Goal: Answer question/provide support: Share knowledge or assist other users

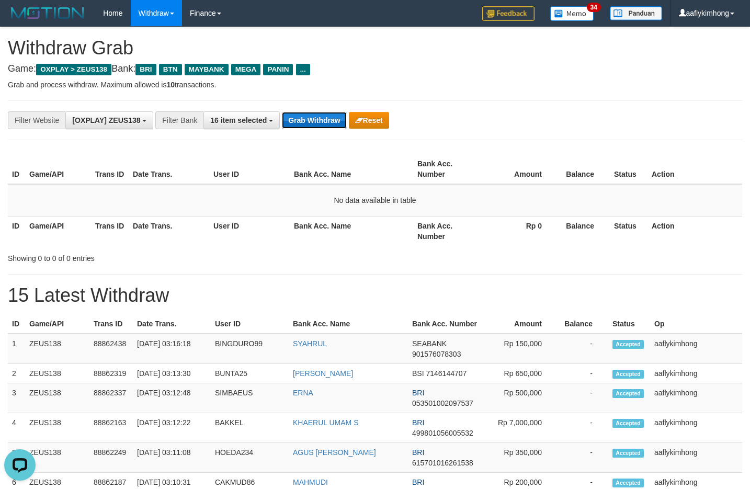
click at [299, 116] on button "Grab Withdraw" at bounding box center [314, 120] width 64 height 17
click at [310, 114] on button "Grab Withdraw" at bounding box center [314, 120] width 64 height 17
click at [308, 113] on button "Grab Withdraw" at bounding box center [314, 120] width 64 height 17
click at [305, 112] on button "Grab Withdraw" at bounding box center [314, 120] width 64 height 17
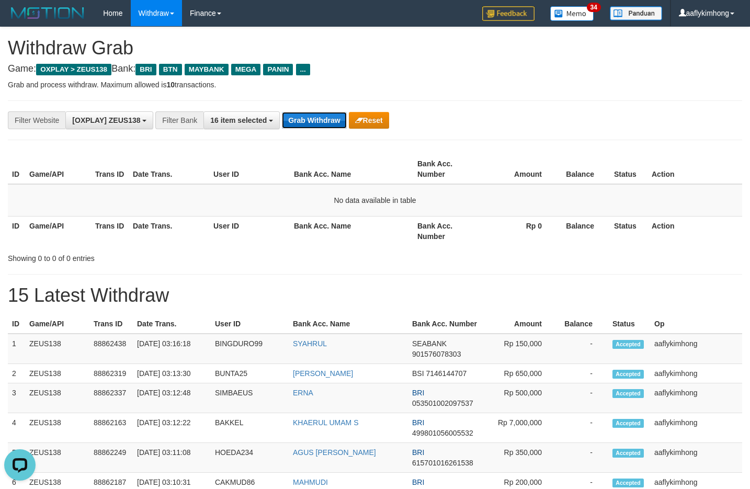
click at [305, 112] on button "Grab Withdraw" at bounding box center [314, 120] width 64 height 17
drag, startPoint x: 306, startPoint y: 126, endPoint x: 306, endPoint y: 117, distance: 8.9
click at [306, 121] on button "Grab Withdraw" at bounding box center [314, 120] width 64 height 17
click at [305, 112] on button "Grab Withdraw" at bounding box center [314, 120] width 64 height 17
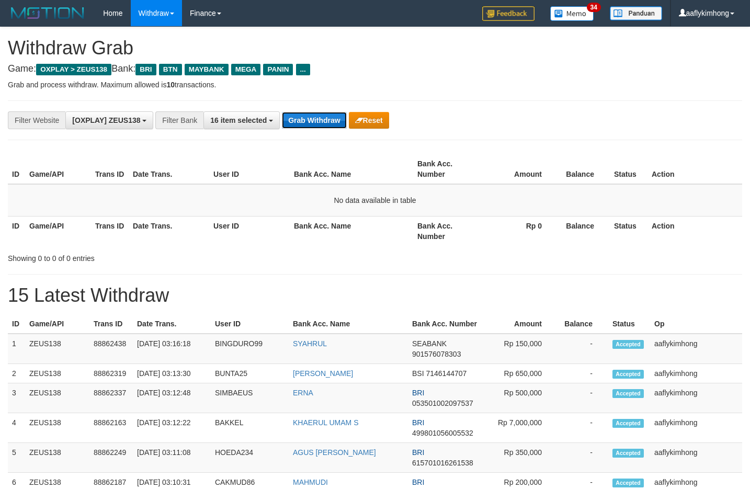
click at [304, 112] on button "Grab Withdraw" at bounding box center [314, 120] width 64 height 17
click at [304, 111] on div "**********" at bounding box center [312, 120] width 625 height 18
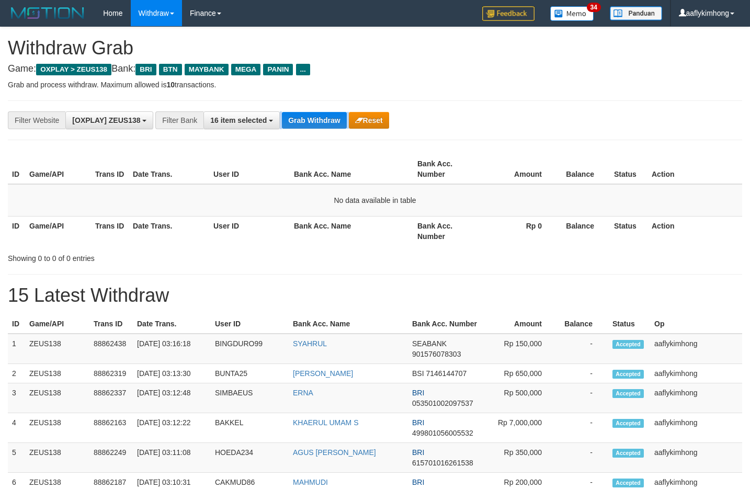
click at [304, 111] on div "**********" at bounding box center [312, 120] width 625 height 18
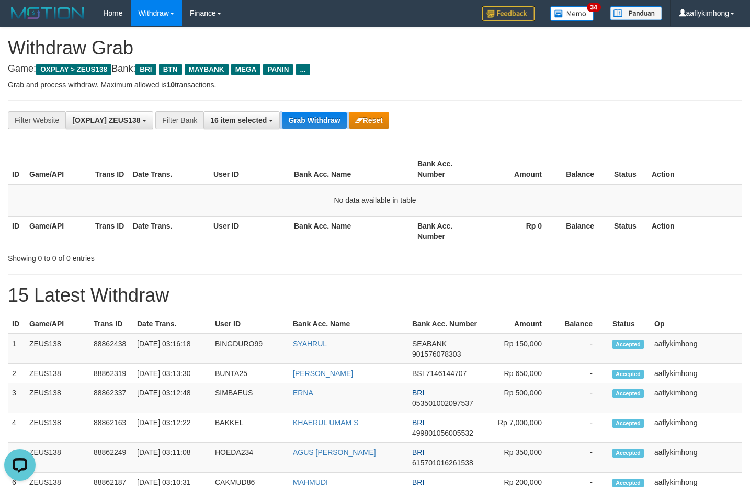
click at [304, 111] on div "**********" at bounding box center [312, 120] width 625 height 18
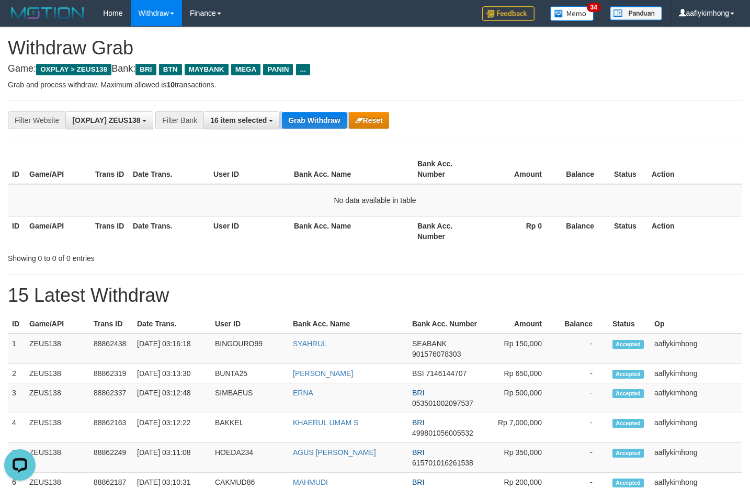
click at [304, 111] on div "**********" at bounding box center [312, 120] width 625 height 18
click at [304, 110] on div "**********" at bounding box center [375, 120] width 734 height 40
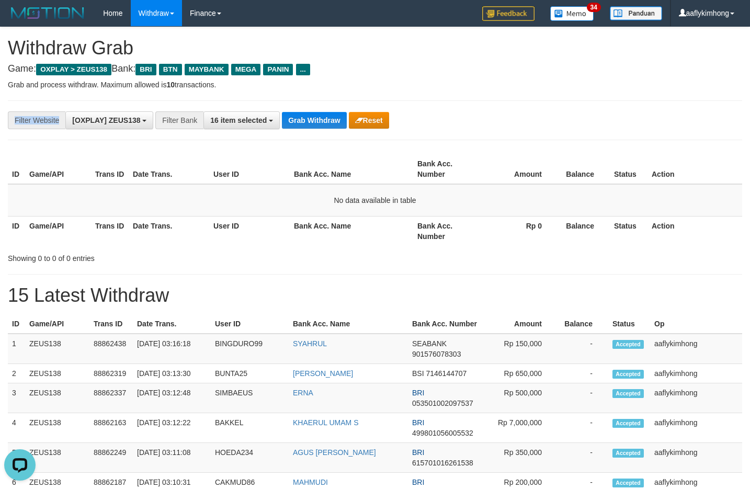
click at [304, 110] on div "**********" at bounding box center [375, 120] width 734 height 40
click at [332, 124] on button "Grab Withdraw" at bounding box center [314, 120] width 64 height 17
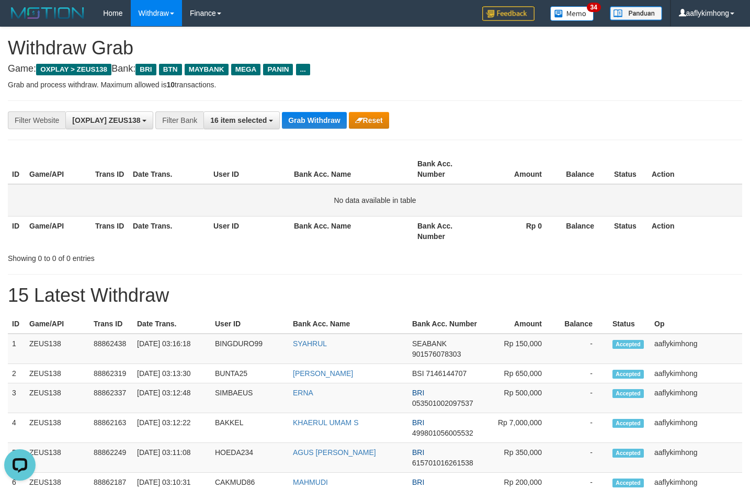
click at [690, 199] on td "No data available in table" at bounding box center [375, 200] width 734 height 32
click at [323, 115] on button "Grab Withdraw" at bounding box center [314, 120] width 64 height 17
click at [322, 129] on div "**********" at bounding box center [312, 120] width 625 height 18
click at [319, 119] on button "Grab Withdraw" at bounding box center [314, 120] width 64 height 17
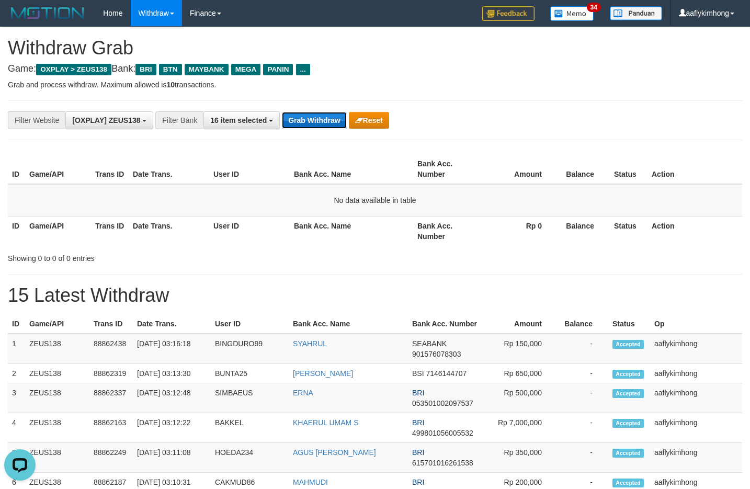
click at [318, 117] on button "Grab Withdraw" at bounding box center [314, 120] width 64 height 17
click at [312, 110] on div "**********" at bounding box center [375, 120] width 734 height 40
click at [308, 115] on button "Grab Withdraw" at bounding box center [314, 120] width 64 height 17
click at [324, 114] on button "Grab Withdraw" at bounding box center [314, 120] width 64 height 17
click at [322, 114] on button "Grab Withdraw" at bounding box center [314, 120] width 64 height 17
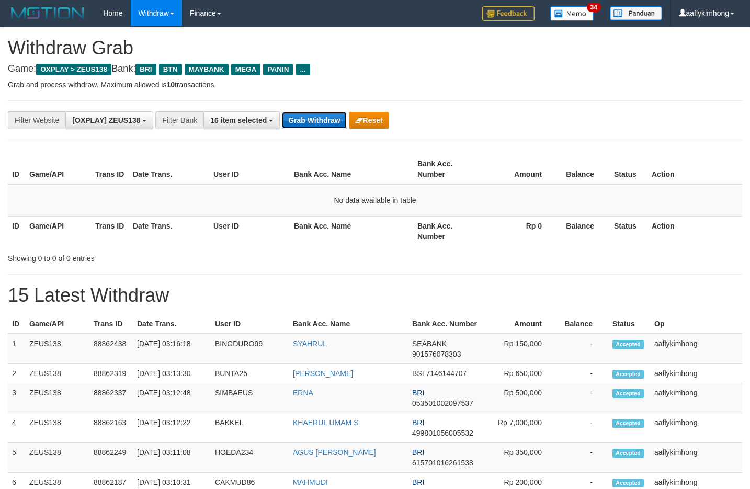
click at [318, 127] on button "Grab Withdraw" at bounding box center [314, 120] width 64 height 17
click at [291, 116] on button "Grab Withdraw" at bounding box center [314, 120] width 64 height 17
click at [327, 112] on button "Grab Withdraw" at bounding box center [314, 120] width 64 height 17
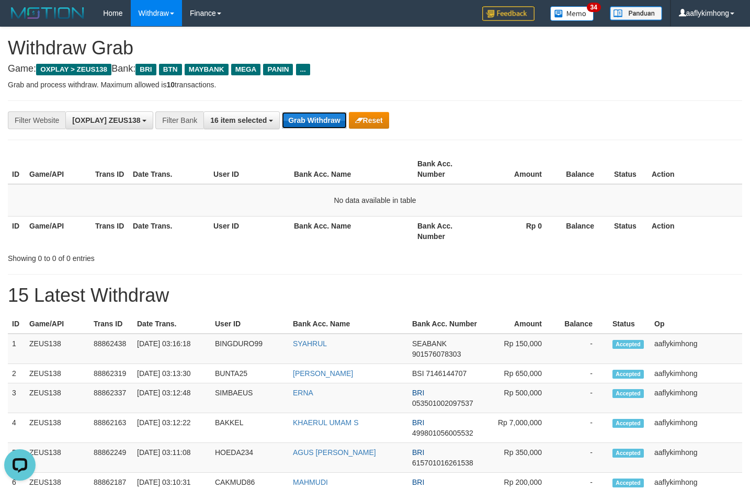
click at [327, 112] on button "Grab Withdraw" at bounding box center [314, 120] width 64 height 17
click at [301, 127] on button "Grab Withdraw" at bounding box center [314, 120] width 64 height 17
click at [305, 107] on div "**********" at bounding box center [375, 120] width 734 height 40
click at [315, 116] on button "Grab Withdraw" at bounding box center [314, 120] width 64 height 17
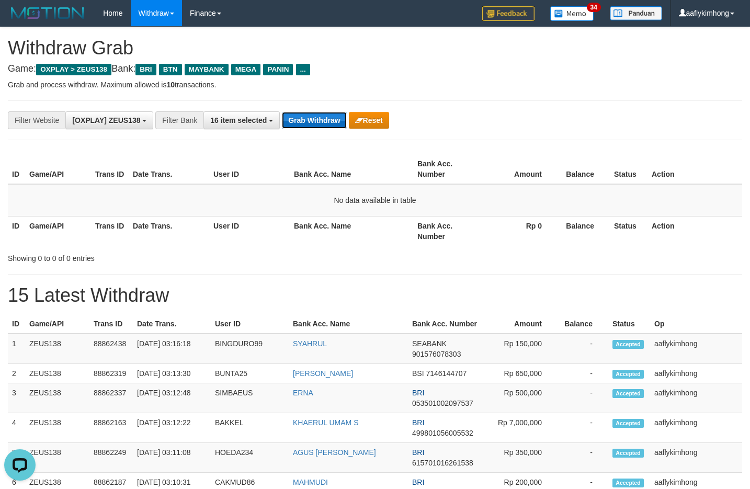
click at [331, 124] on button "Grab Withdraw" at bounding box center [314, 120] width 64 height 17
click at [330, 121] on button "Grab Withdraw" at bounding box center [314, 120] width 64 height 17
click at [324, 117] on button "Grab Withdraw" at bounding box center [314, 120] width 64 height 17
click at [309, 123] on button "Grab Withdraw" at bounding box center [314, 120] width 64 height 17
click at [309, 120] on button "Grab Withdraw" at bounding box center [314, 120] width 64 height 17
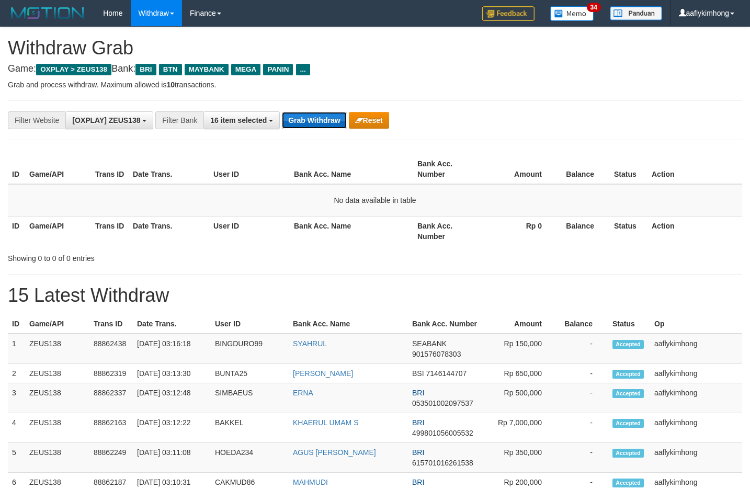
click at [325, 122] on button "Grab Withdraw" at bounding box center [314, 120] width 64 height 17
click at [325, 121] on button "Grab Withdraw" at bounding box center [314, 120] width 64 height 17
click at [292, 113] on button "Grab Withdraw" at bounding box center [314, 120] width 64 height 17
click at [296, 113] on button "Grab Withdraw" at bounding box center [314, 120] width 64 height 17
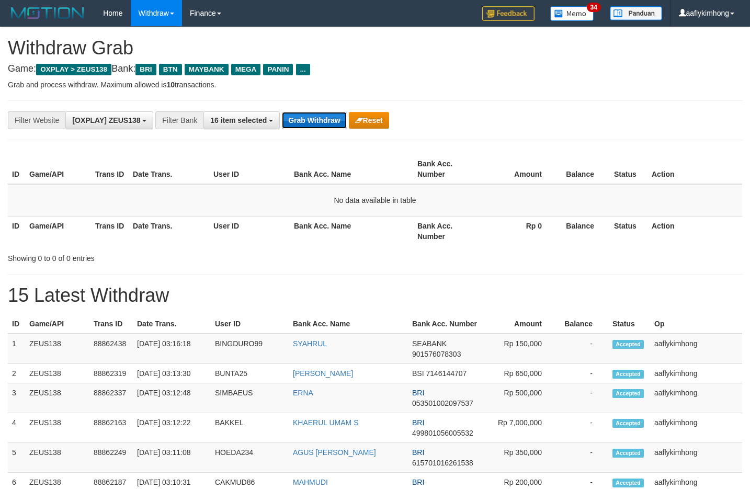
drag, startPoint x: 296, startPoint y: 113, endPoint x: 288, endPoint y: 119, distance: 10.5
click at [286, 121] on button "Grab Withdraw" at bounding box center [314, 120] width 64 height 17
click at [308, 124] on button "Grab Withdraw" at bounding box center [314, 120] width 64 height 17
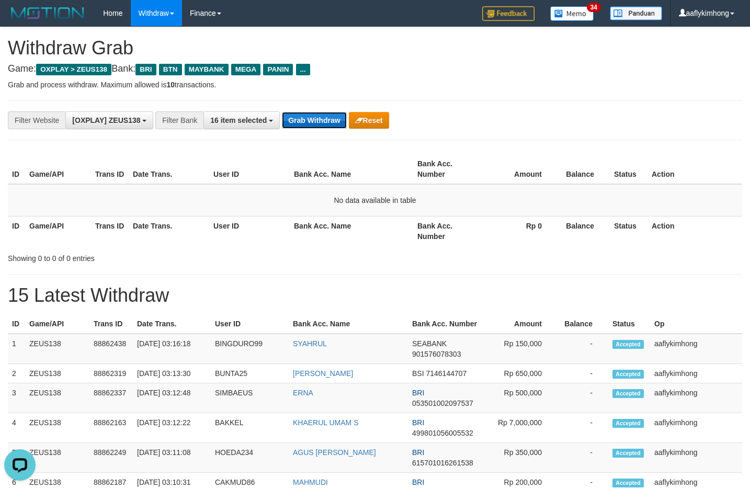
click at [308, 124] on button "Grab Withdraw" at bounding box center [314, 120] width 64 height 17
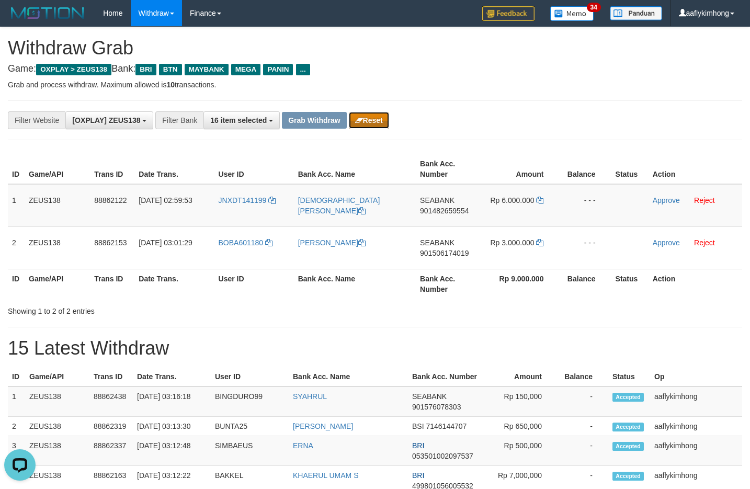
click at [351, 122] on button "Reset" at bounding box center [369, 120] width 40 height 17
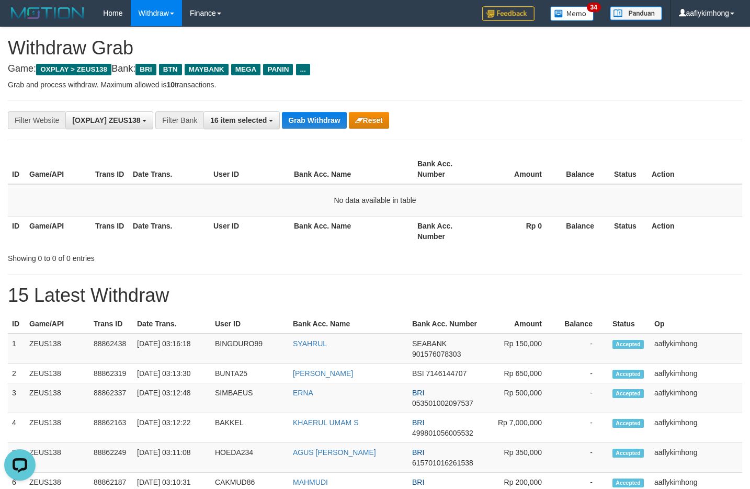
click at [306, 109] on div "**********" at bounding box center [375, 120] width 734 height 40
click at [346, 121] on div "Grab Withdraw Reset" at bounding box center [335, 120] width 107 height 17
click at [346, 121] on button "Grab Withdraw" at bounding box center [314, 120] width 64 height 17
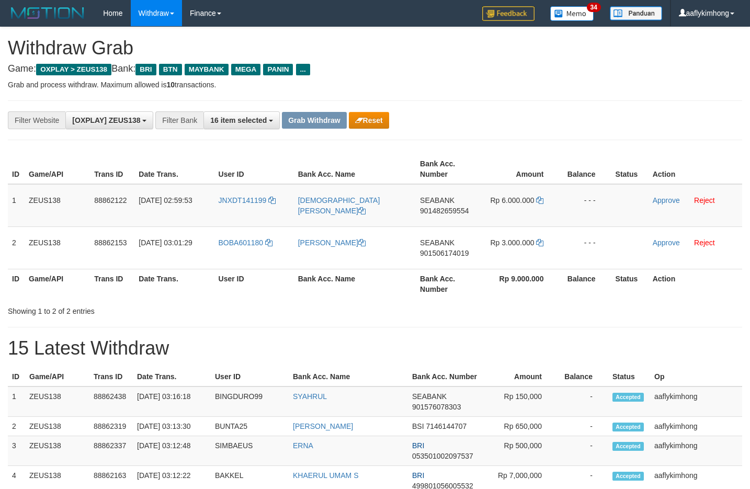
click at [384, 110] on div "**********" at bounding box center [375, 120] width 734 height 40
click at [378, 119] on button "Reset" at bounding box center [369, 120] width 40 height 17
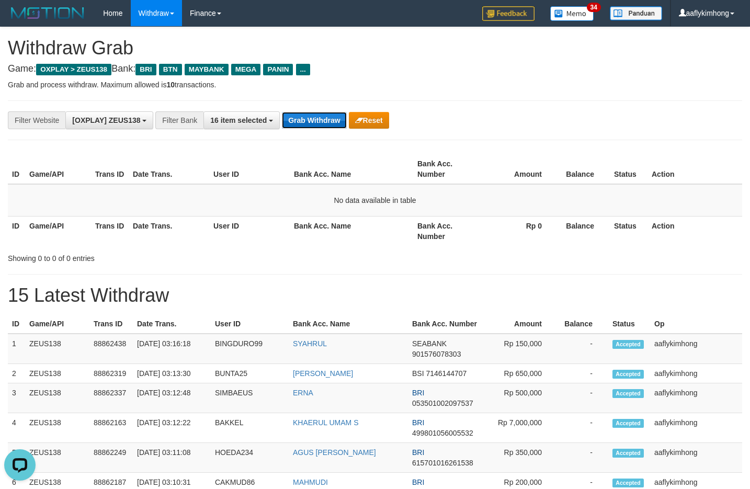
click at [327, 120] on button "Grab Withdraw" at bounding box center [314, 120] width 64 height 17
click at [327, 119] on button "Grab Withdraw" at bounding box center [314, 120] width 64 height 17
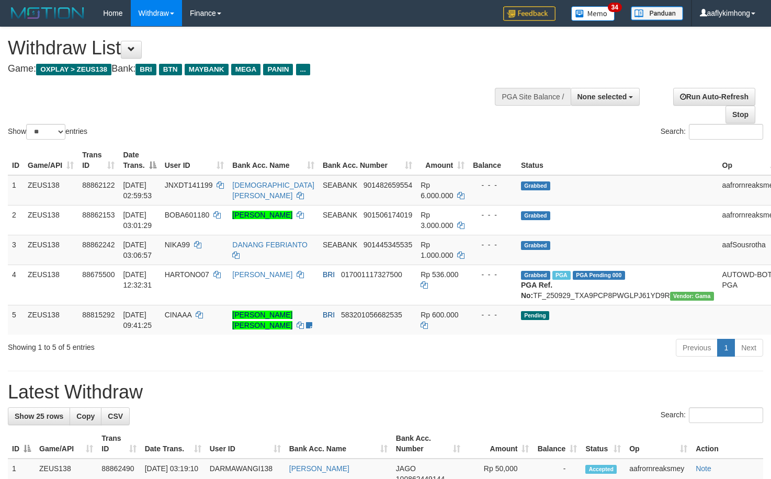
select select
select select "**"
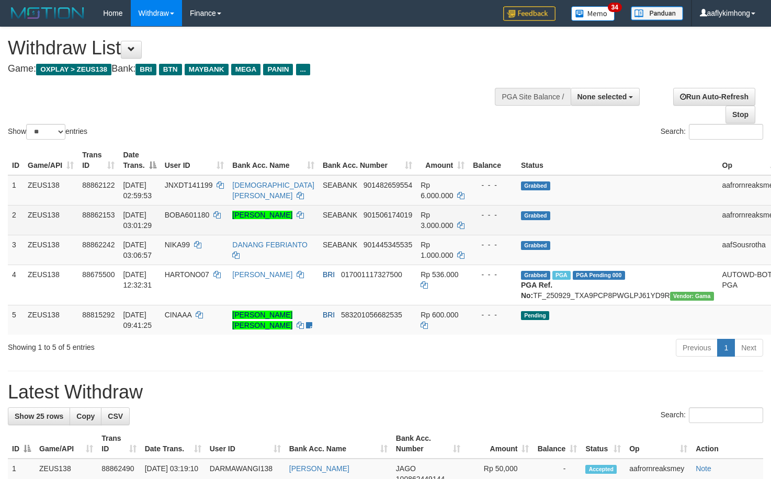
scroll to position [24, 0]
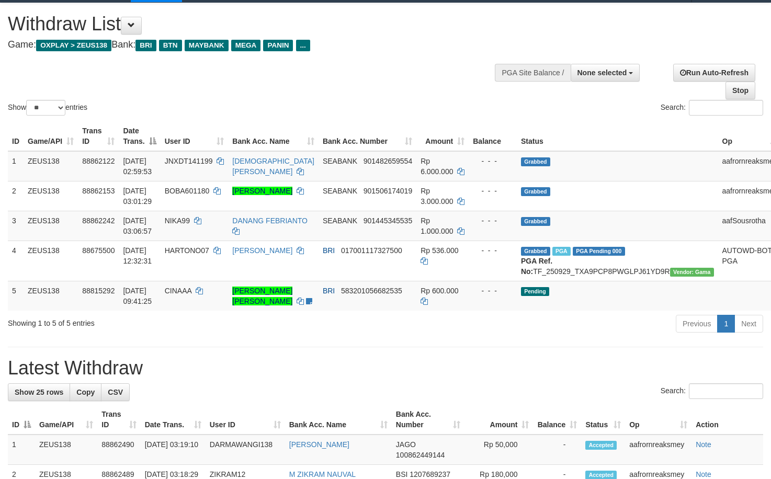
click at [282, 328] on div "Showing 1 to 5 of 5 entries" at bounding box center [160, 321] width 305 height 15
click at [280, 328] on div "Showing 1 to 5 of 5 entries" at bounding box center [160, 321] width 305 height 15
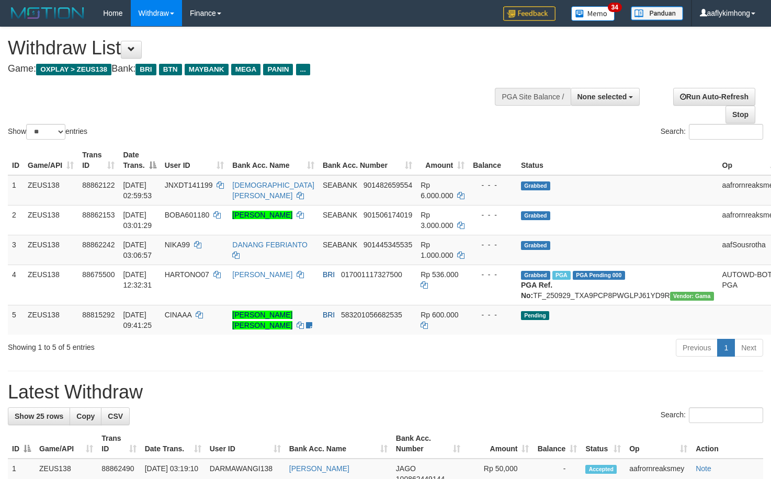
select select
select select "**"
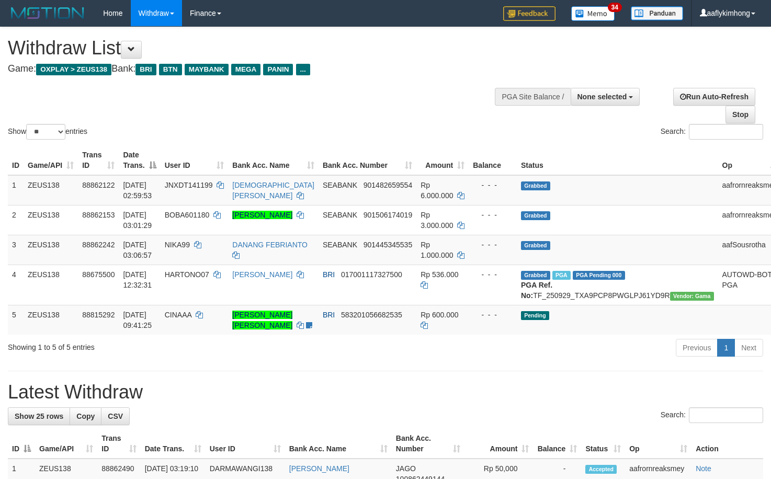
select select
select select "**"
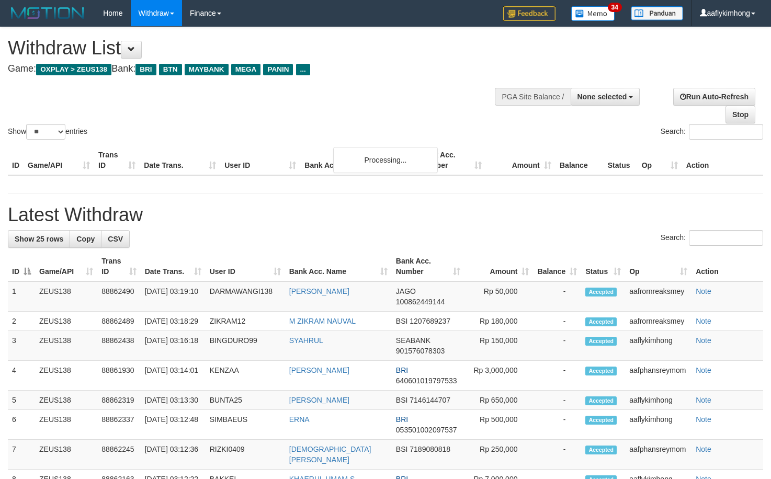
select select
select select "**"
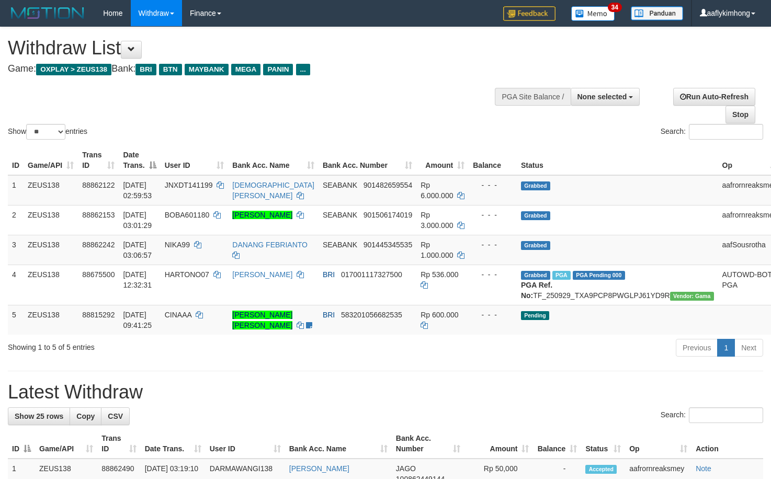
select select
select select "**"
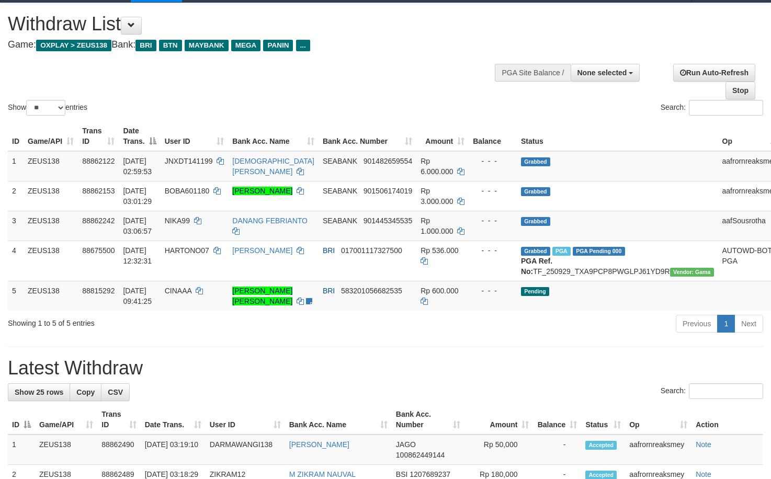
click at [213, 378] on h1 "Latest Withdraw" at bounding box center [385, 368] width 755 height 21
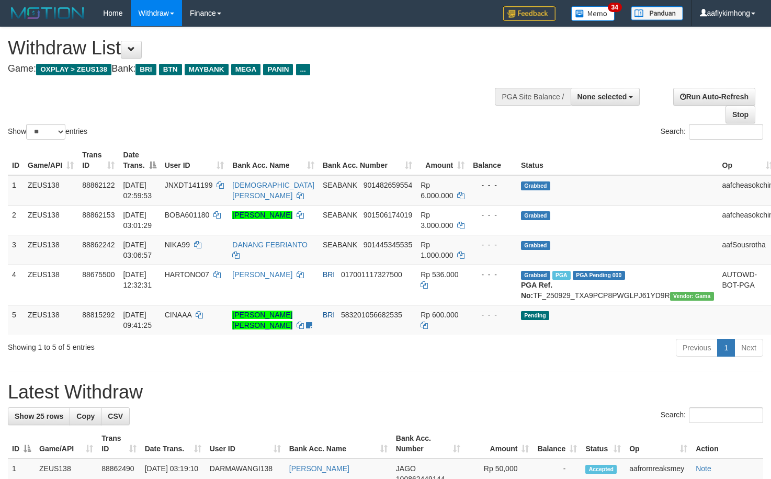
select select
select select "**"
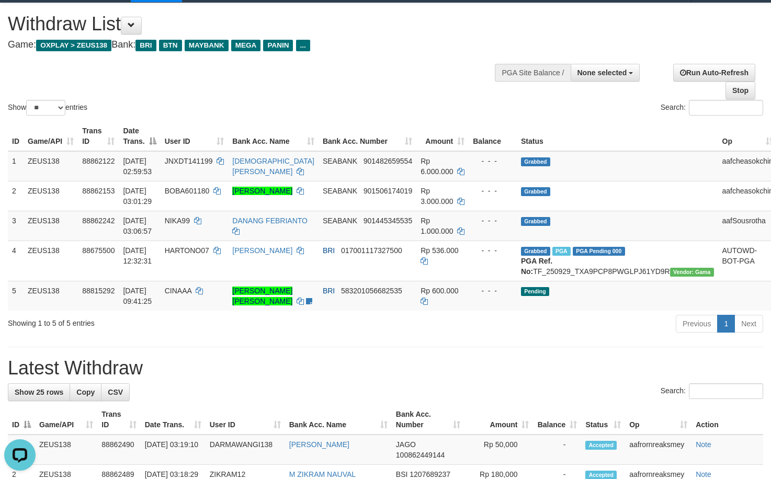
click at [199, 336] on div "Showing 1 to 5 of 5 entries Previous 1 Next" at bounding box center [385, 325] width 771 height 22
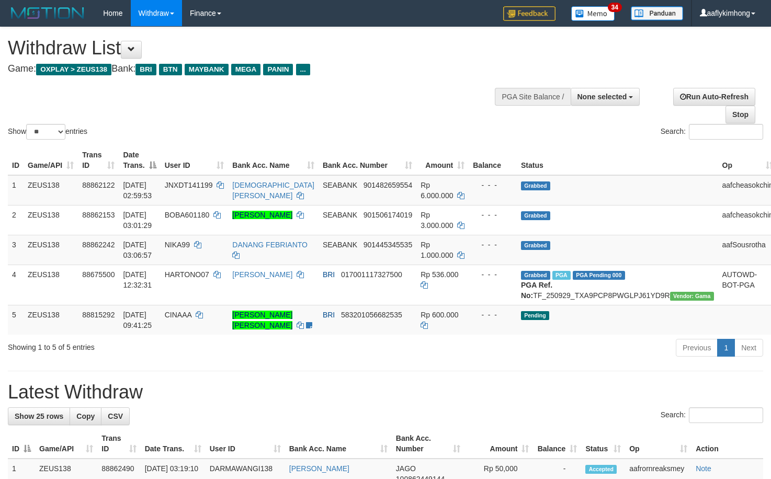
select select
select select "**"
select select
select select "**"
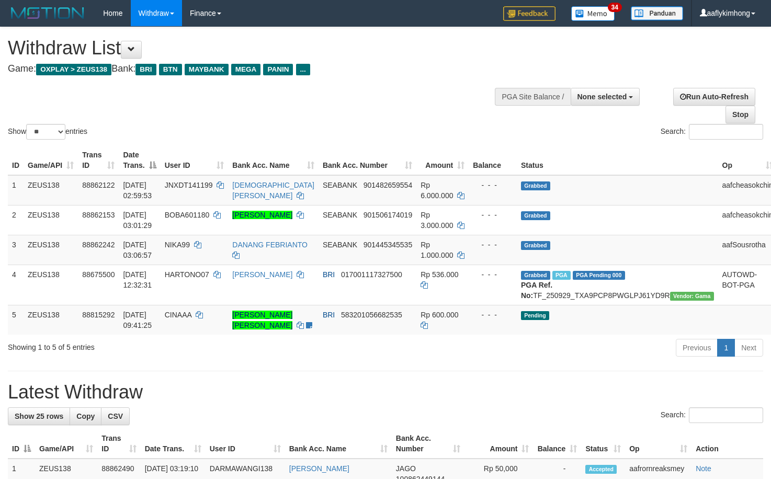
scroll to position [24, 0]
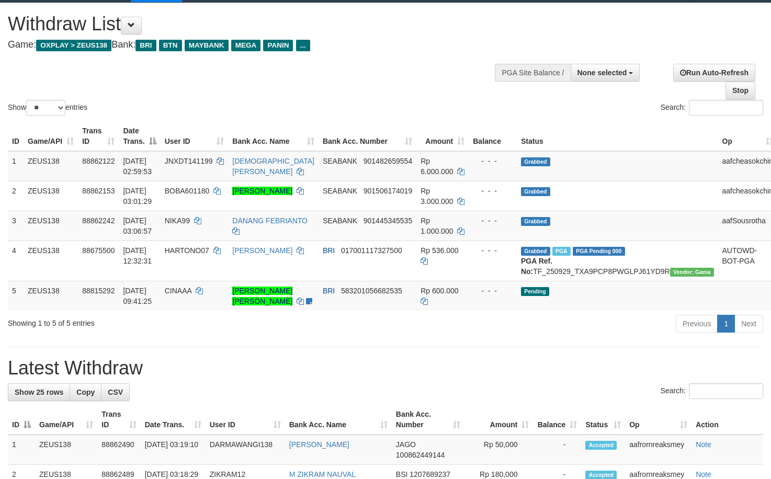
click at [218, 336] on div "Showing 1 to 5 of 5 entries Previous 1 Next" at bounding box center [385, 325] width 771 height 22
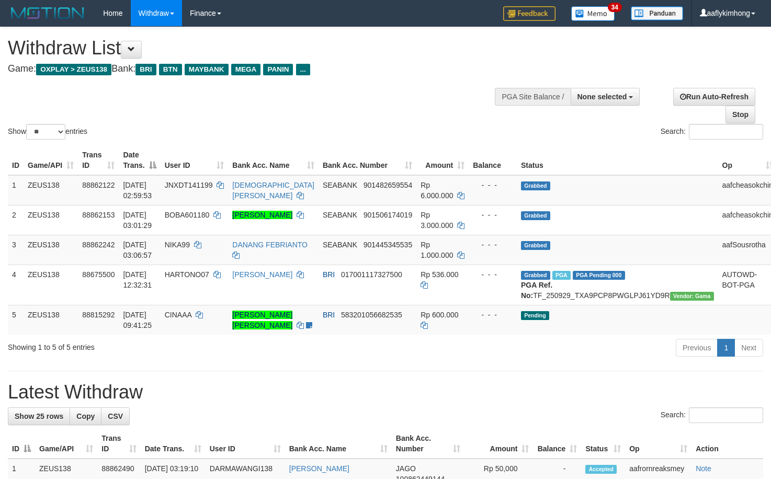
select select
select select "**"
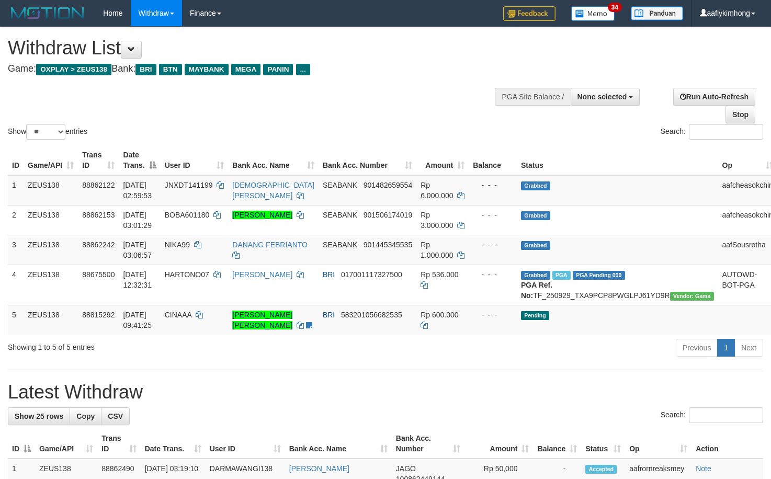
select select
select select "**"
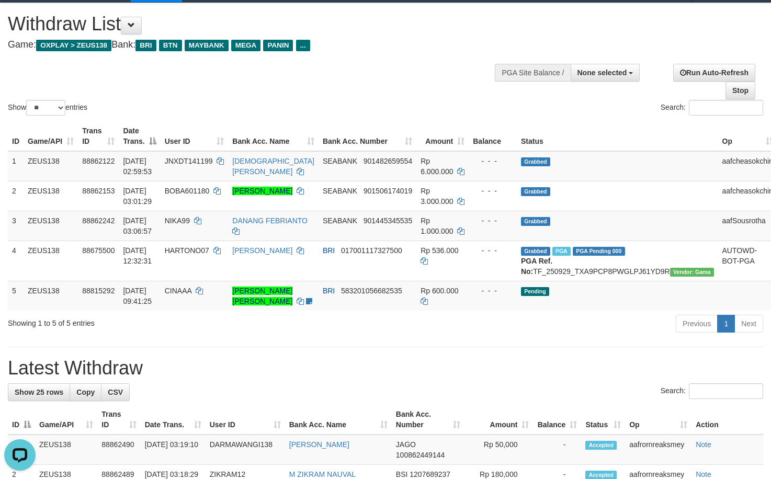
click at [199, 336] on div "Showing 1 to 5 of 5 entries Previous 1 Next" at bounding box center [385, 325] width 771 height 22
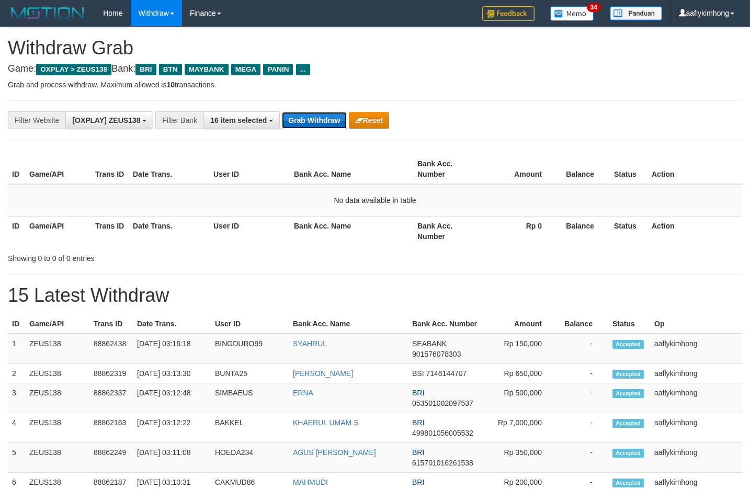
click at [311, 114] on button "Grab Withdraw" at bounding box center [314, 120] width 64 height 17
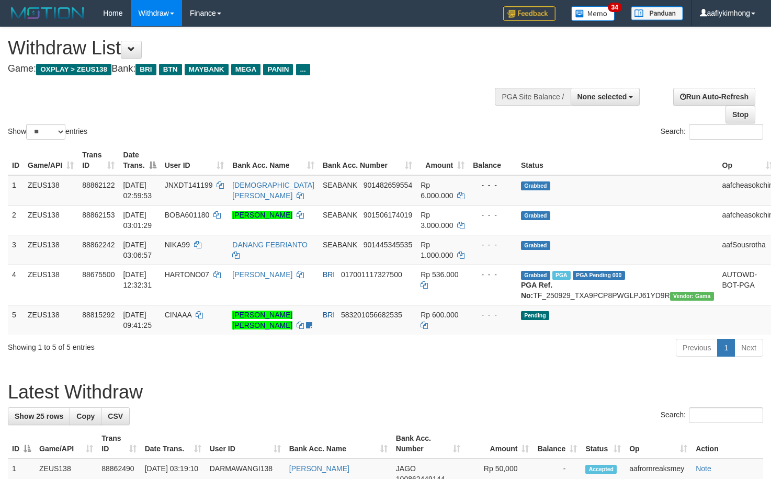
select select
select select "**"
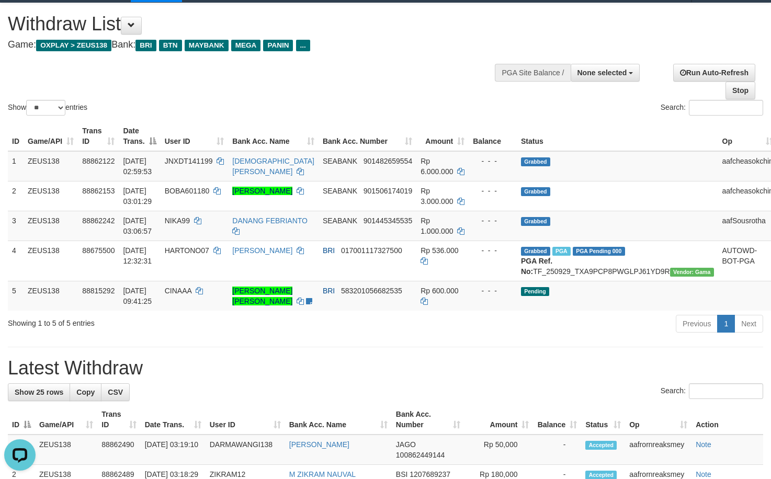
drag, startPoint x: 187, startPoint y: 385, endPoint x: 177, endPoint y: 338, distance: 47.5
click at [187, 378] on h1 "Latest Withdraw" at bounding box center [385, 368] width 755 height 21
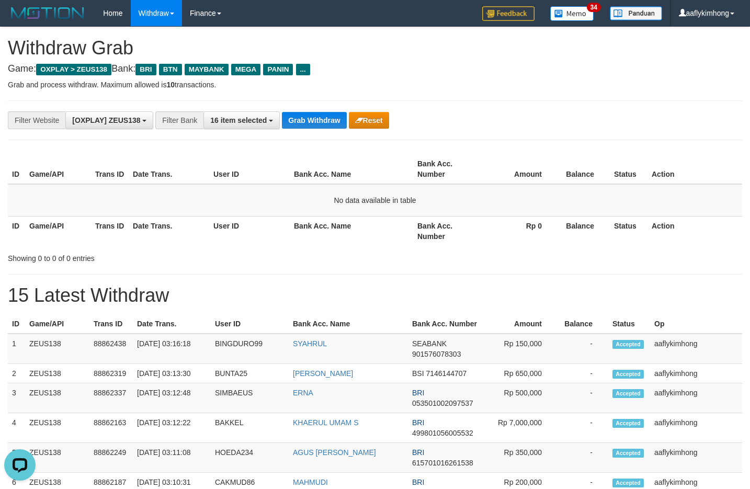
click at [312, 129] on div "**********" at bounding box center [375, 120] width 734 height 40
click at [307, 111] on div "**********" at bounding box center [312, 120] width 625 height 18
click at [307, 110] on div "**********" at bounding box center [375, 120] width 734 height 40
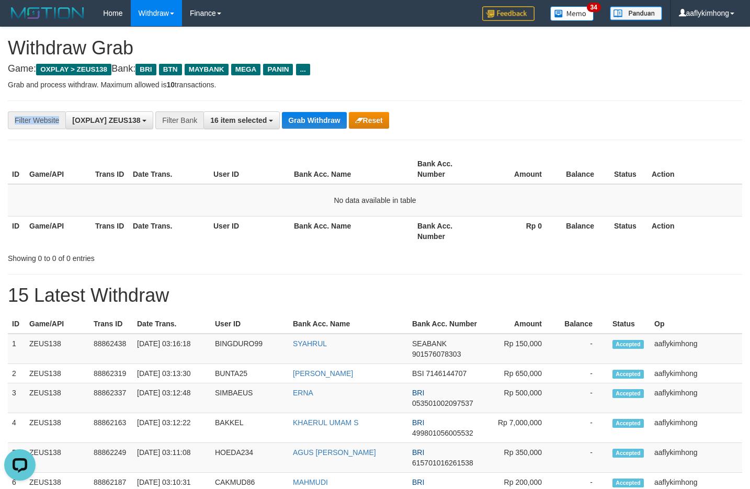
click at [307, 110] on div "**********" at bounding box center [375, 120] width 734 height 40
drag, startPoint x: 307, startPoint y: 110, endPoint x: 517, endPoint y: 153, distance: 214.0
click at [307, 110] on div "**********" at bounding box center [375, 120] width 734 height 40
click at [296, 110] on div "**********" at bounding box center [375, 120] width 734 height 40
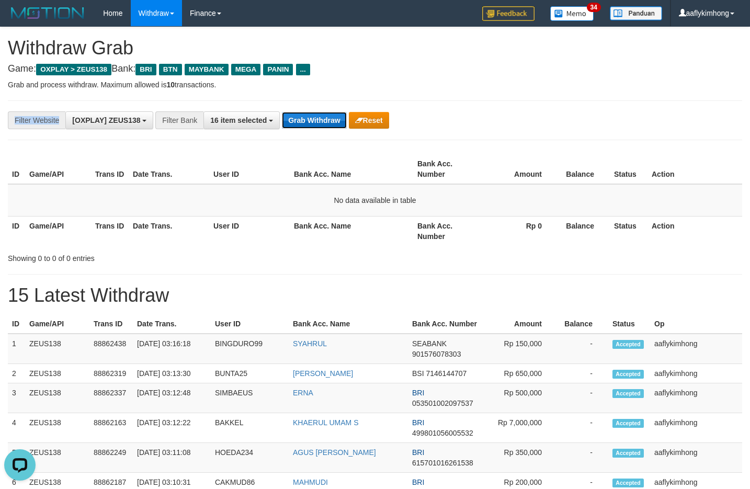
click at [318, 123] on button "Grab Withdraw" at bounding box center [314, 120] width 64 height 17
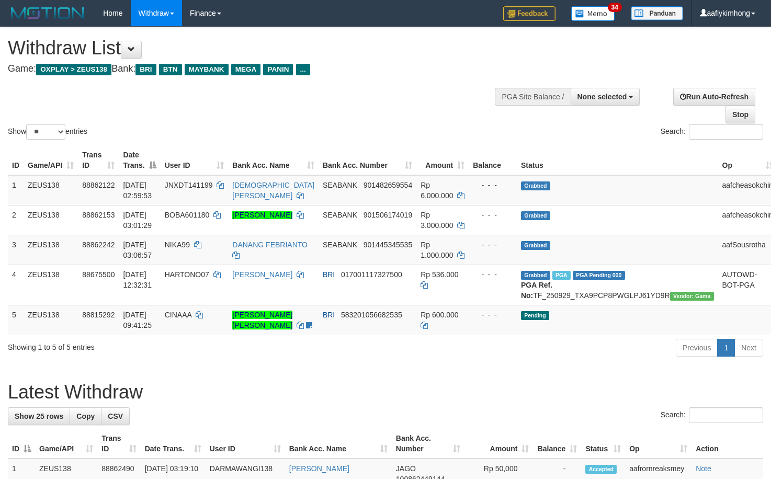
select select
select select "**"
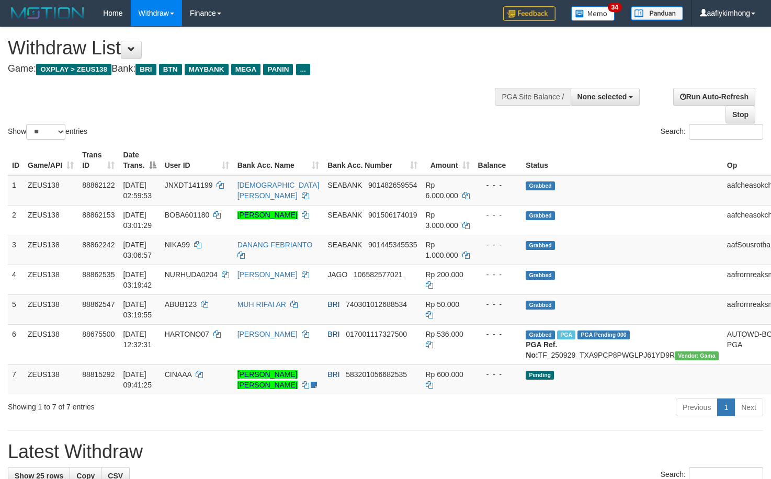
select select
select select "**"
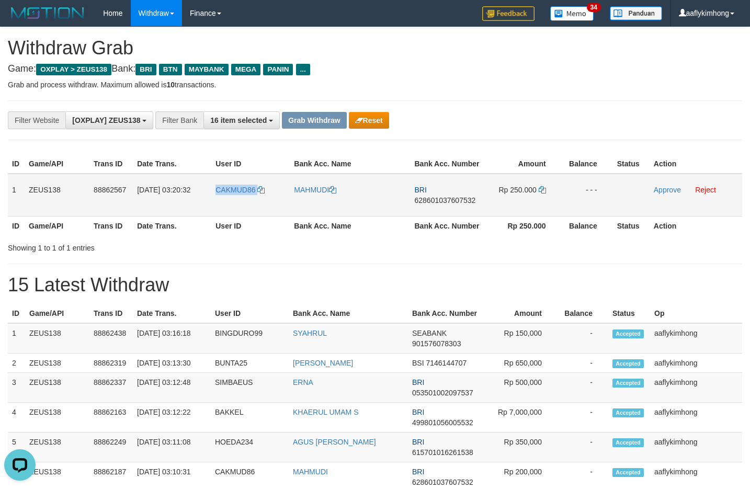
drag, startPoint x: 240, startPoint y: 207, endPoint x: 263, endPoint y: 209, distance: 23.1
click at [263, 209] on tr "1 ZEUS138 88862567 [DATE] 03:20:32 CAKMUD86 MAHMUDI BRI 628601037607532 Rp 250.…" at bounding box center [375, 195] width 734 height 43
copy tr "CAKMUD86"
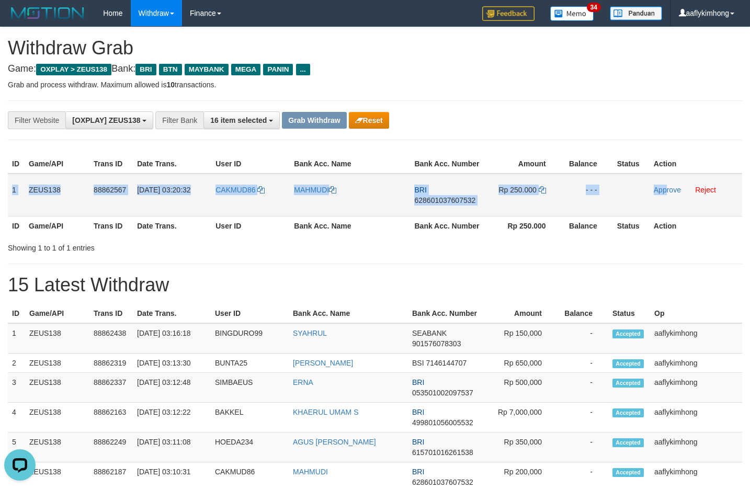
copy tr "1 ZEUS138 88862567 [DATE] 03:20:32 CAKMUD86 MAHMUDI BRI 628601037607532 Rp 250.…"
drag, startPoint x: 9, startPoint y: 187, endPoint x: 664, endPoint y: 211, distance: 655.5
click at [664, 211] on tr "1 ZEUS138 88862567 01/10/2025 03:20:32 CAKMUD86 MAHMUDI BRI 628601037607532 Rp …" at bounding box center [375, 195] width 734 height 43
click at [452, 205] on td "BRI 628601037607532" at bounding box center [447, 195] width 74 height 43
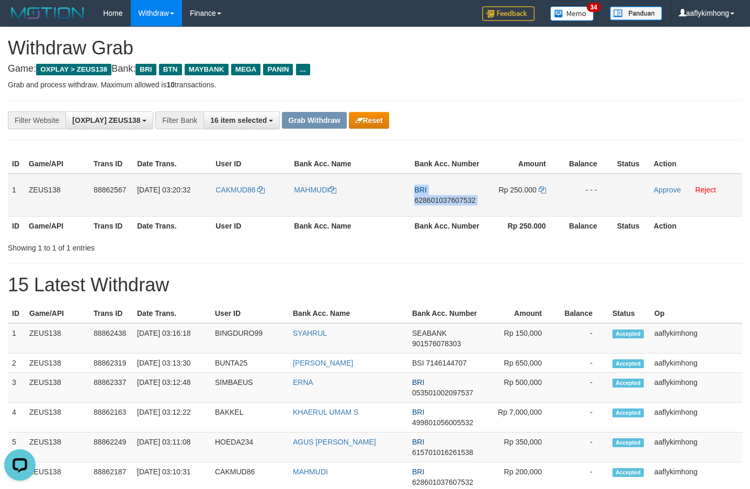
click at [452, 205] on td "BRI 628601037607532" at bounding box center [447, 195] width 74 height 43
click at [452, 199] on span "628601037607532" at bounding box center [444, 200] width 61 height 8
copy tr "BRI 628601037607532"
click at [452, 199] on span "628601037607532" at bounding box center [444, 200] width 61 height 8
click at [453, 199] on span "628601037607532" at bounding box center [444, 200] width 61 height 8
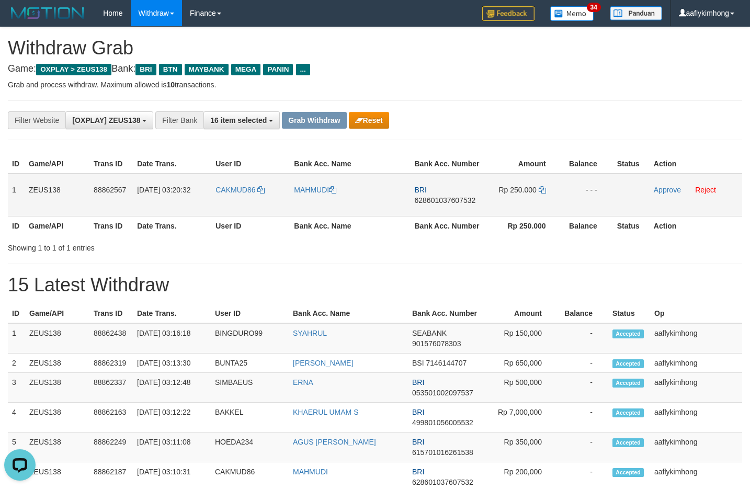
click at [540, 183] on td "Rp 250.000" at bounding box center [523, 195] width 77 height 43
click at [540, 187] on td "Rp 250.000" at bounding box center [523, 195] width 77 height 43
click at [540, 188] on icon at bounding box center [541, 189] width 7 height 7
click at [540, 189] on icon at bounding box center [541, 189] width 7 height 7
click at [540, 188] on icon at bounding box center [541, 189] width 7 height 7
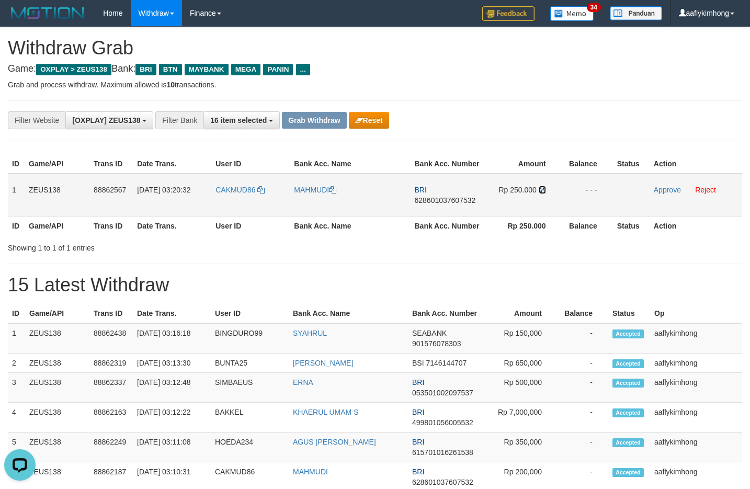
click at [540, 188] on icon at bounding box center [541, 189] width 7 height 7
click at [659, 189] on link "Approve" at bounding box center [666, 190] width 27 height 8
click at [301, 114] on button "Grab Withdraw" at bounding box center [314, 120] width 64 height 17
drag, startPoint x: 301, startPoint y: 114, endPoint x: 641, endPoint y: 257, distance: 369.0
click at [302, 114] on button "Grab Withdraw" at bounding box center [314, 120] width 64 height 17
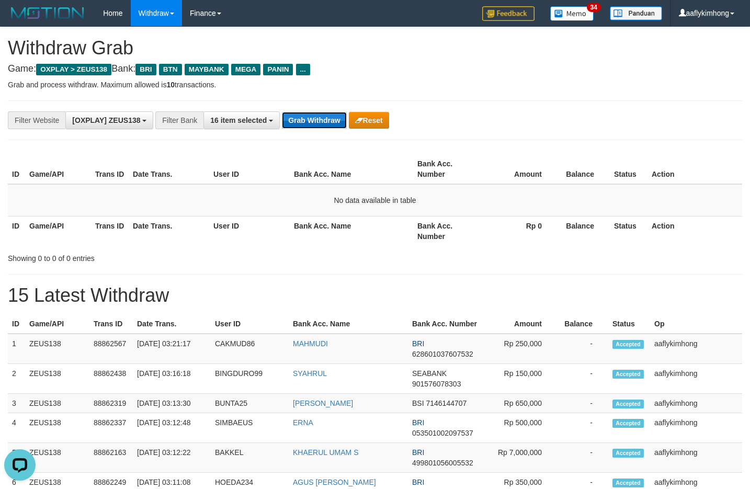
click at [329, 128] on button "Grab Withdraw" at bounding box center [314, 120] width 64 height 17
click at [327, 119] on button "Grab Withdraw" at bounding box center [314, 120] width 64 height 17
click at [326, 111] on div "**********" at bounding box center [312, 120] width 625 height 18
click at [317, 118] on button "Grab Withdraw" at bounding box center [314, 120] width 64 height 17
click at [317, 117] on button "Grab Withdraw" at bounding box center [314, 120] width 64 height 17
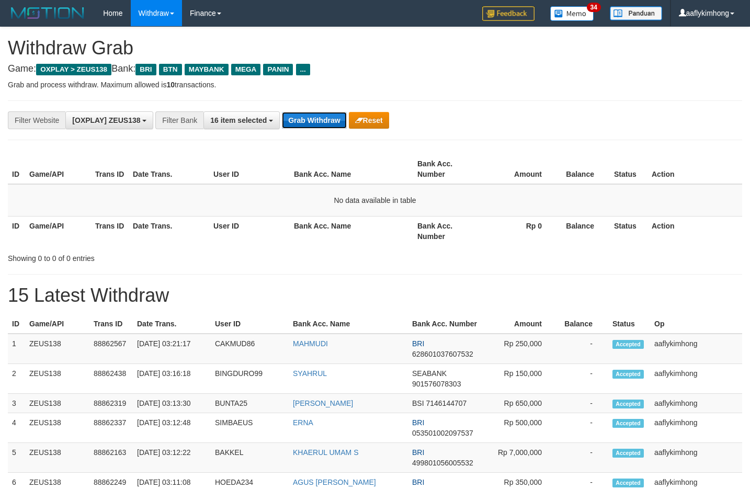
click at [317, 116] on button "Grab Withdraw" at bounding box center [314, 120] width 64 height 17
click at [328, 115] on button "Grab Withdraw" at bounding box center [314, 120] width 64 height 17
drag, startPoint x: 328, startPoint y: 115, endPoint x: 335, endPoint y: 114, distance: 6.3
click at [328, 114] on button "Grab Withdraw" at bounding box center [314, 120] width 64 height 17
click at [326, 119] on button "Grab Withdraw" at bounding box center [314, 120] width 64 height 17
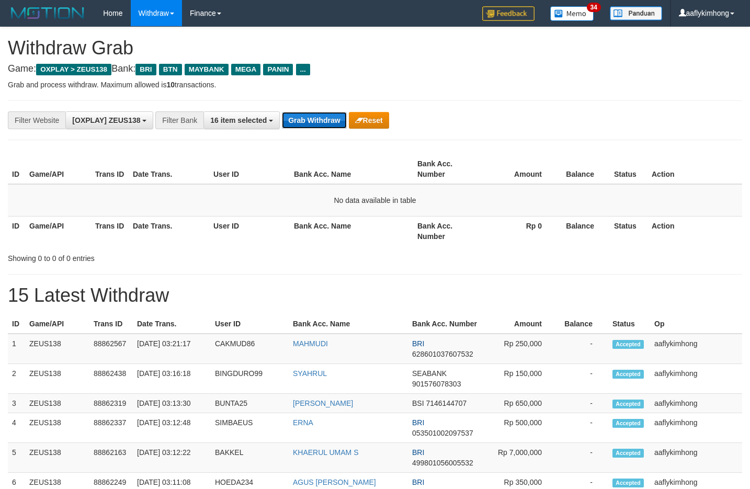
click at [326, 119] on button "Grab Withdraw" at bounding box center [314, 120] width 64 height 17
drag, startPoint x: 301, startPoint y: 97, endPoint x: 303, endPoint y: 103, distance: 6.6
click at [303, 103] on div "**********" at bounding box center [375, 120] width 734 height 40
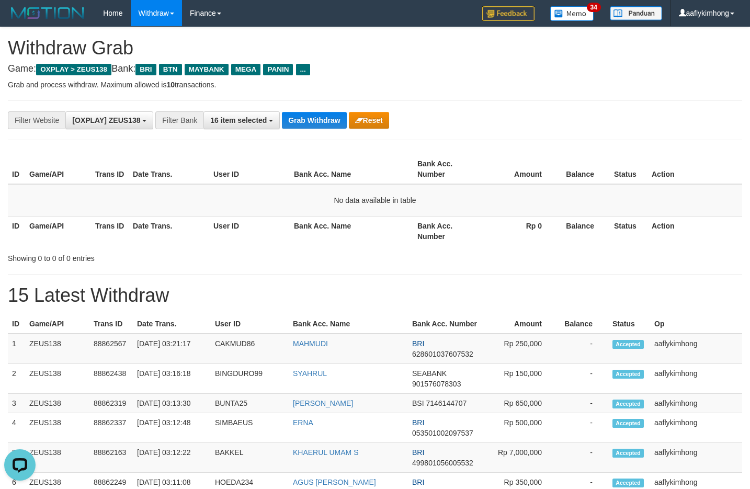
click at [329, 136] on div "**********" at bounding box center [375, 120] width 734 height 40
click at [317, 118] on button "Grab Withdraw" at bounding box center [314, 120] width 64 height 17
click at [315, 121] on button "Grab Withdraw" at bounding box center [314, 120] width 64 height 17
click at [311, 121] on button "Grab Withdraw" at bounding box center [314, 120] width 64 height 17
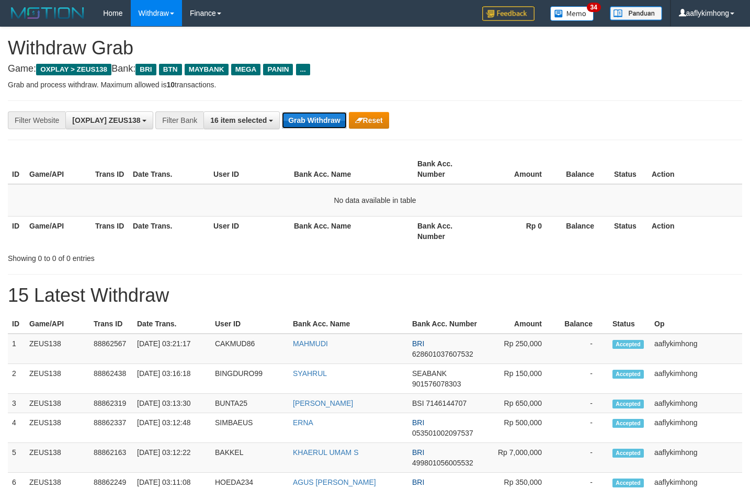
click at [311, 121] on button "Grab Withdraw" at bounding box center [314, 120] width 64 height 17
click at [316, 123] on button "Grab Withdraw" at bounding box center [314, 120] width 64 height 17
click at [317, 124] on button "Grab Withdraw" at bounding box center [314, 120] width 64 height 17
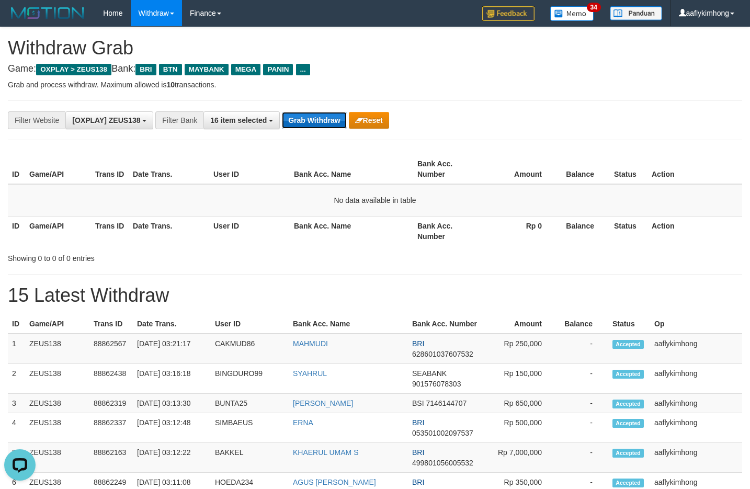
click at [316, 124] on button "Grab Withdraw" at bounding box center [314, 120] width 64 height 17
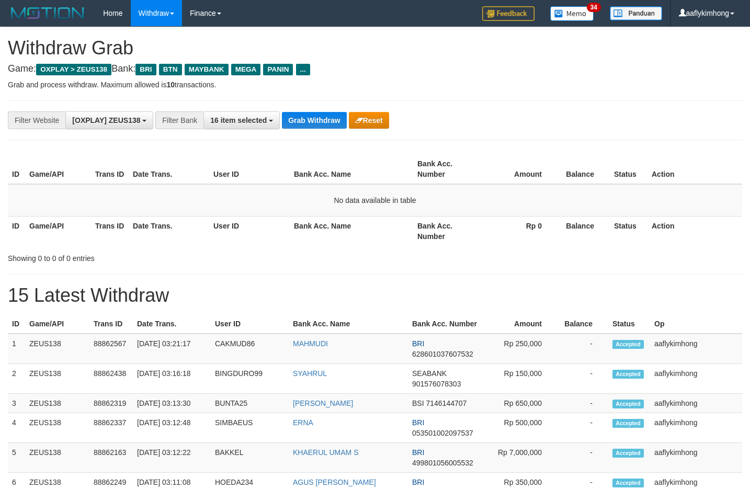
click at [316, 124] on button "Grab Withdraw" at bounding box center [314, 120] width 64 height 17
click at [326, 113] on button "Grab Withdraw" at bounding box center [314, 120] width 64 height 17
click at [309, 128] on div "**********" at bounding box center [312, 120] width 625 height 18
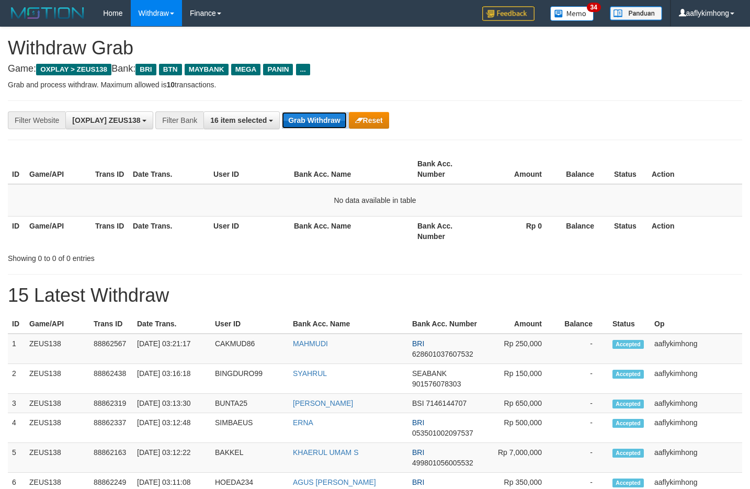
click at [313, 113] on button "Grab Withdraw" at bounding box center [314, 120] width 64 height 17
click at [296, 130] on div "**********" at bounding box center [375, 120] width 734 height 40
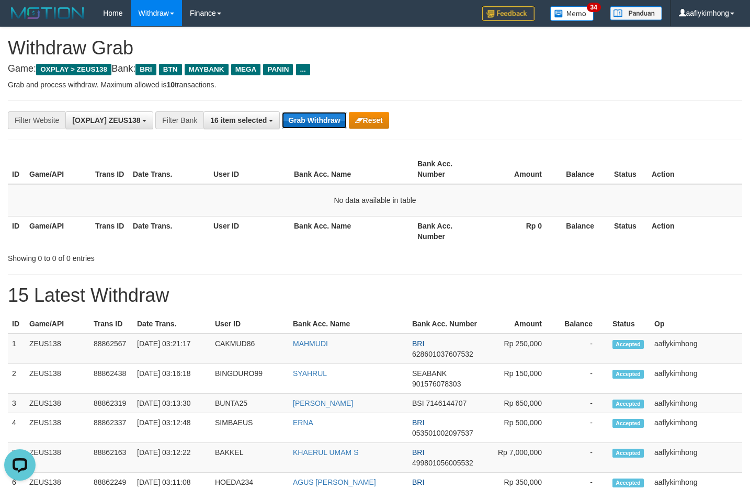
click at [299, 127] on button "Grab Withdraw" at bounding box center [314, 120] width 64 height 17
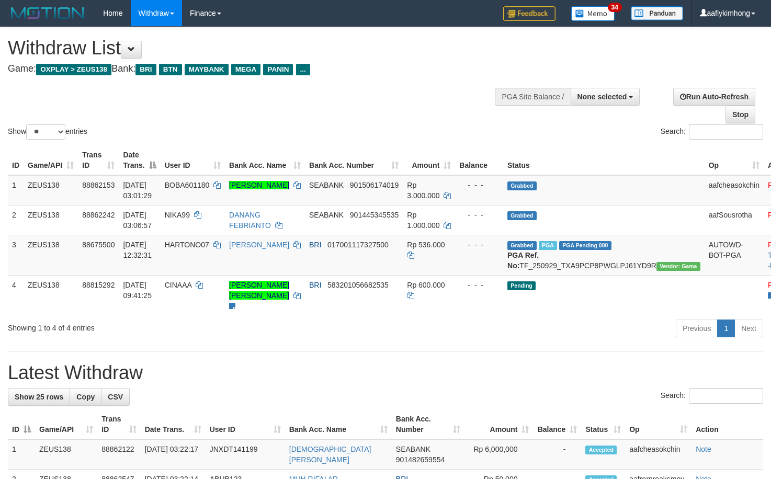
select select
select select "**"
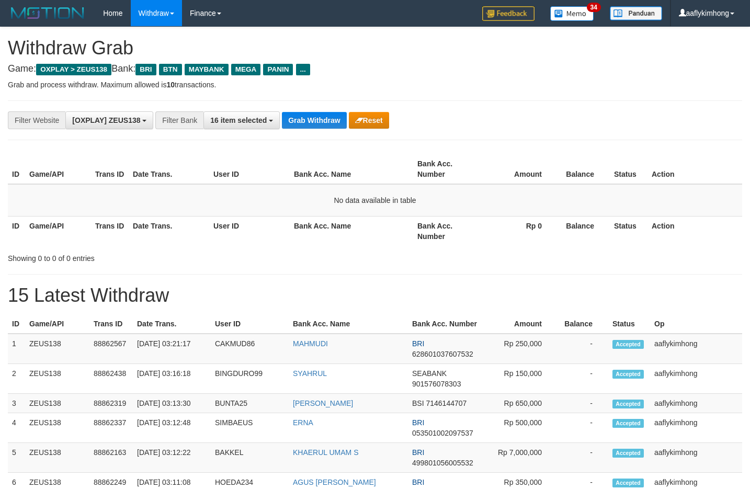
click at [340, 136] on div "**********" at bounding box center [375, 120] width 734 height 40
click at [339, 123] on button "Grab Withdraw" at bounding box center [314, 120] width 64 height 17
click at [314, 123] on button "Grab Withdraw" at bounding box center [314, 120] width 64 height 17
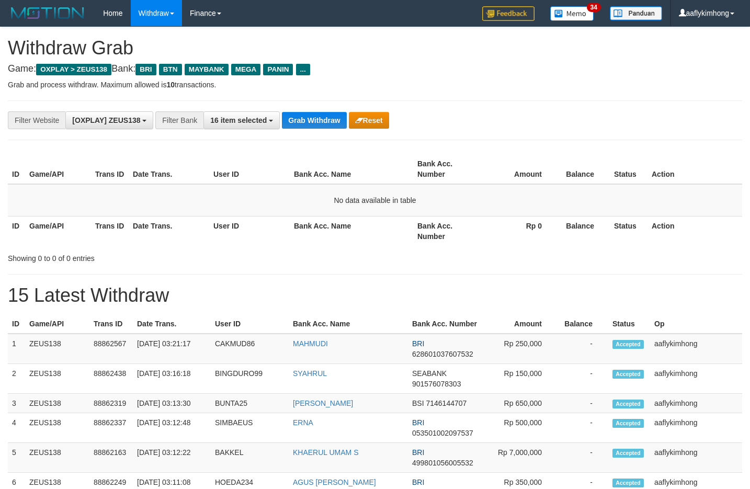
click at [314, 120] on button "Grab Withdraw" at bounding box center [314, 120] width 64 height 17
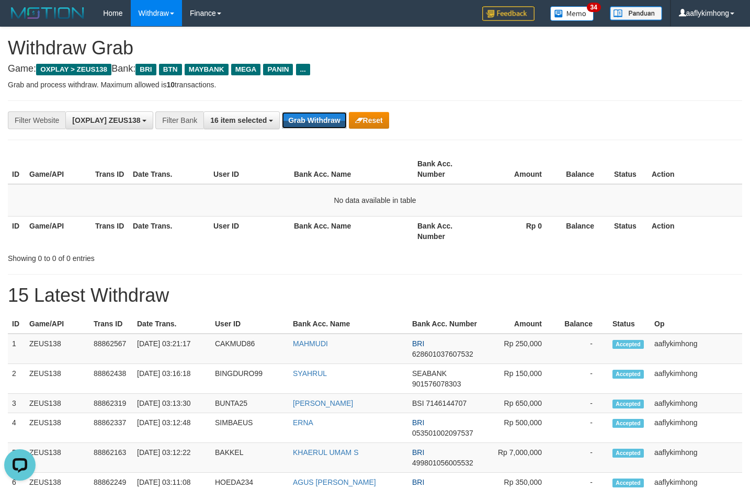
click at [314, 120] on button "Grab Withdraw" at bounding box center [314, 120] width 64 height 17
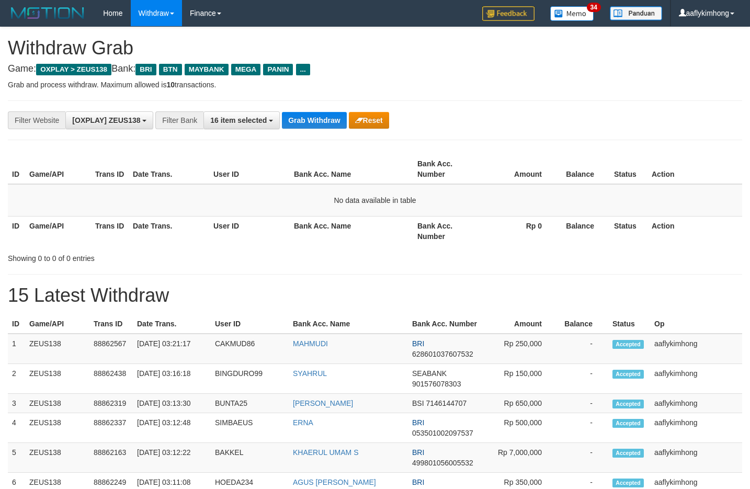
click at [314, 120] on button "Grab Withdraw" at bounding box center [314, 120] width 64 height 17
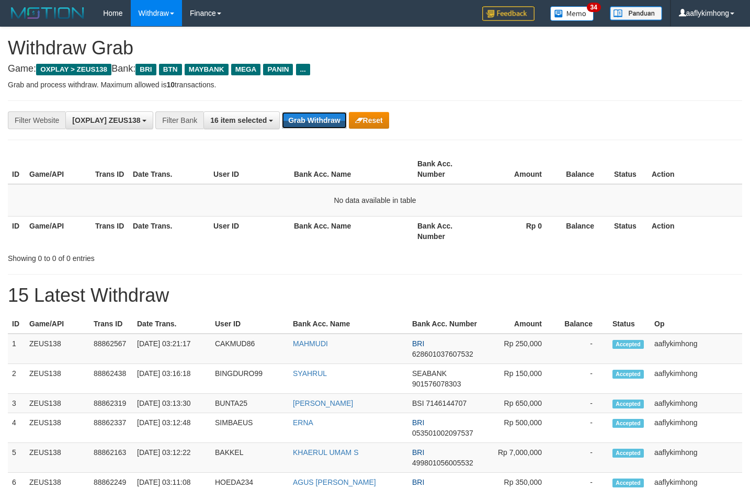
click at [309, 127] on button "Grab Withdraw" at bounding box center [314, 120] width 64 height 17
click at [288, 122] on button "Grab Withdraw" at bounding box center [314, 120] width 64 height 17
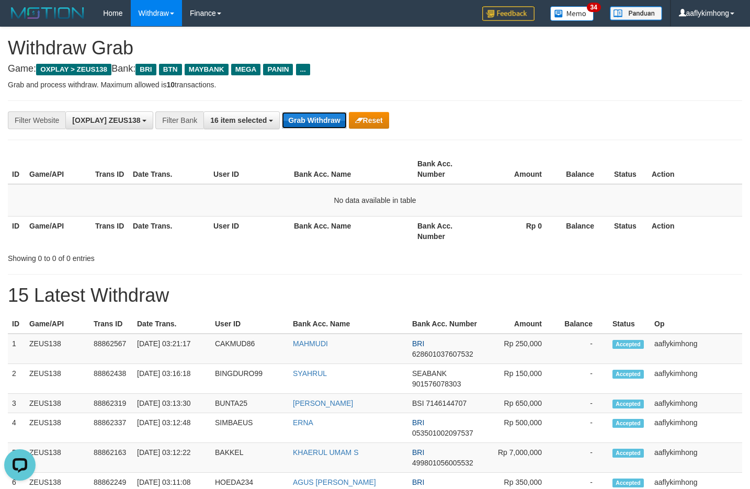
click at [288, 122] on button "Grab Withdraw" at bounding box center [314, 120] width 64 height 17
click at [314, 115] on button "Grab Withdraw" at bounding box center [314, 120] width 64 height 17
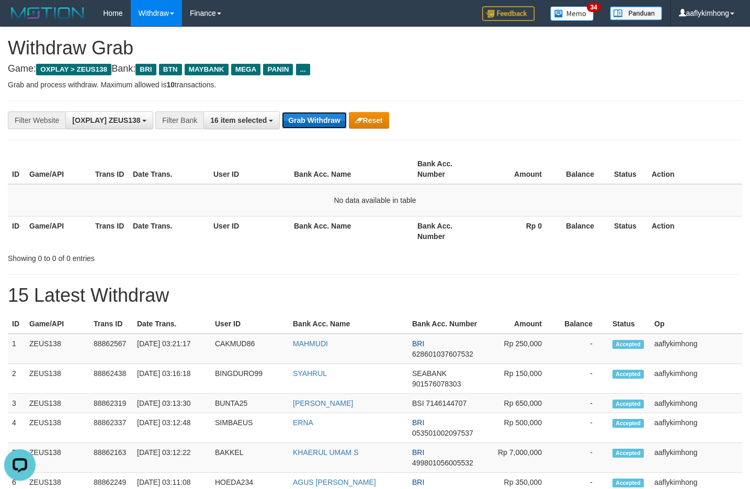
click at [314, 115] on button "Grab Withdraw" at bounding box center [314, 120] width 64 height 17
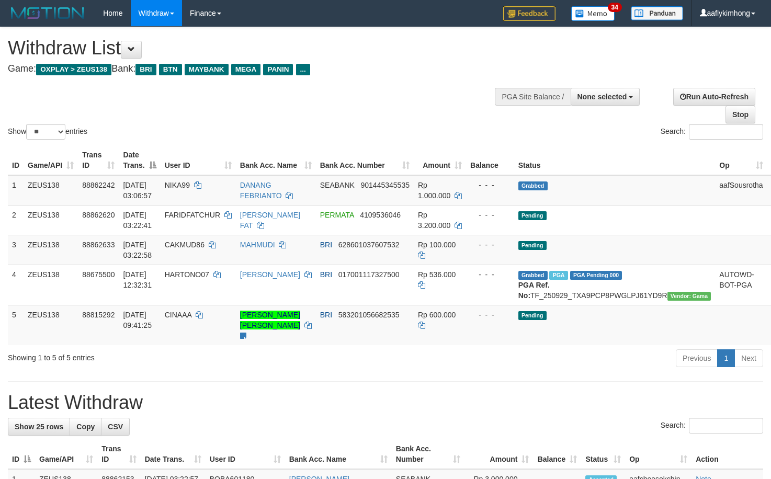
select select
select select "**"
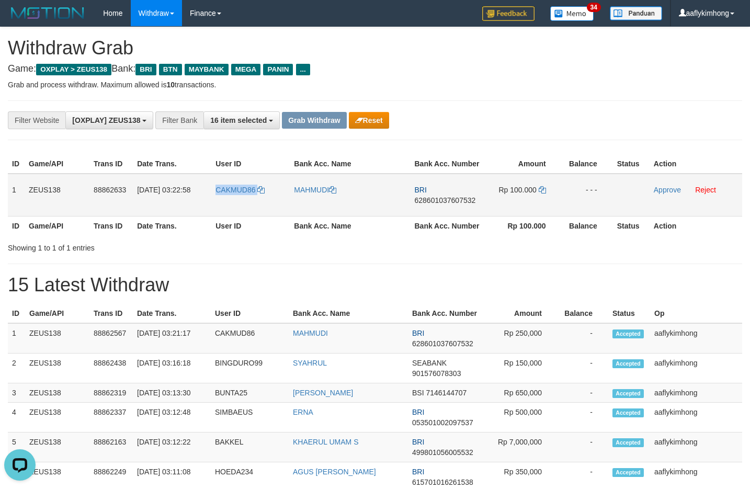
copy link "CAKMUD86"
drag, startPoint x: 212, startPoint y: 191, endPoint x: 267, endPoint y: 200, distance: 55.6
click at [267, 200] on td "CAKMUD86" at bounding box center [250, 195] width 78 height 43
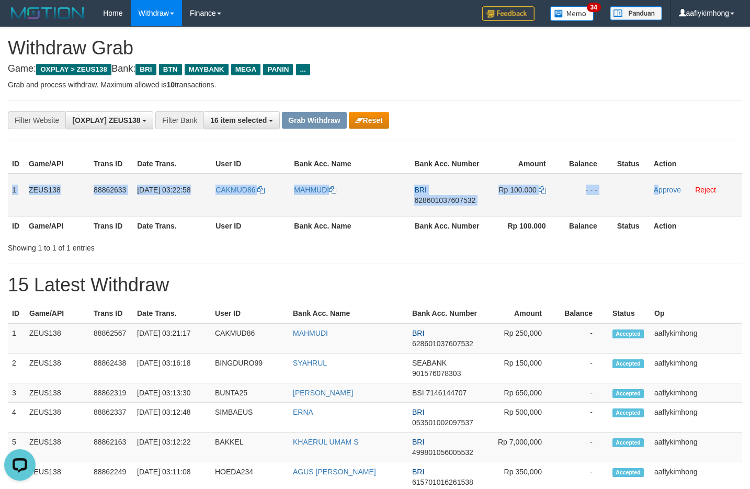
copy tr "1 ZEUS138 88862633 01/10/2025 03:22:58 CAKMUD86 MAHMUDI BRI 628601037607532 Rp …"
drag, startPoint x: 9, startPoint y: 183, endPoint x: 659, endPoint y: 194, distance: 649.9
click at [659, 194] on tr "1 ZEUS138 88862633 01/10/2025 03:22:58 CAKMUD86 MAHMUDI BRI 628601037607532 Rp …" at bounding box center [375, 195] width 734 height 43
click at [442, 202] on span "628601037607532" at bounding box center [444, 200] width 61 height 8
copy tr "1 ZEUS138 88862633 01/10/2025 03:22:58 CAKMUD86 MAHMUDI BRI 628601037607532 Rp …"
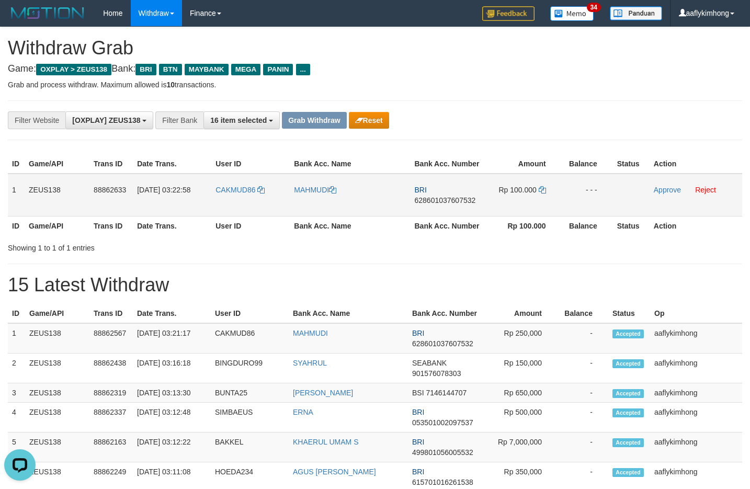
click at [442, 202] on span "628601037607532" at bounding box center [444, 200] width 61 height 8
click at [544, 187] on icon at bounding box center [541, 189] width 7 height 7
click at [542, 189] on icon at bounding box center [541, 189] width 7 height 7
click at [541, 189] on icon at bounding box center [541, 189] width 7 height 7
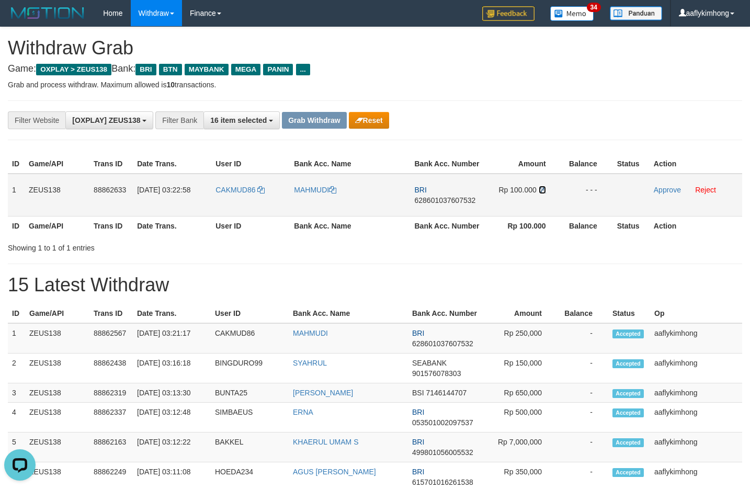
click at [541, 189] on icon at bounding box center [541, 189] width 7 height 7
click at [660, 187] on link "Approve" at bounding box center [666, 190] width 27 height 8
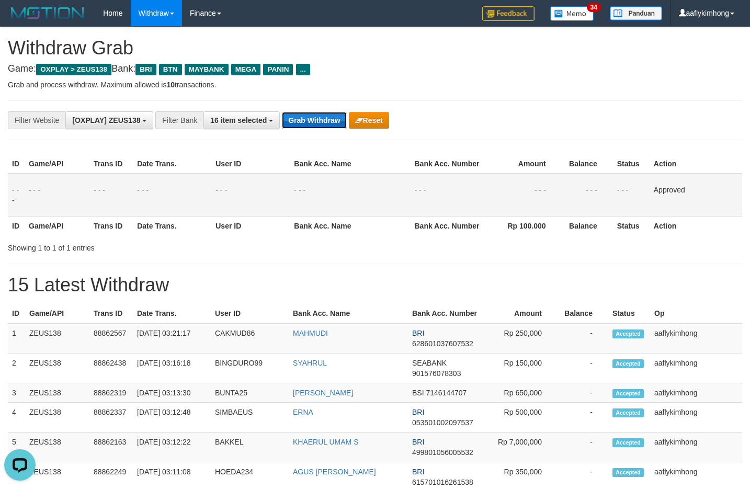
click at [292, 121] on button "Grab Withdraw" at bounding box center [314, 120] width 64 height 17
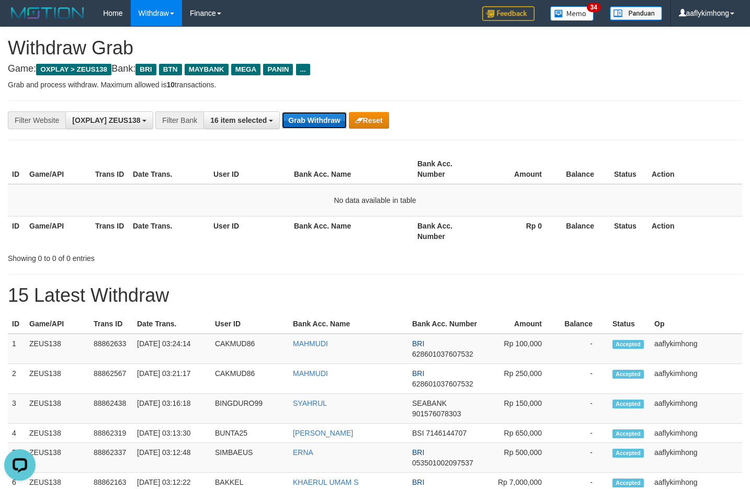
click at [325, 118] on button "Grab Withdraw" at bounding box center [314, 120] width 64 height 17
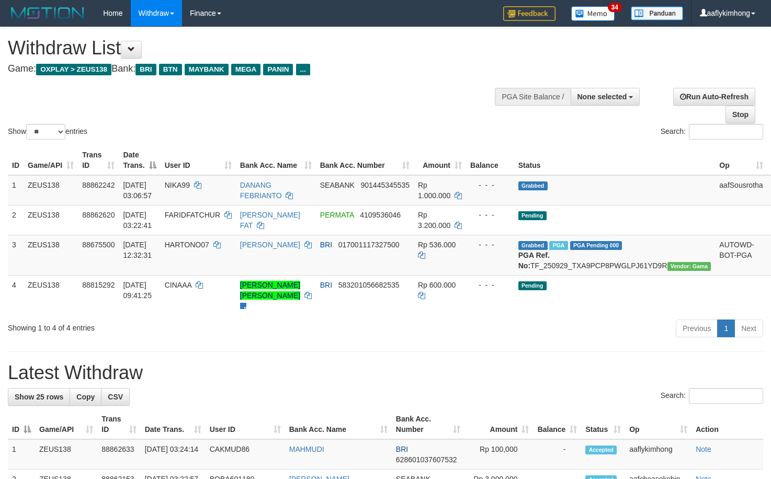
select select
select select "**"
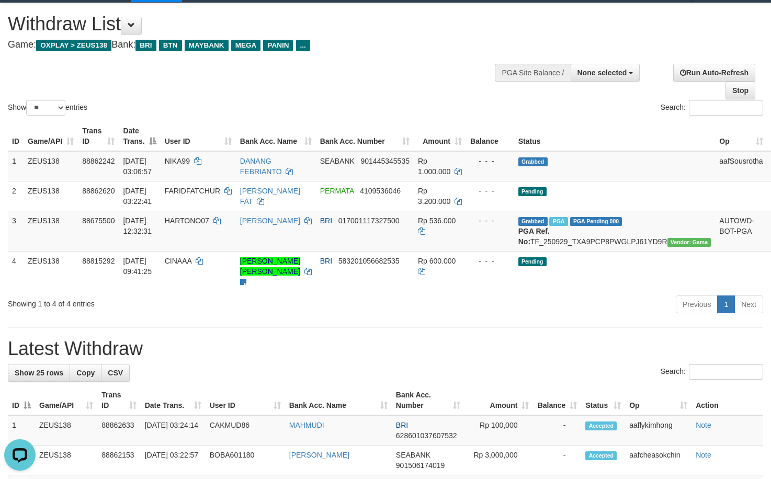
click at [235, 382] on div "Search:" at bounding box center [385, 373] width 755 height 18
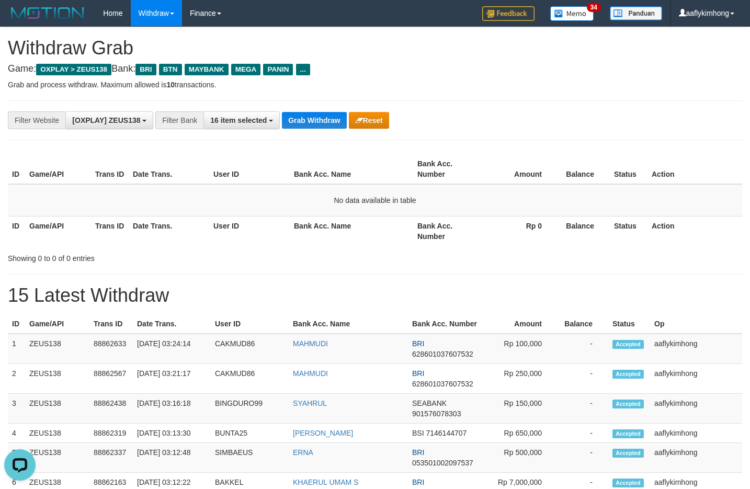
click at [326, 129] on div "**********" at bounding box center [312, 120] width 625 height 18
click at [325, 124] on button "Grab Withdraw" at bounding box center [314, 120] width 64 height 17
click at [320, 118] on button "Grab Withdraw" at bounding box center [314, 120] width 64 height 17
click at [320, 117] on button "Grab Withdraw" at bounding box center [314, 120] width 64 height 17
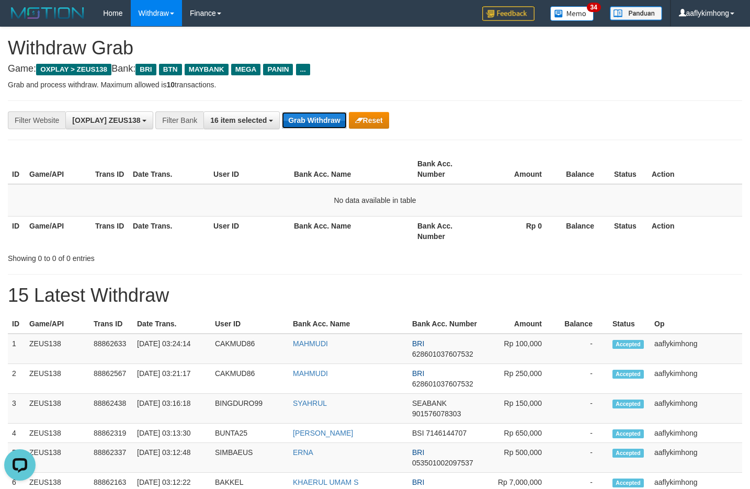
click at [320, 117] on button "Grab Withdraw" at bounding box center [314, 120] width 64 height 17
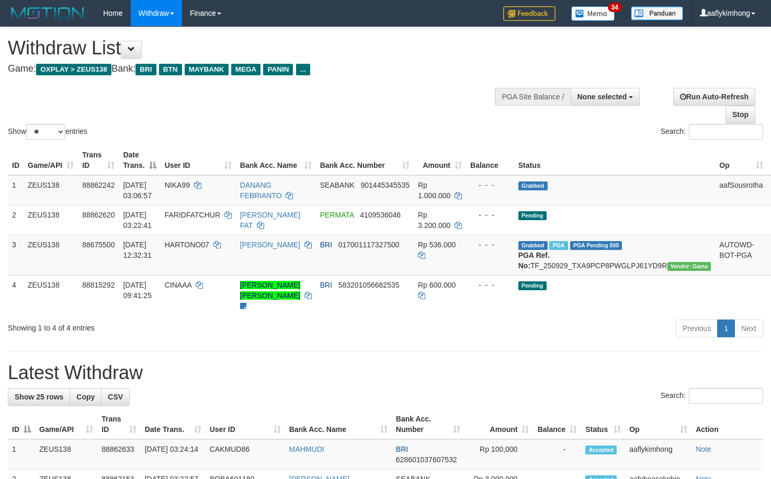
select select
select select "**"
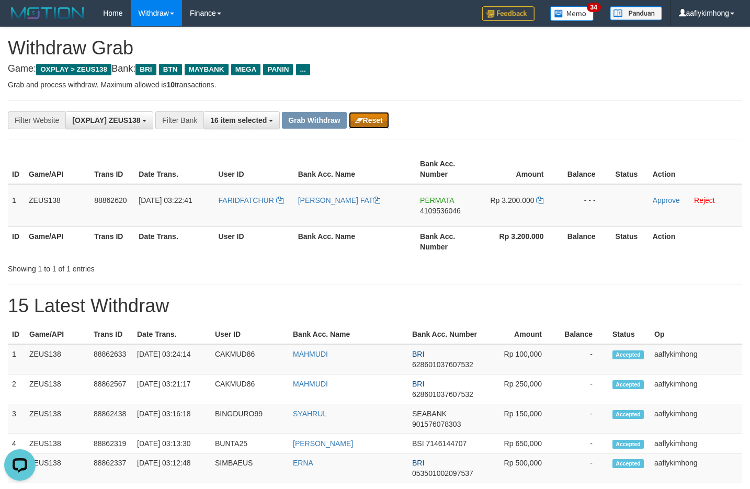
click at [356, 121] on icon "button" at bounding box center [359, 120] width 8 height 7
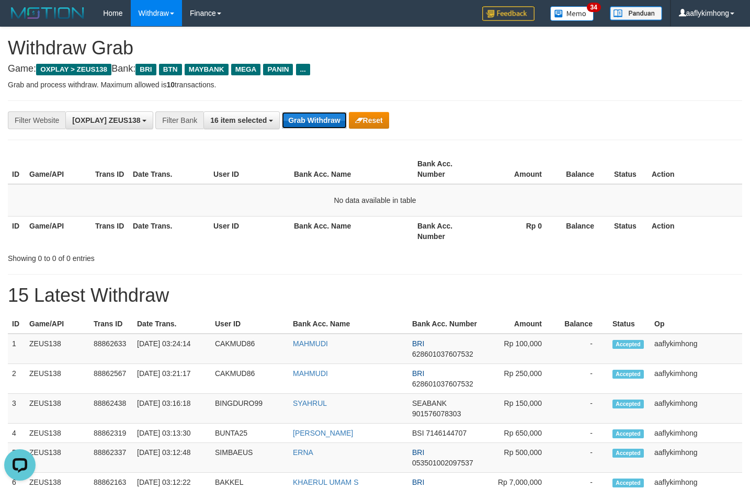
click at [304, 123] on button "Grab Withdraw" at bounding box center [314, 120] width 64 height 17
click at [304, 122] on button "Grab Withdraw" at bounding box center [314, 120] width 64 height 17
click at [314, 117] on button "Grab Withdraw" at bounding box center [314, 120] width 64 height 17
click at [312, 116] on button "Grab Withdraw" at bounding box center [314, 120] width 64 height 17
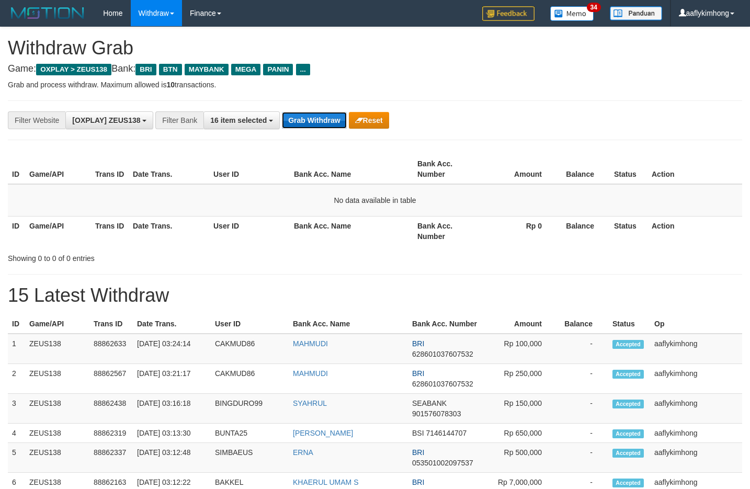
click at [334, 124] on button "Grab Withdraw" at bounding box center [314, 120] width 64 height 17
click at [334, 123] on button "Grab Withdraw" at bounding box center [314, 120] width 64 height 17
click at [327, 117] on button "Grab Withdraw" at bounding box center [314, 120] width 64 height 17
drag, startPoint x: 323, startPoint y: 116, endPoint x: 311, endPoint y: 111, distance: 12.6
click at [323, 116] on button "Grab Withdraw" at bounding box center [314, 120] width 64 height 17
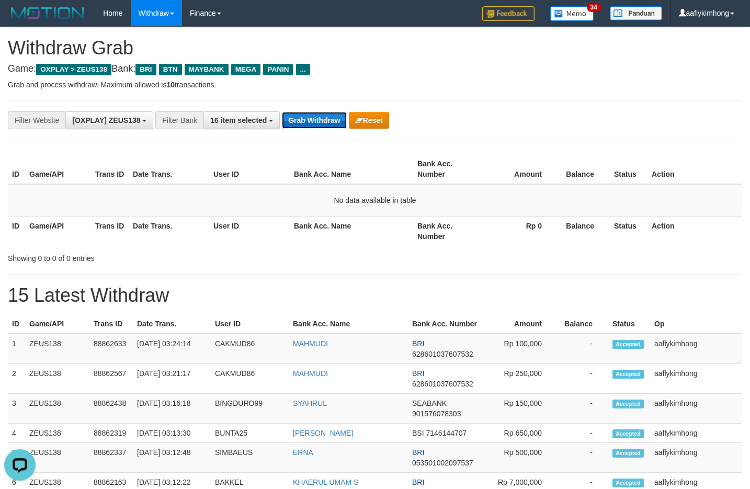
click at [328, 119] on button "Grab Withdraw" at bounding box center [314, 120] width 64 height 17
click at [327, 119] on button "Grab Withdraw" at bounding box center [314, 120] width 64 height 17
click at [325, 119] on button "Grab Withdraw" at bounding box center [314, 120] width 64 height 17
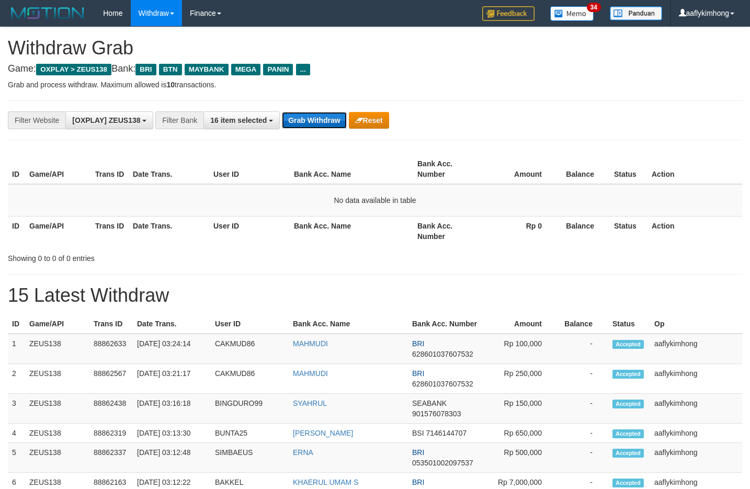
click at [325, 119] on button "Grab Withdraw" at bounding box center [314, 120] width 64 height 17
click at [323, 120] on button "Grab Withdraw" at bounding box center [314, 120] width 64 height 17
click at [319, 119] on button "Grab Withdraw" at bounding box center [314, 120] width 64 height 17
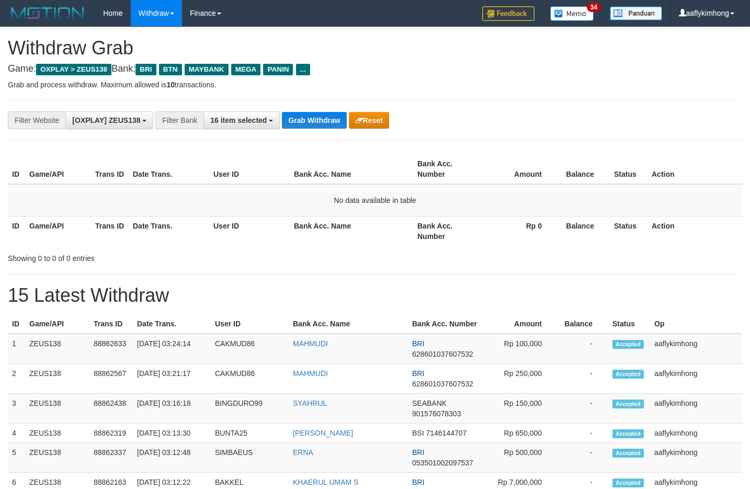
click at [319, 119] on button "Grab Withdraw" at bounding box center [314, 120] width 64 height 17
drag, startPoint x: 0, startPoint y: 0, endPoint x: 319, endPoint y: 119, distance: 340.4
click at [319, 119] on button "Grab Withdraw" at bounding box center [314, 120] width 64 height 17
click at [310, 118] on button "Grab Withdraw" at bounding box center [314, 120] width 64 height 17
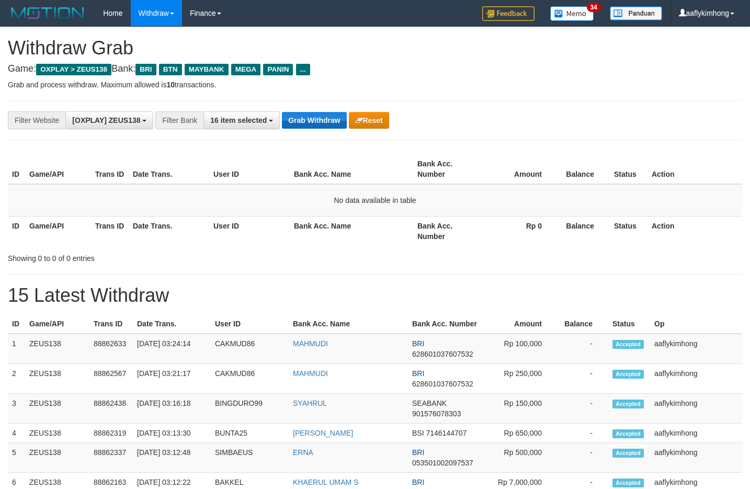
drag, startPoint x: 331, startPoint y: 132, endPoint x: 324, endPoint y: 117, distance: 17.1
click at [329, 131] on div "**********" at bounding box center [375, 120] width 734 height 40
click at [323, 116] on button "Grab Withdraw" at bounding box center [314, 120] width 64 height 17
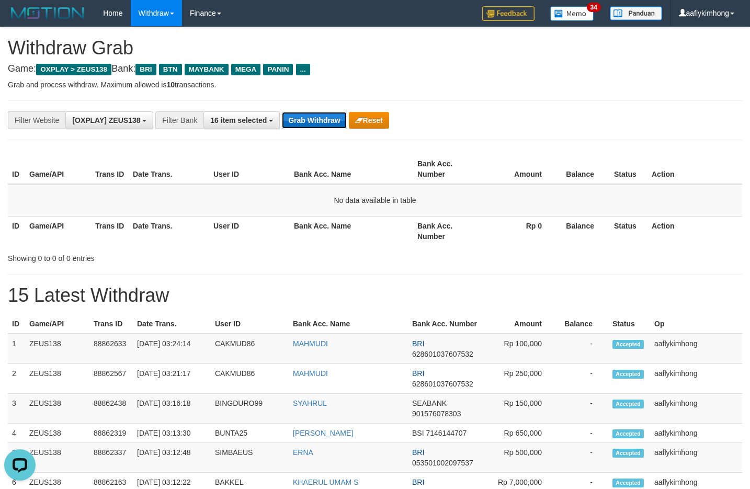
click at [323, 116] on button "Grab Withdraw" at bounding box center [314, 120] width 64 height 17
drag, startPoint x: 0, startPoint y: 0, endPoint x: 323, endPoint y: 116, distance: 342.6
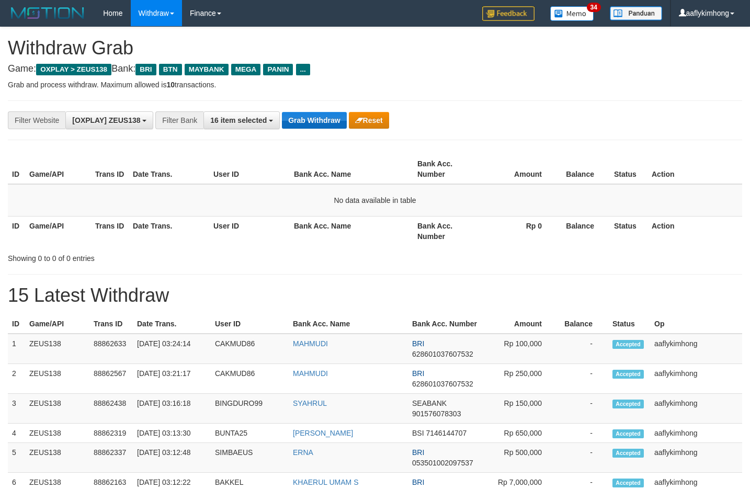
click at [323, 116] on button "Grab Withdraw" at bounding box center [314, 120] width 64 height 17
click at [308, 120] on button "Grab Withdraw" at bounding box center [314, 120] width 64 height 17
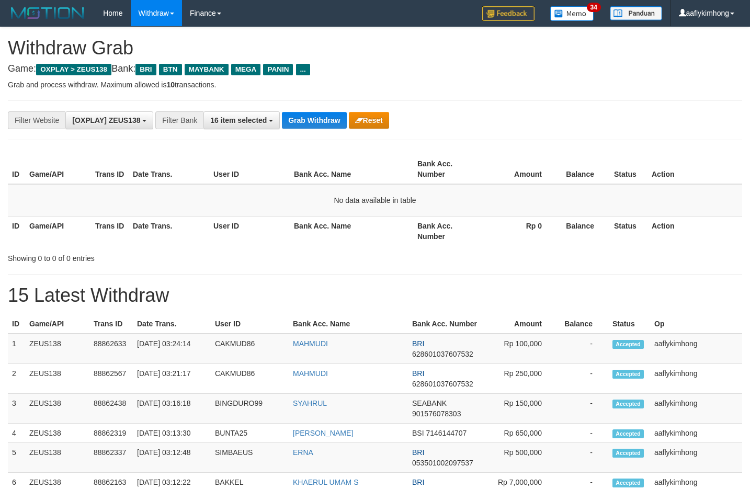
click at [302, 113] on button "Grab Withdraw" at bounding box center [314, 120] width 64 height 17
click at [327, 118] on button "Grab Withdraw" at bounding box center [314, 120] width 64 height 17
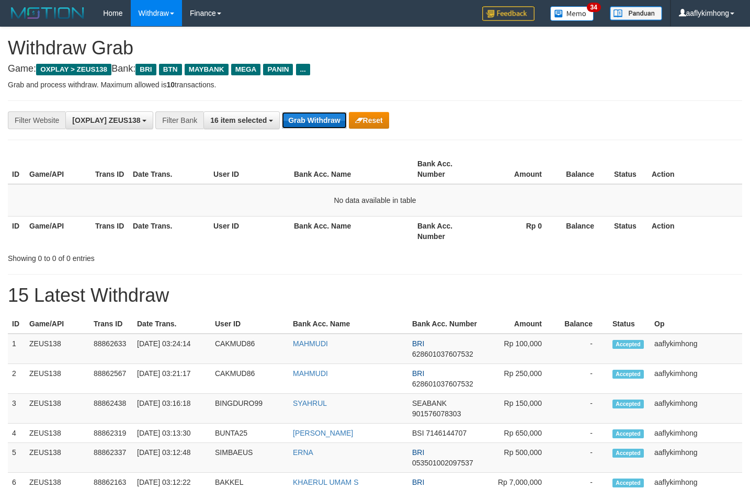
click at [327, 118] on button "Grab Withdraw" at bounding box center [314, 120] width 64 height 17
click at [315, 122] on button "Grab Withdraw" at bounding box center [314, 120] width 64 height 17
click at [314, 122] on button "Grab Withdraw" at bounding box center [314, 120] width 64 height 17
click at [309, 122] on button "Grab Withdraw" at bounding box center [314, 120] width 64 height 17
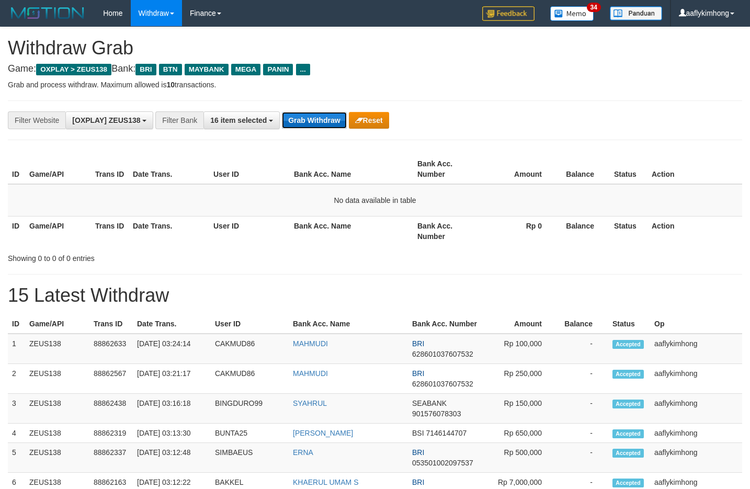
click at [323, 123] on button "Grab Withdraw" at bounding box center [314, 120] width 64 height 17
click at [344, 120] on button "Grab Withdraw" at bounding box center [314, 120] width 64 height 17
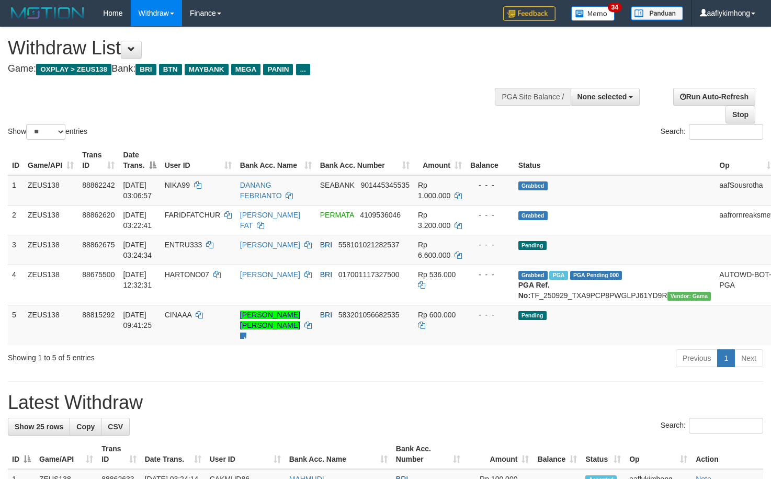
select select
select select "**"
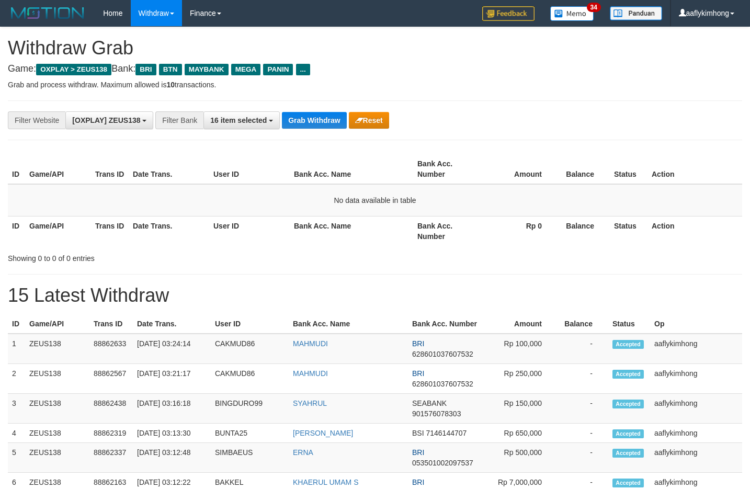
click at [301, 105] on div "**********" at bounding box center [375, 120] width 734 height 40
click at [300, 118] on button "Grab Withdraw" at bounding box center [314, 120] width 64 height 17
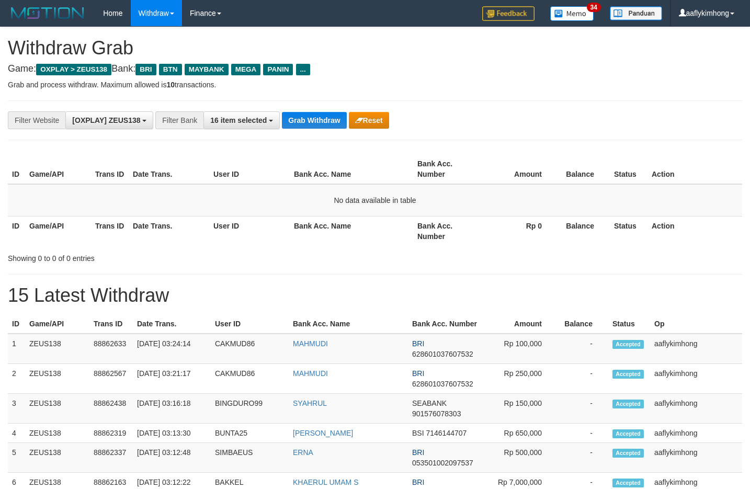
click at [300, 118] on button "Grab Withdraw" at bounding box center [314, 120] width 64 height 17
click at [331, 124] on button "Grab Withdraw" at bounding box center [314, 120] width 64 height 17
click at [329, 120] on button "Grab Withdraw" at bounding box center [314, 120] width 64 height 17
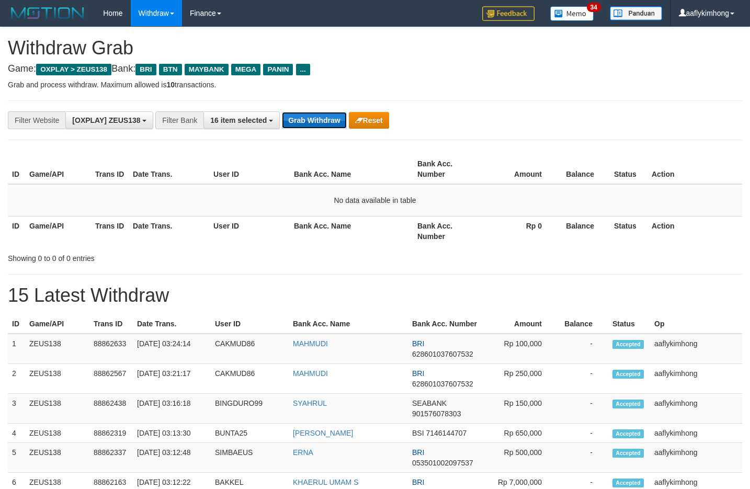
click at [329, 120] on button "Grab Withdraw" at bounding box center [314, 120] width 64 height 17
click at [306, 104] on div "**********" at bounding box center [375, 120] width 734 height 40
click at [311, 121] on button "Grab Withdraw" at bounding box center [314, 120] width 64 height 17
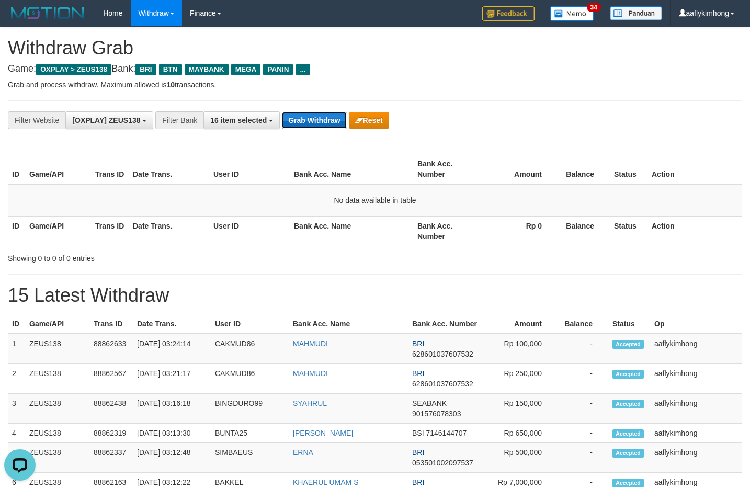
click at [326, 121] on button "Grab Withdraw" at bounding box center [314, 120] width 64 height 17
click at [325, 119] on button "Grab Withdraw" at bounding box center [314, 120] width 64 height 17
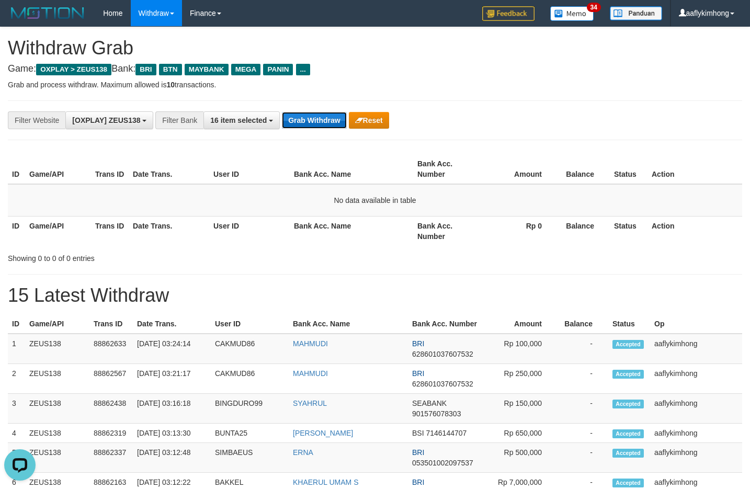
click at [325, 119] on button "Grab Withdraw" at bounding box center [314, 120] width 64 height 17
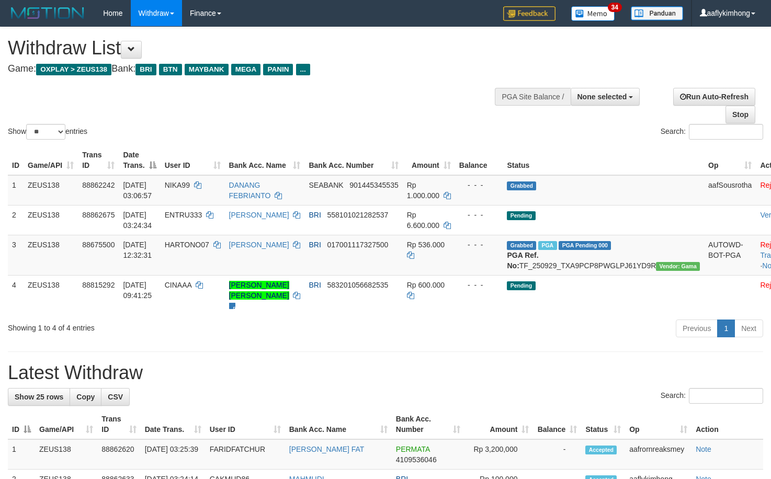
select select
select select "**"
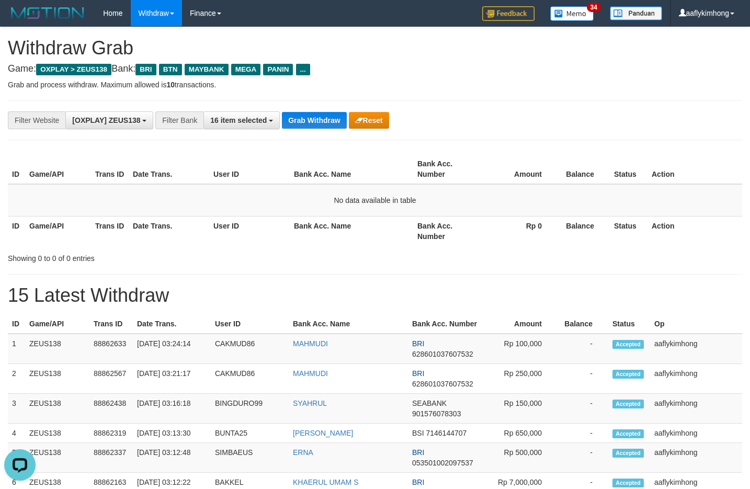
click at [596, 128] on div "**********" at bounding box center [312, 120] width 625 height 18
click at [337, 116] on button "Grab Withdraw" at bounding box center [314, 120] width 64 height 17
click at [337, 115] on button "Grab Withdraw" at bounding box center [314, 120] width 64 height 17
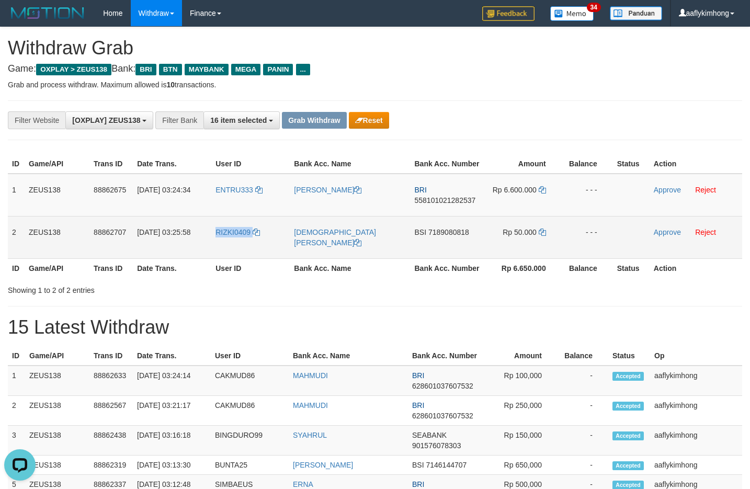
drag, startPoint x: 207, startPoint y: 244, endPoint x: 276, endPoint y: 240, distance: 69.1
click at [276, 240] on tr "2 ZEUS138 88862707 01/10/2025 03:25:58 RIZKI0409 MUHAMMAD ABRAR BSI 7189080818 …" at bounding box center [375, 237] width 734 height 42
copy tr "RIZKI0409"
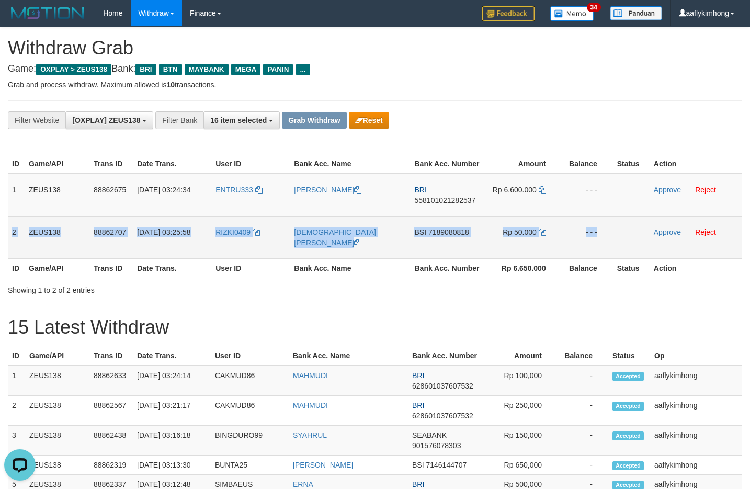
copy tr "2 ZEUS138 88862707 01/10/2025 03:25:58 RIZKI0409 MUHAMMAD ABRAR BSI 7189080818 …"
drag, startPoint x: 11, startPoint y: 223, endPoint x: 682, endPoint y: 223, distance: 670.7
click at [682, 223] on tr "2 ZEUS138 88862707 01/10/2025 03:25:58 RIZKI0409 MUHAMMAD ABRAR BSI 7189080818 …" at bounding box center [375, 237] width 734 height 42
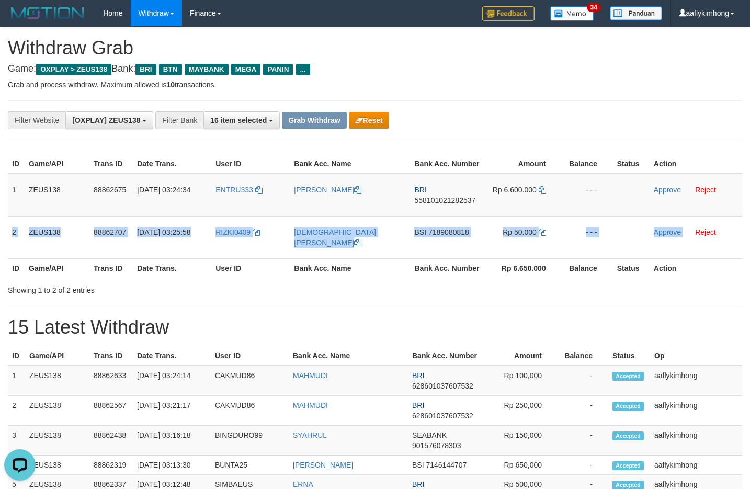
copy tr "2 ZEUS138 88862707 01/10/2025 03:25:58 RIZKI0409 MUHAMMAD ABRAR BSI 7189080818 …"
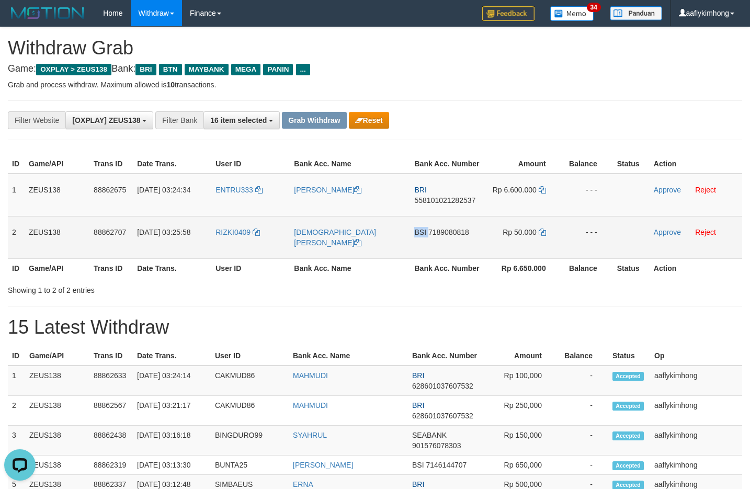
copy tr "BSI"
drag, startPoint x: 406, startPoint y: 235, endPoint x: 428, endPoint y: 233, distance: 21.5
click at [428, 233] on tr "2 ZEUS138 88862707 01/10/2025 03:25:58 RIZKI0409 MUHAMMAD ABRAR BSI 7189080818 …" at bounding box center [375, 237] width 734 height 42
click at [455, 231] on span "7189080818" at bounding box center [448, 232] width 41 height 8
click at [544, 223] on td "Rp 50.000" at bounding box center [523, 237] width 77 height 42
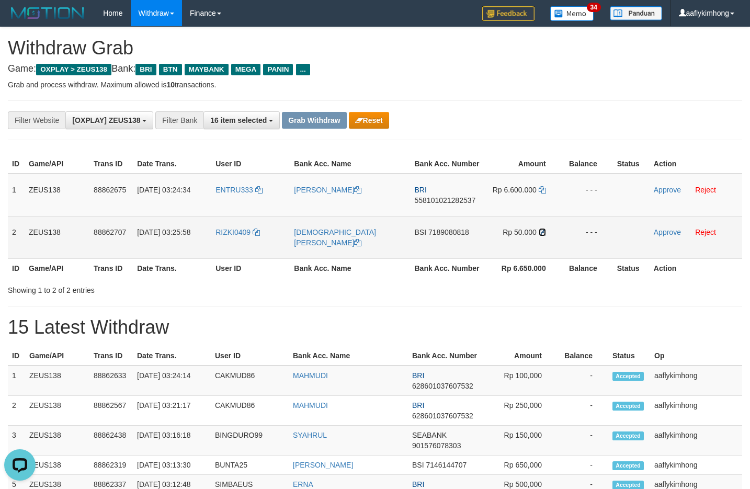
click at [541, 233] on icon at bounding box center [541, 231] width 7 height 7
click at [541, 229] on icon at bounding box center [541, 231] width 7 height 7
click at [663, 234] on link "Approve" at bounding box center [666, 232] width 27 height 8
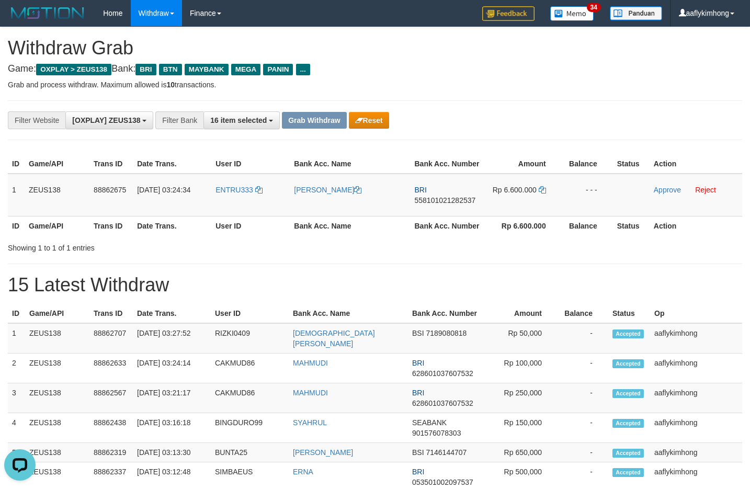
click at [541, 72] on h4 "Game: OXPLAY > ZEUS138 Bank: BRI BTN MAYBANK MEGA PANIN ..." at bounding box center [375, 69] width 734 height 10
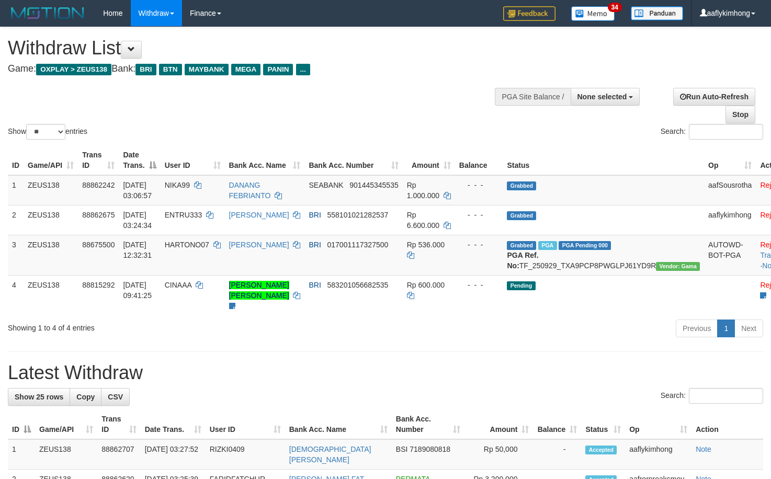
select select
select select "**"
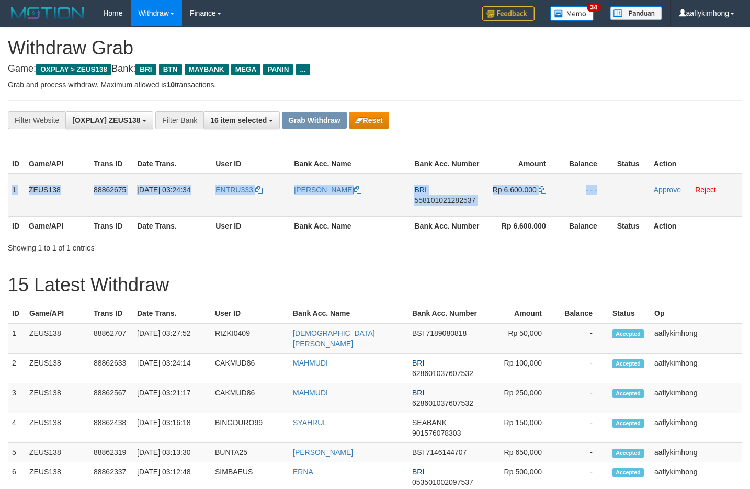
copy tr "1 ZEUS138 88862675 01/10/2025 03:24:34 ENTRU333 BAMBANG MULYAR BRI 558101021282…"
drag, startPoint x: 12, startPoint y: 179, endPoint x: 692, endPoint y: 199, distance: 680.4
click at [692, 199] on tr "1 ZEUS138 88862675 01/10/2025 03:24:34 ENTRU333 BAMBANG MULYAR BRI 558101021282…" at bounding box center [375, 195] width 734 height 43
copy tr "1 ZEUS138 88862675 01/10/2025 03:24:34 ENTRU333 BAMBANG MULYAR BRI 558101021282…"
click at [435, 200] on span "558101021282537" at bounding box center [444, 200] width 61 height 8
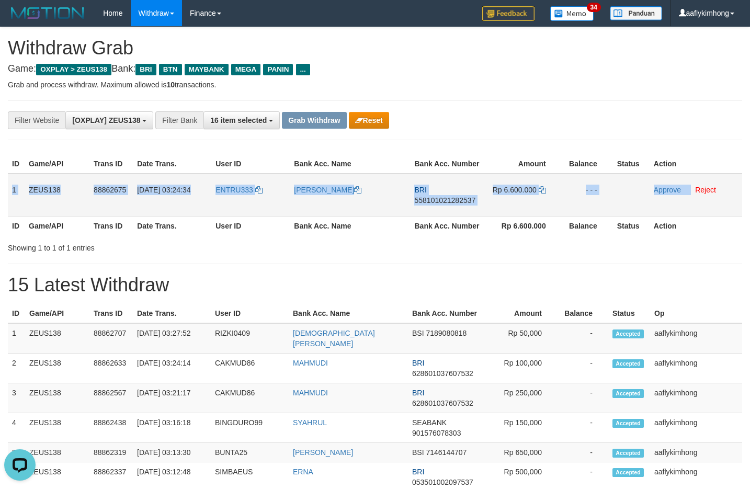
copy tr "1 ZEUS138 88862675 01/10/2025 03:24:34 ENTRU333 BAMBANG MULYAR BRI 558101021282…"
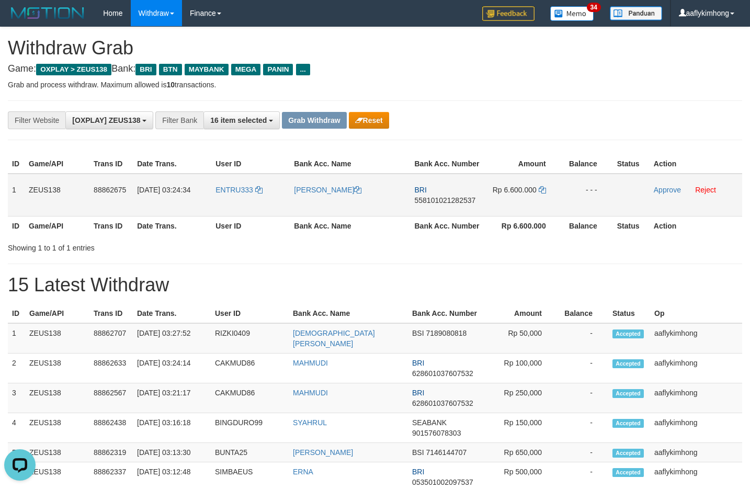
click at [435, 200] on span "558101021282537" at bounding box center [444, 200] width 61 height 8
click at [540, 188] on icon at bounding box center [541, 189] width 7 height 7
click at [540, 186] on icon at bounding box center [541, 189] width 7 height 7
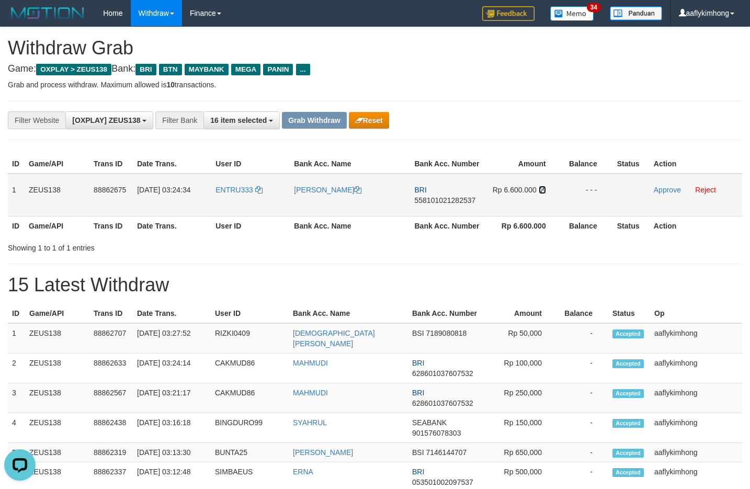
click at [540, 186] on icon at bounding box center [541, 189] width 7 height 7
click at [660, 189] on link "Approve" at bounding box center [666, 190] width 27 height 8
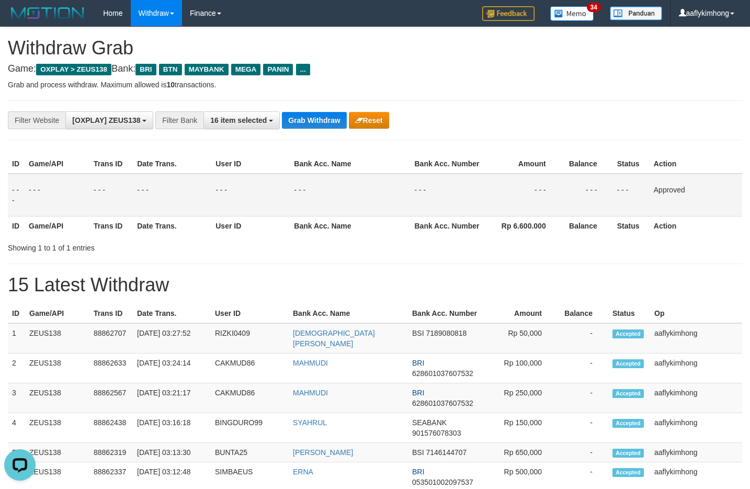
click at [305, 109] on div "**********" at bounding box center [375, 120] width 734 height 40
click at [304, 112] on button "Grab Withdraw" at bounding box center [314, 120] width 64 height 17
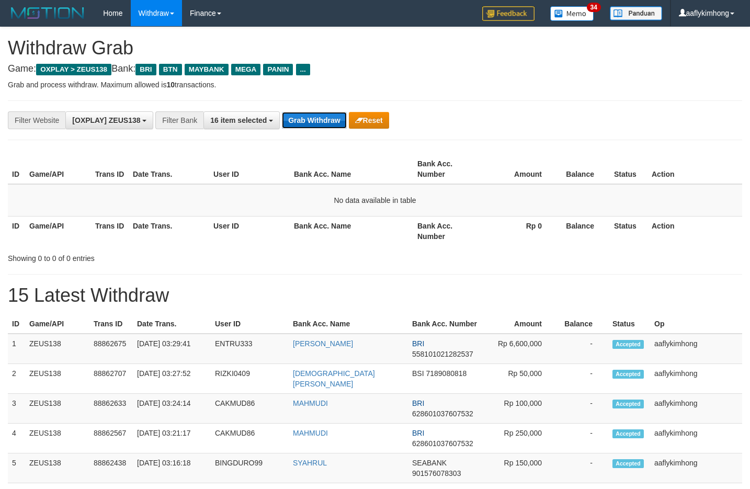
click at [289, 122] on button "Grab Withdraw" at bounding box center [314, 120] width 64 height 17
click at [309, 114] on button "Grab Withdraw" at bounding box center [314, 120] width 64 height 17
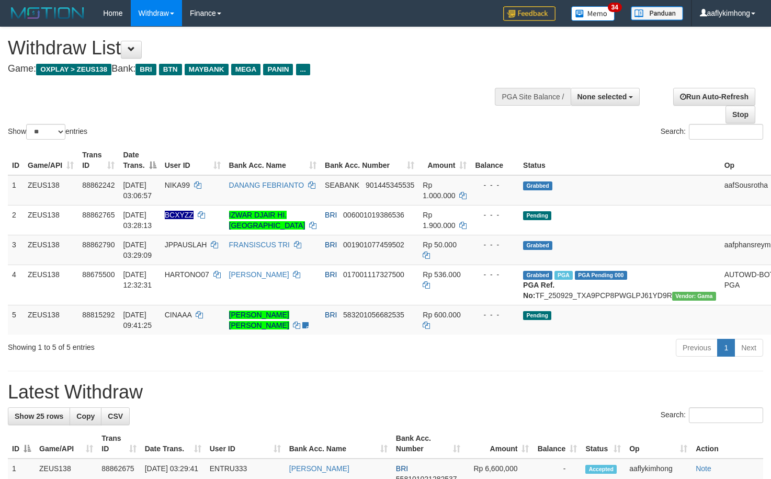
select select
select select "**"
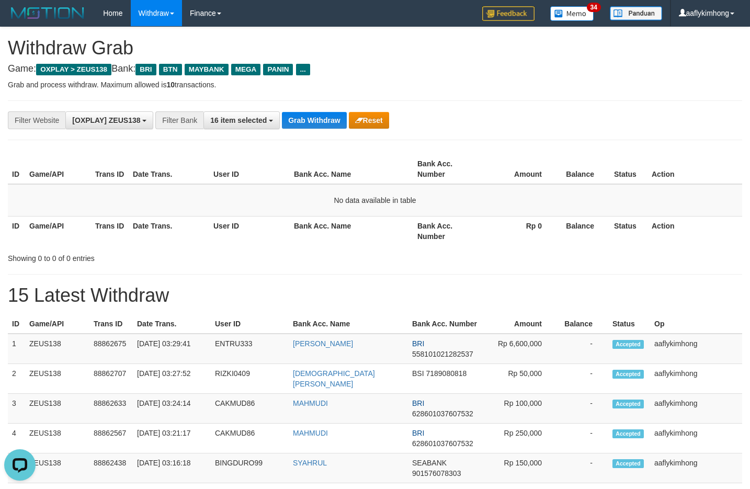
click at [591, 169] on th "Balance" at bounding box center [583, 169] width 52 height 30
click at [345, 119] on button "Grab Withdraw" at bounding box center [314, 120] width 64 height 17
click at [344, 119] on button "Grab Withdraw" at bounding box center [314, 120] width 64 height 17
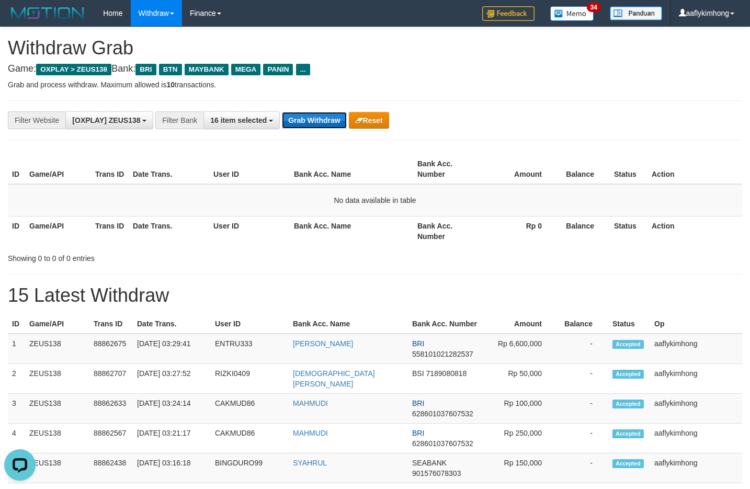
click at [344, 119] on button "Grab Withdraw" at bounding box center [314, 120] width 64 height 17
click at [343, 119] on button "Grab Withdraw" at bounding box center [314, 120] width 64 height 17
click at [326, 128] on button "Grab Withdraw" at bounding box center [314, 120] width 64 height 17
click at [324, 125] on button "Grab Withdraw" at bounding box center [314, 120] width 64 height 17
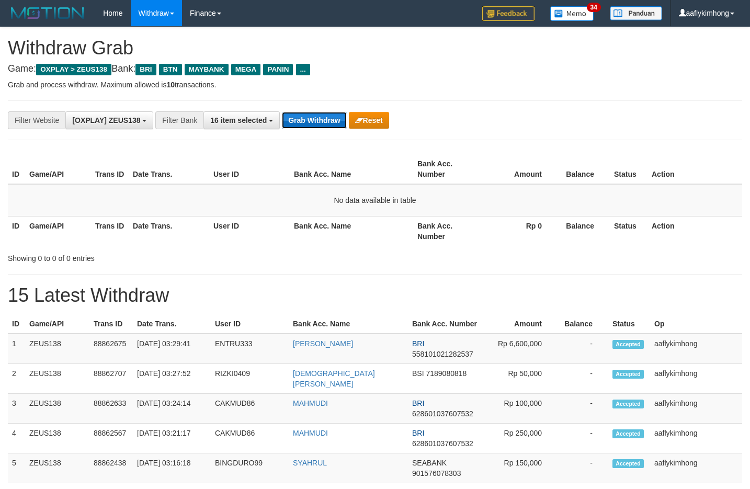
click at [324, 125] on button "Grab Withdraw" at bounding box center [314, 120] width 64 height 17
click at [309, 117] on button "Grab Withdraw" at bounding box center [314, 120] width 64 height 17
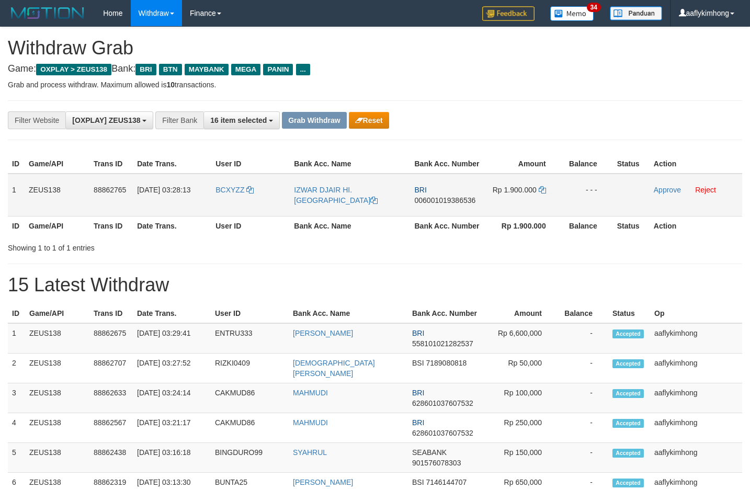
drag, startPoint x: 201, startPoint y: 200, endPoint x: 263, endPoint y: 208, distance: 62.7
click at [263, 208] on tr "1 ZEUS138 88862765 [DATE] 03:28:13 BCXYZZ IZWAR DJAIR HI. [GEOGRAPHIC_DATA] BRI…" at bounding box center [375, 195] width 734 height 43
click at [194, 224] on th "Date Trans." at bounding box center [172, 225] width 78 height 19
copy tr "BCXYZZ"
drag, startPoint x: 213, startPoint y: 203, endPoint x: 272, endPoint y: 209, distance: 59.4
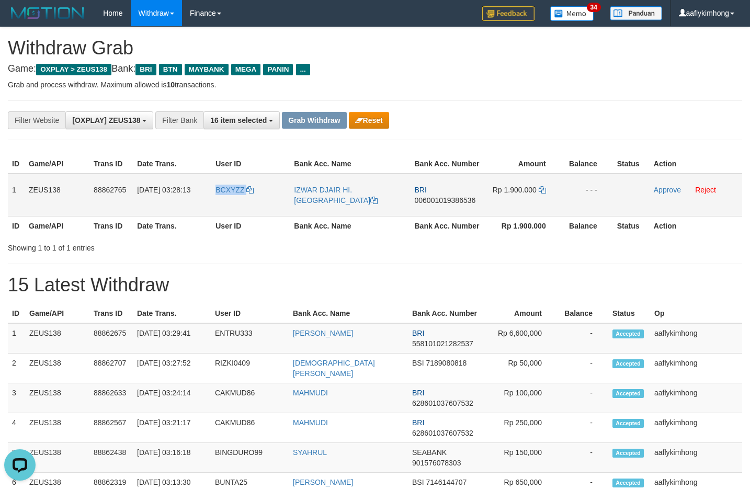
click at [272, 209] on tr "1 ZEUS138 88862765 [DATE] 03:28:13 BCXYZZ IZWAR DJAIR HI. [GEOGRAPHIC_DATA] BRI…" at bounding box center [375, 195] width 734 height 43
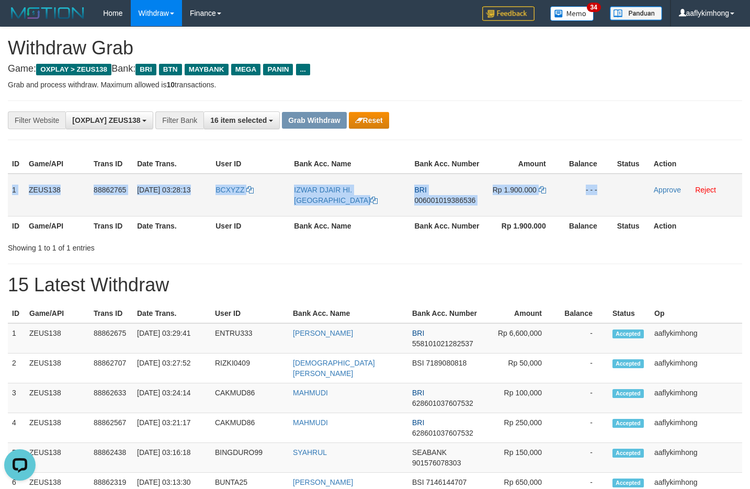
copy tr "1 ZEUS138 88862765 01/10/2025 03:28:13 BCXYZZ IZWAR DJAIR HI. HARUNA BRI 006001…"
drag, startPoint x: 13, startPoint y: 183, endPoint x: 654, endPoint y: 194, distance: 641.5
click at [654, 194] on tr "1 ZEUS138 88862765 01/10/2025 03:28:13 BCXYZZ IZWAR DJAIR HI. HARUNA BRI 006001…" at bounding box center [375, 195] width 734 height 43
click at [454, 203] on span "006001019386536" at bounding box center [444, 200] width 61 height 8
copy tr "1 ZEUS138 88862765 01/10/2025 03:28:13 BCXYZZ IZWAR DJAIR HI. HARUNA BRI 006001…"
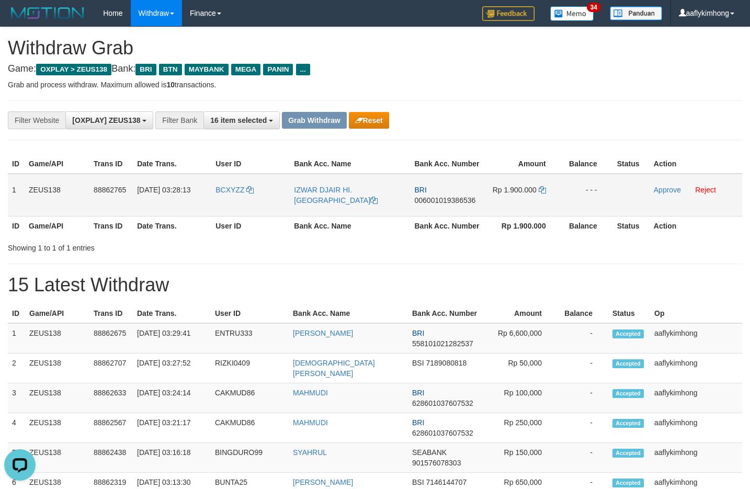
click at [454, 203] on span "006001019386536" at bounding box center [444, 200] width 61 height 8
drag, startPoint x: 454, startPoint y: 203, endPoint x: 444, endPoint y: 202, distance: 10.5
click at [444, 202] on span "006001019386536" at bounding box center [444, 200] width 61 height 8
click at [540, 183] on td "Rp 1.900.000" at bounding box center [523, 195] width 77 height 43
click at [541, 188] on icon at bounding box center [541, 189] width 7 height 7
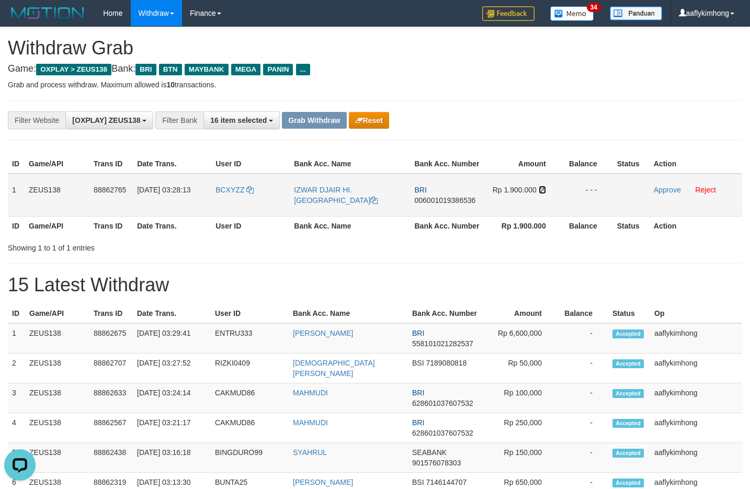
click at [541, 188] on icon at bounding box center [541, 189] width 7 height 7
drag, startPoint x: 665, startPoint y: 188, endPoint x: 428, endPoint y: 111, distance: 250.1
click at [665, 188] on link "Approve" at bounding box center [666, 190] width 27 height 8
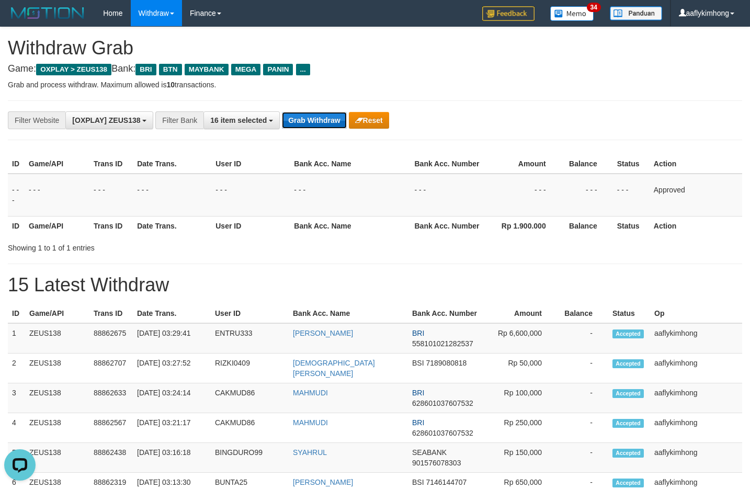
click at [330, 120] on button "Grab Withdraw" at bounding box center [314, 120] width 64 height 17
click at [329, 120] on button "Grab Withdraw" at bounding box center [314, 120] width 64 height 17
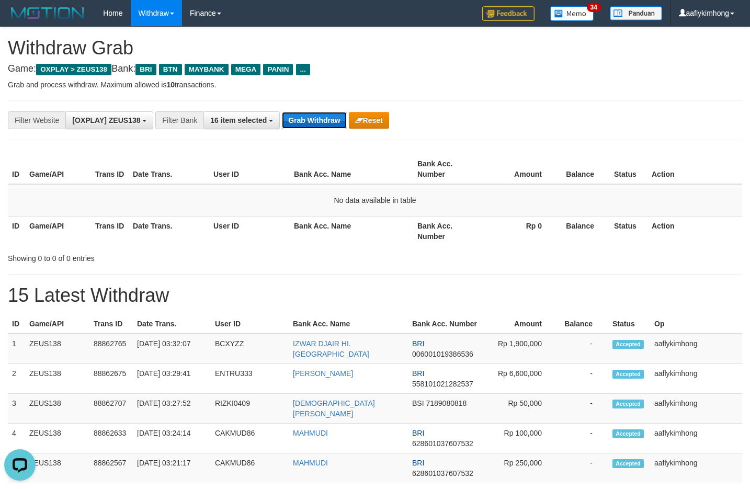
click at [308, 117] on button "Grab Withdraw" at bounding box center [314, 120] width 64 height 17
click at [309, 116] on button "Grab Withdraw" at bounding box center [314, 120] width 64 height 17
click at [306, 110] on div "**********" at bounding box center [375, 120] width 734 height 40
click at [300, 117] on button "Grab Withdraw" at bounding box center [314, 120] width 64 height 17
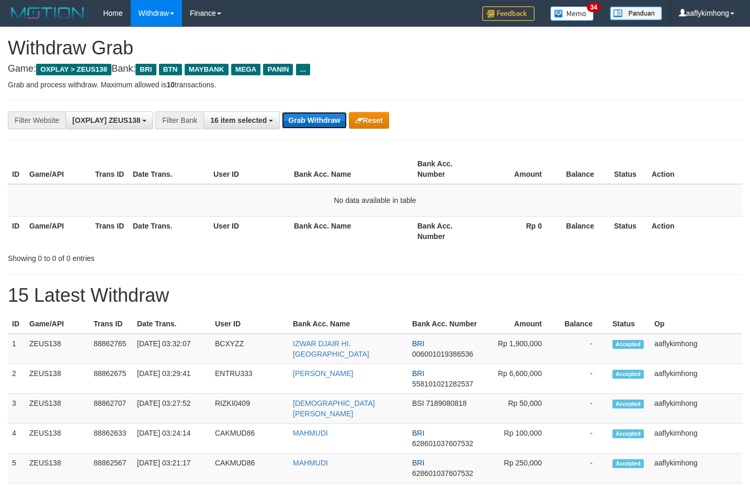
click at [300, 117] on button "Grab Withdraw" at bounding box center [314, 120] width 64 height 17
click at [317, 128] on button "Grab Withdraw" at bounding box center [314, 120] width 64 height 17
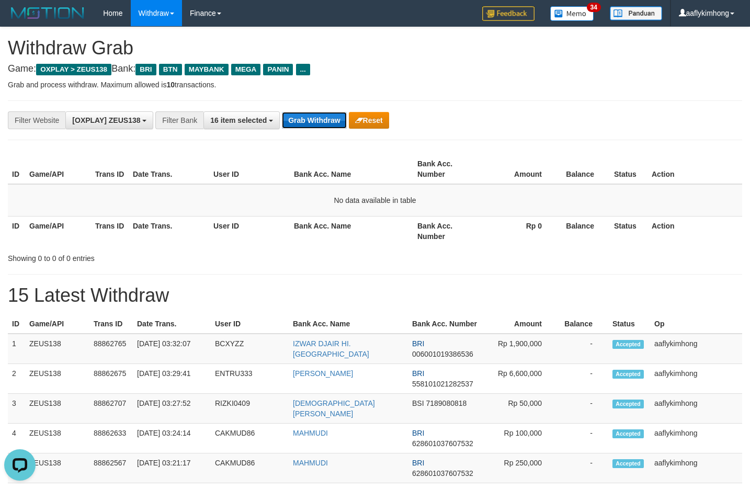
click at [317, 128] on button "Grab Withdraw" at bounding box center [314, 120] width 64 height 17
click at [312, 114] on button "Grab Withdraw" at bounding box center [314, 120] width 64 height 17
click at [306, 117] on button "Grab Withdraw" at bounding box center [314, 120] width 64 height 17
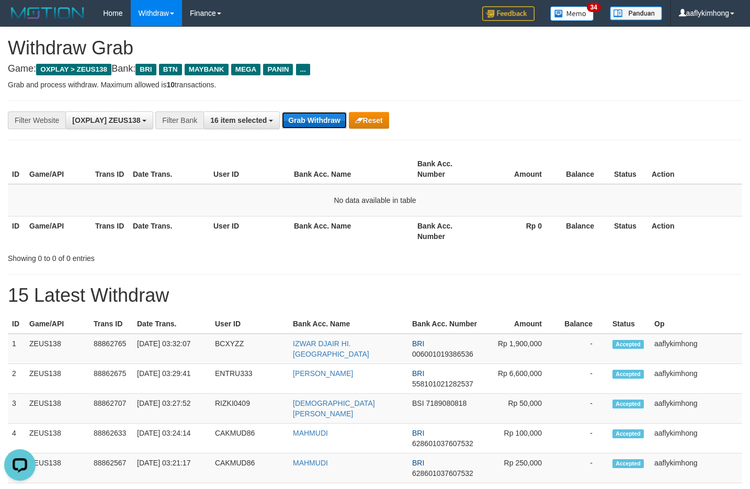
click at [306, 117] on button "Grab Withdraw" at bounding box center [314, 120] width 64 height 17
click at [306, 112] on button "Grab Withdraw" at bounding box center [314, 120] width 64 height 17
click at [308, 106] on div "**********" at bounding box center [375, 120] width 734 height 40
click at [308, 105] on div "**********" at bounding box center [375, 120] width 734 height 40
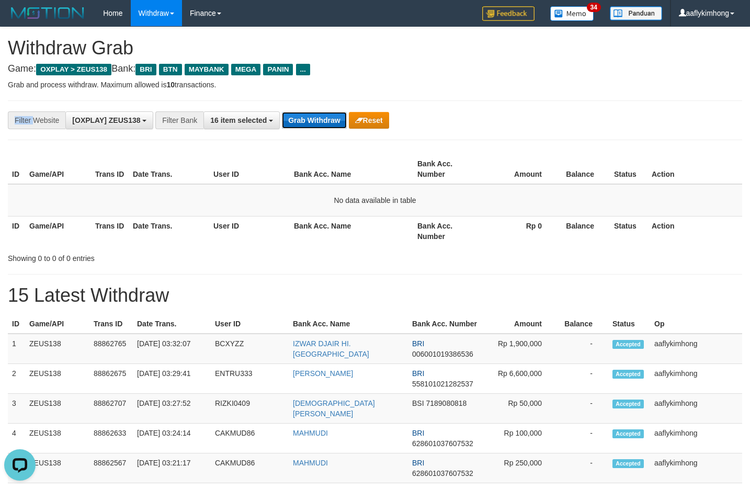
click at [326, 114] on button "Grab Withdraw" at bounding box center [314, 120] width 64 height 17
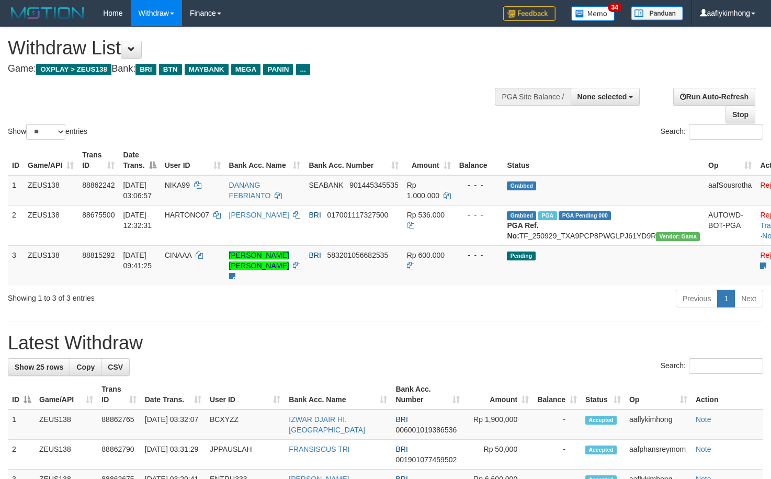
select select
select select "**"
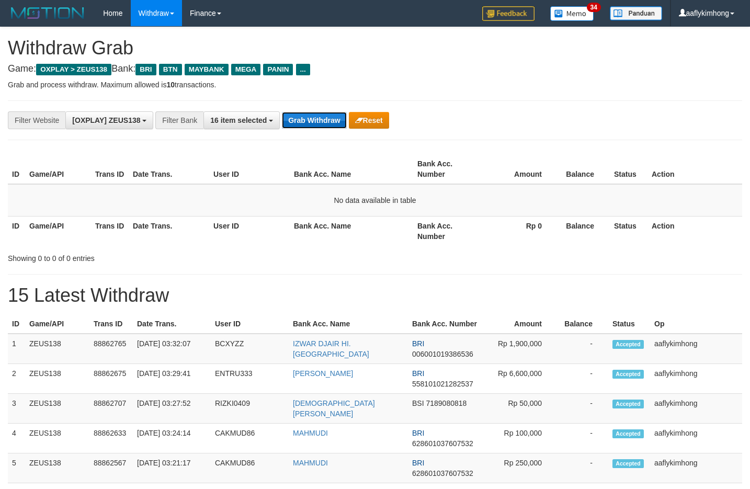
click at [316, 116] on button "Grab Withdraw" at bounding box center [314, 120] width 64 height 17
click at [316, 113] on button "Grab Withdraw" at bounding box center [314, 120] width 64 height 17
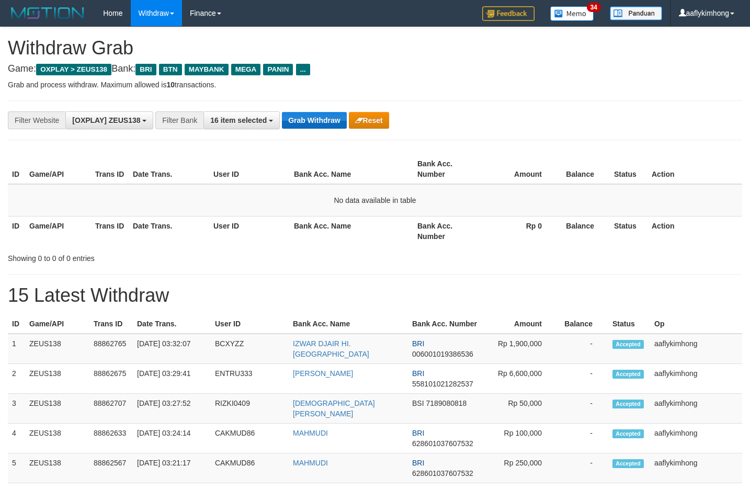
drag, startPoint x: 0, startPoint y: 0, endPoint x: 315, endPoint y: 113, distance: 335.0
click at [315, 113] on button "Grab Withdraw" at bounding box center [314, 120] width 64 height 17
click at [308, 114] on button "Grab Withdraw" at bounding box center [314, 120] width 64 height 17
click at [297, 117] on button "Grab Withdraw" at bounding box center [314, 120] width 64 height 17
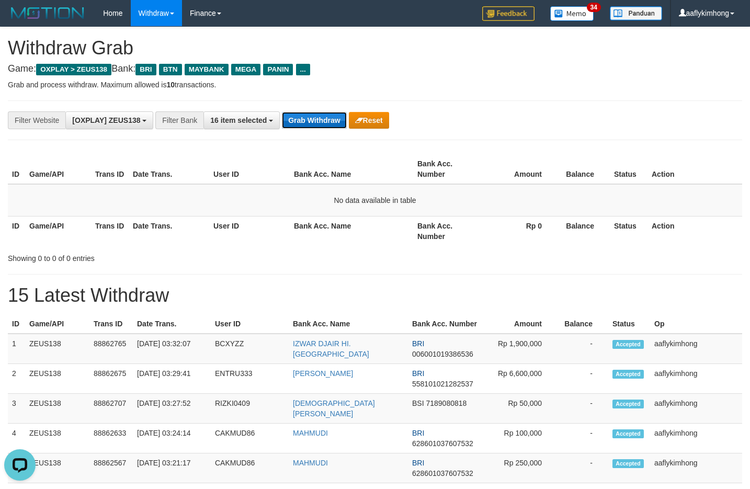
click at [296, 117] on button "Grab Withdraw" at bounding box center [314, 120] width 64 height 17
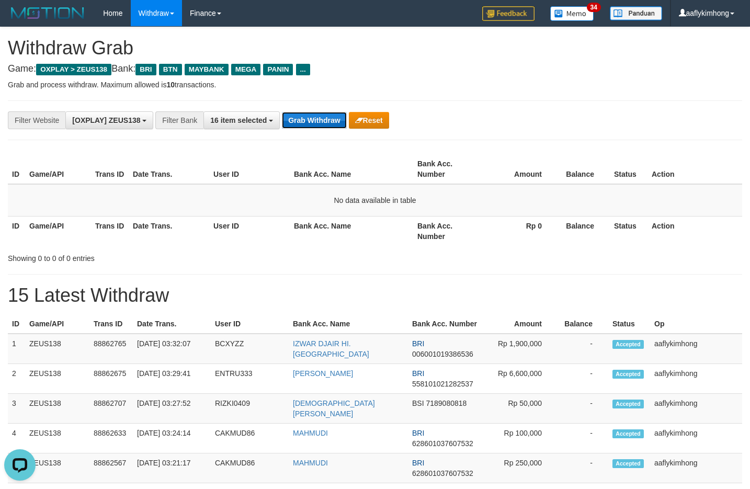
click at [296, 117] on button "Grab Withdraw" at bounding box center [314, 120] width 64 height 17
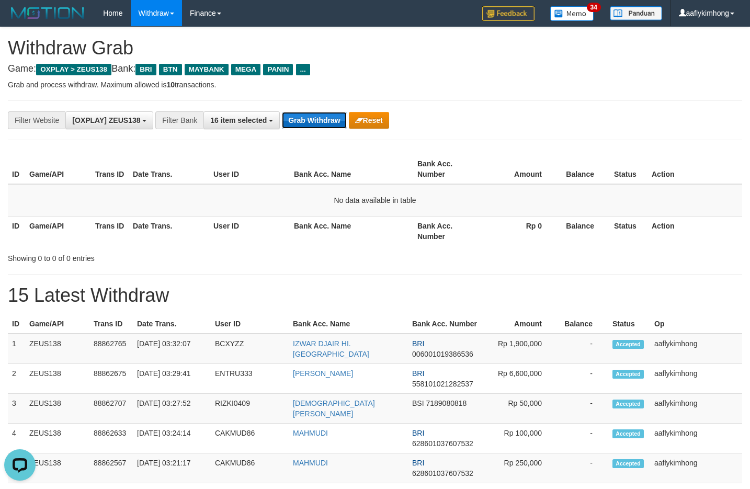
click at [296, 116] on button "Grab Withdraw" at bounding box center [314, 120] width 64 height 17
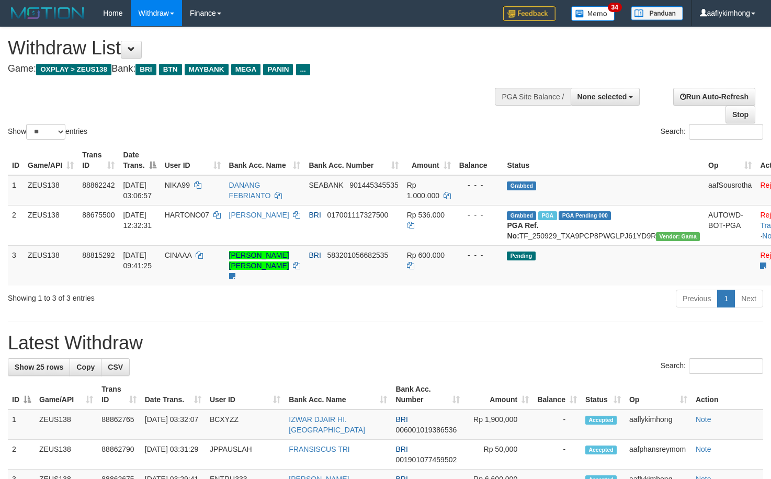
select select
select select "**"
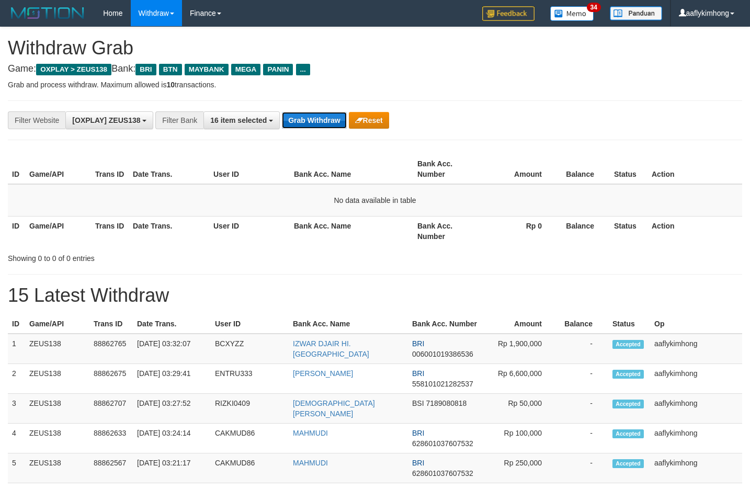
click at [316, 115] on button "Grab Withdraw" at bounding box center [314, 120] width 64 height 17
drag, startPoint x: 696, startPoint y: 59, endPoint x: 695, endPoint y: 75, distance: 16.8
click at [582, 108] on div "**********" at bounding box center [375, 120] width 734 height 40
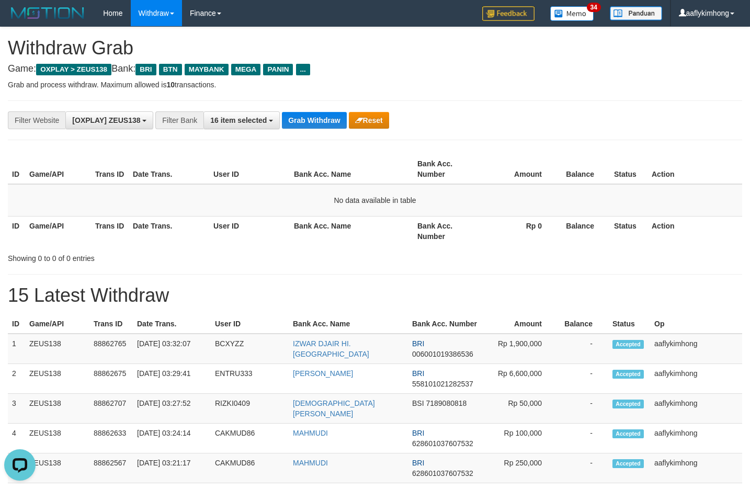
click at [346, 169] on th "Bank Acc. Name" at bounding box center [351, 169] width 123 height 30
click at [328, 121] on button "Grab Withdraw" at bounding box center [314, 120] width 64 height 17
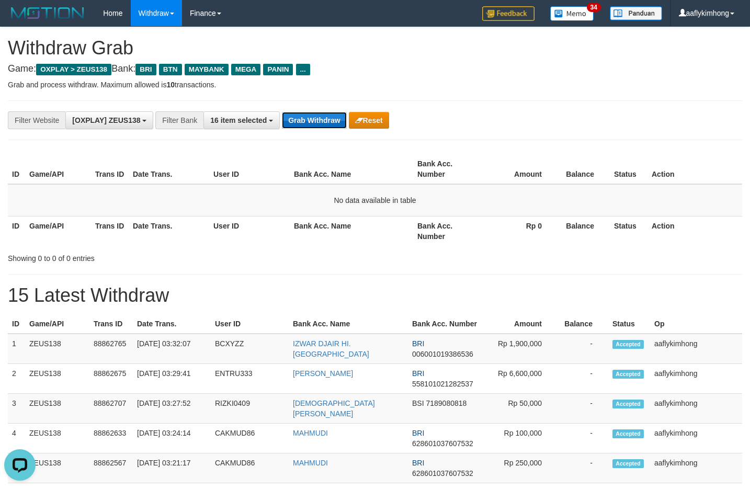
click at [328, 121] on button "Grab Withdraw" at bounding box center [314, 120] width 64 height 17
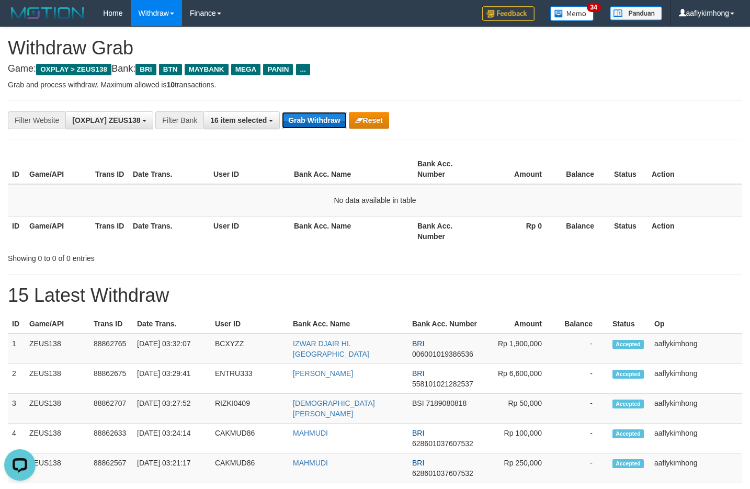
click at [316, 122] on button "Grab Withdraw" at bounding box center [314, 120] width 64 height 17
click at [316, 121] on button "Grab Withdraw" at bounding box center [314, 120] width 64 height 17
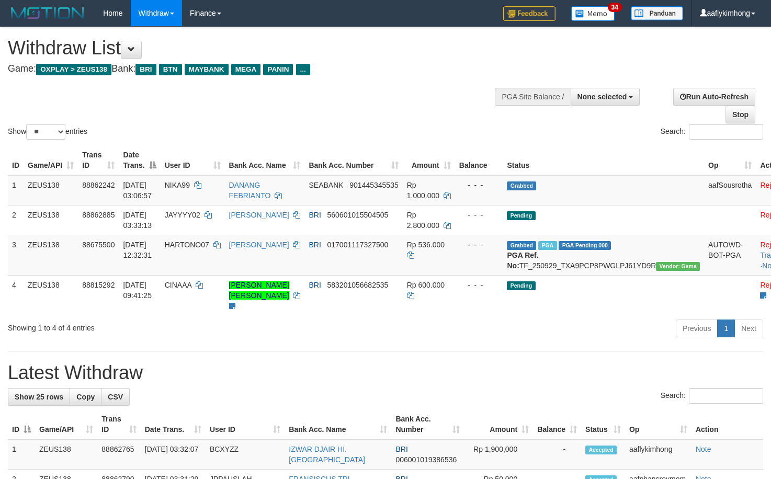
select select
select select "**"
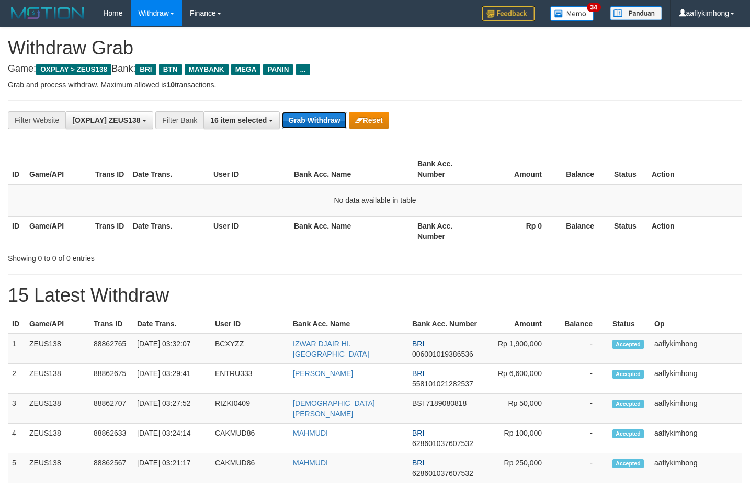
click at [308, 116] on button "Grab Withdraw" at bounding box center [314, 120] width 64 height 17
click at [308, 115] on button "Grab Withdraw" at bounding box center [314, 120] width 64 height 17
click at [304, 113] on button "Grab Withdraw" at bounding box center [314, 120] width 64 height 17
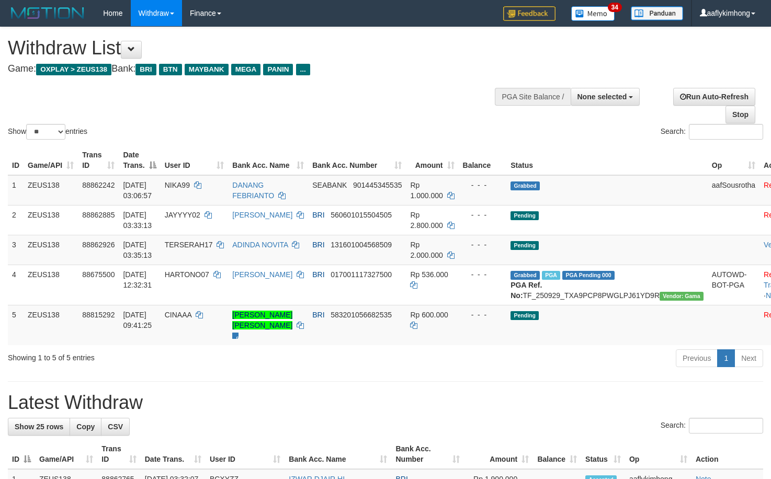
select select
select select "**"
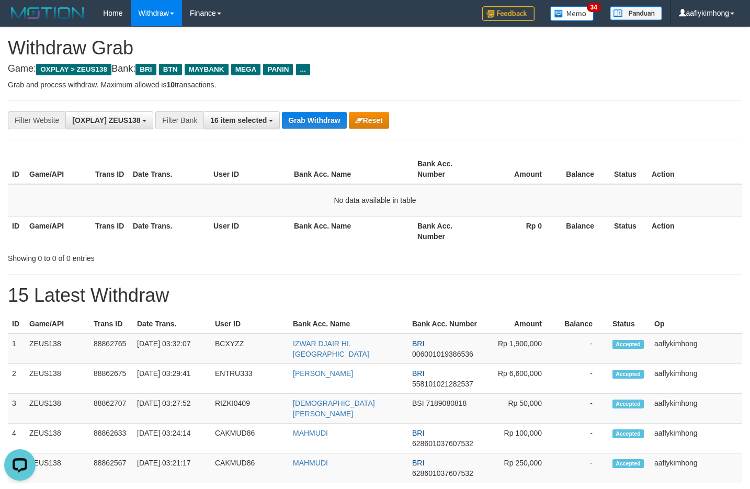
click at [335, 158] on th "Bank Acc. Name" at bounding box center [351, 169] width 123 height 30
click at [317, 114] on button "Grab Withdraw" at bounding box center [314, 120] width 64 height 17
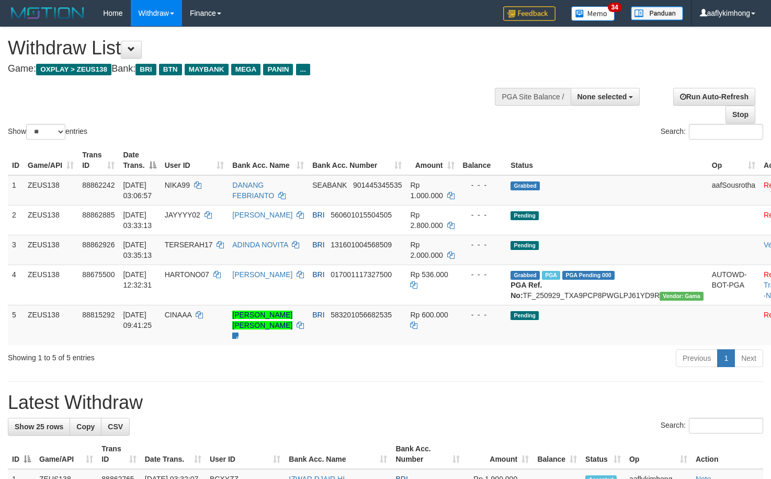
select select
select select "**"
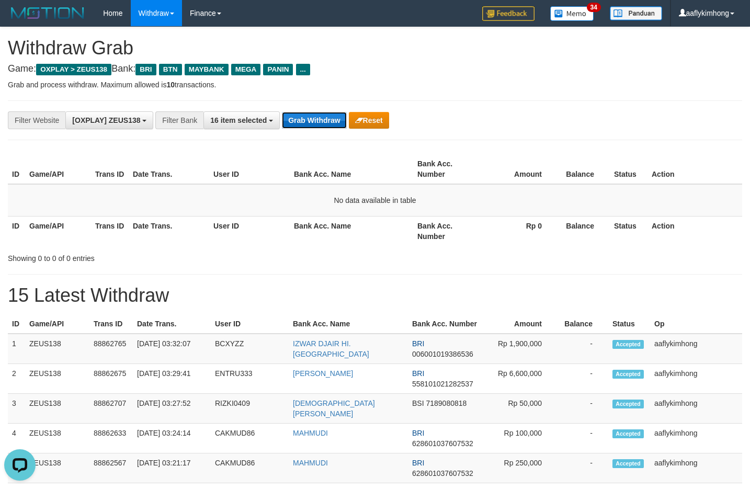
click at [321, 125] on button "Grab Withdraw" at bounding box center [314, 120] width 64 height 17
click at [322, 125] on button "Grab Withdraw" at bounding box center [314, 120] width 64 height 17
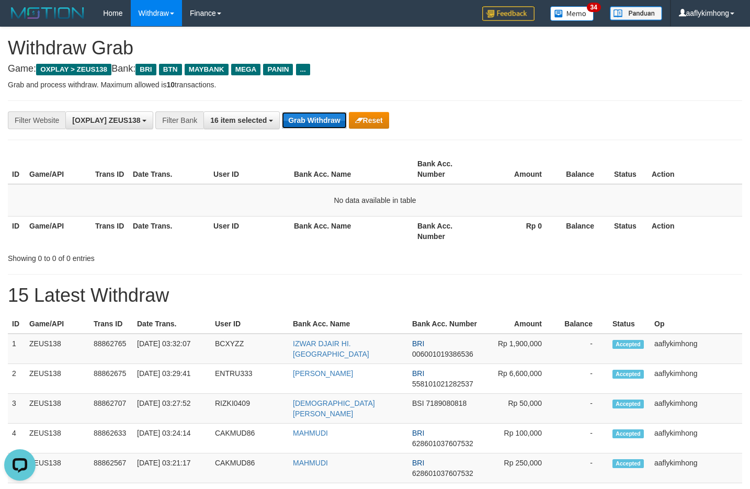
drag, startPoint x: 322, startPoint y: 125, endPoint x: 326, endPoint y: 112, distance: 13.7
click at [323, 124] on button "Grab Withdraw" at bounding box center [314, 120] width 64 height 17
click at [326, 112] on button "Grab Withdraw" at bounding box center [314, 120] width 64 height 17
click at [296, 112] on button "Grab Withdraw" at bounding box center [314, 120] width 64 height 17
click at [308, 127] on button "Grab Withdraw" at bounding box center [314, 120] width 64 height 17
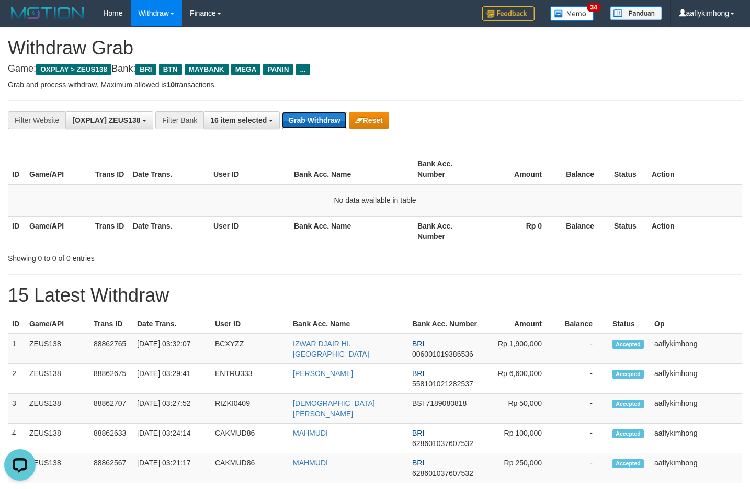
click at [308, 119] on button "Grab Withdraw" at bounding box center [314, 120] width 64 height 17
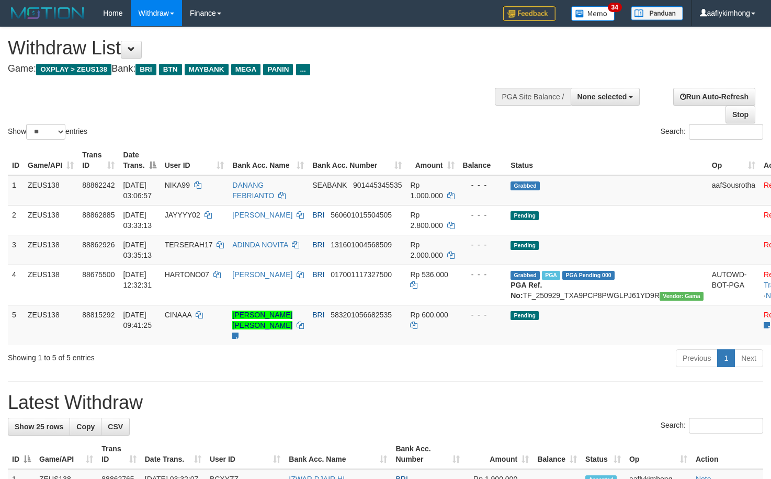
select select
select select "**"
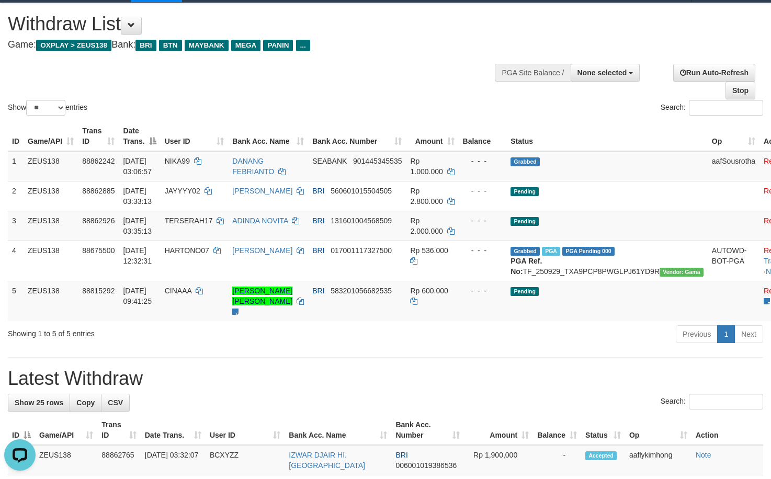
click at [247, 389] on h1 "Latest Withdraw" at bounding box center [385, 378] width 755 height 21
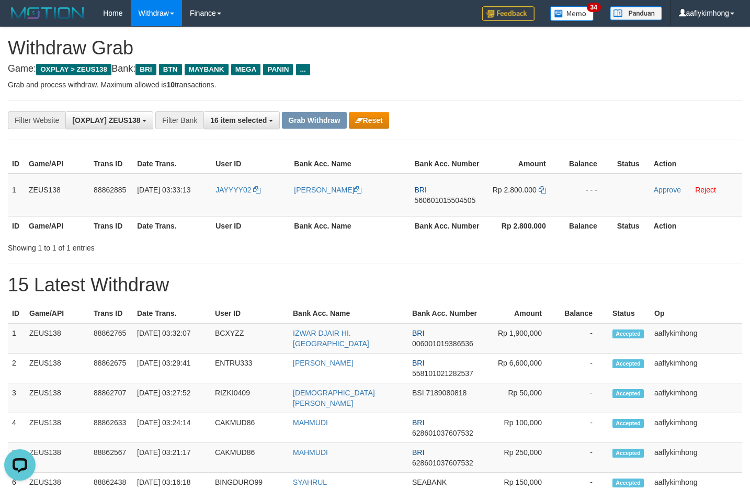
drag, startPoint x: 202, startPoint y: 208, endPoint x: 222, endPoint y: 216, distance: 21.6
click at [266, 204] on tr "1 ZEUS138 88862885 01/10/2025 03:33:13 JAYYYY02 MUHAMMAD YUSUP BRI 560601015504…" at bounding box center [375, 195] width 734 height 43
click at [206, 220] on th "Date Trans." at bounding box center [172, 225] width 78 height 19
drag, startPoint x: 208, startPoint y: 209, endPoint x: 256, endPoint y: 195, distance: 50.1
click at [256, 195] on tr "1 ZEUS138 88862885 01/10/2025 03:33:13 JAYYYY02 MUHAMMAD YUSUP BRI 560601015504…" at bounding box center [375, 195] width 734 height 43
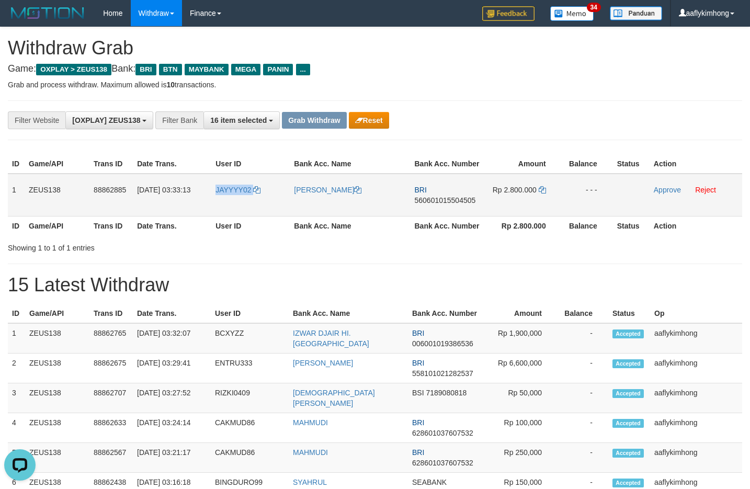
copy tr "JAYYYY02"
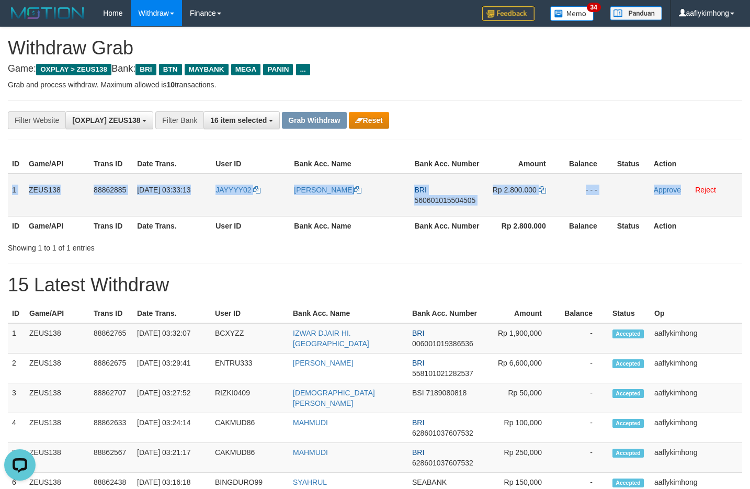
copy tr "1 ZEUS138 88862885 01/10/2025 03:33:13 JAYYYY02 MUHAMMAD YUSUP BRI 560601015504…"
drag, startPoint x: 10, startPoint y: 189, endPoint x: 679, endPoint y: 197, distance: 668.7
click at [679, 197] on tr "1 ZEUS138 88862885 01/10/2025 03:33:13 JAYYYY02 MUHAMMAD YUSUP BRI 560601015504…" at bounding box center [375, 195] width 734 height 43
click at [438, 200] on span "560601015504505" at bounding box center [444, 200] width 61 height 8
copy tr "1 ZEUS138 88862885 01/10/2025 03:33:13 JAYYYY02 MUHAMMAD YUSUP BRI 560601015504…"
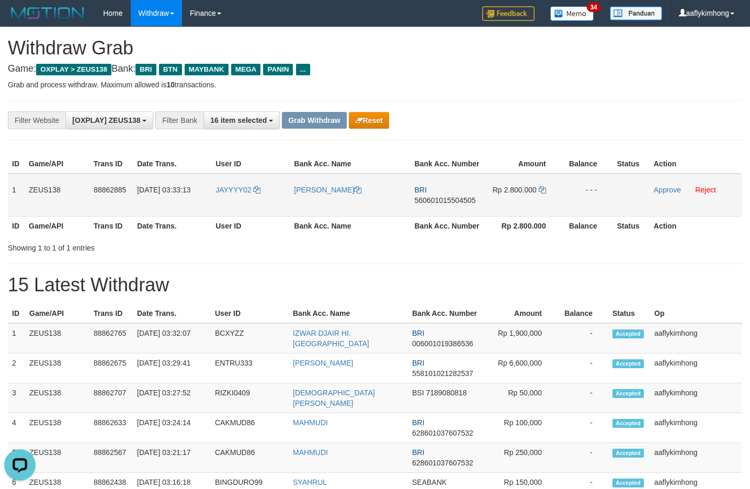
click at [438, 200] on span "560601015504505" at bounding box center [444, 200] width 61 height 8
click at [541, 182] on td "Rp 2.800.000" at bounding box center [523, 195] width 77 height 43
click at [540, 188] on icon at bounding box center [541, 189] width 7 height 7
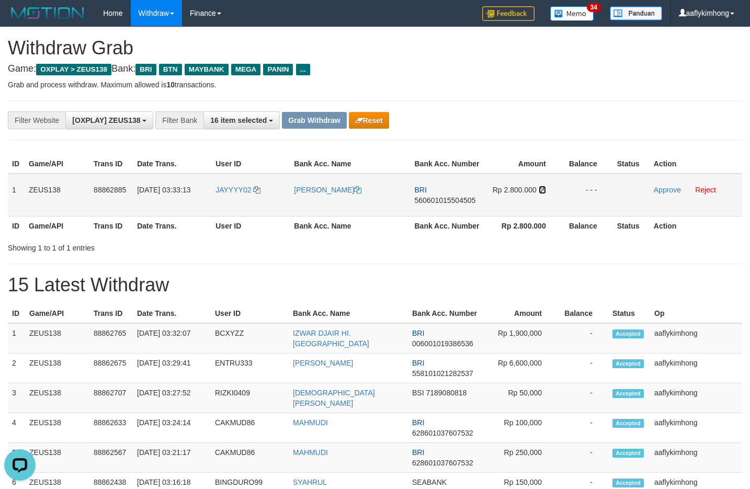
click at [540, 188] on icon at bounding box center [541, 189] width 7 height 7
click at [572, 330] on td "-" at bounding box center [582, 338] width 51 height 30
click at [411, 243] on div "Showing 1 to 1 of 1 entries" at bounding box center [375, 245] width 750 height 15
click at [508, 282] on h1 "15 Latest Withdraw" at bounding box center [375, 284] width 734 height 21
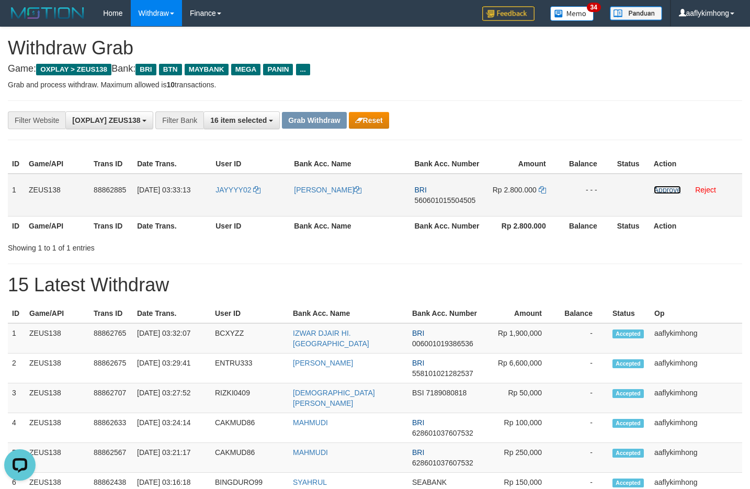
click at [662, 190] on link "Approve" at bounding box center [666, 190] width 27 height 8
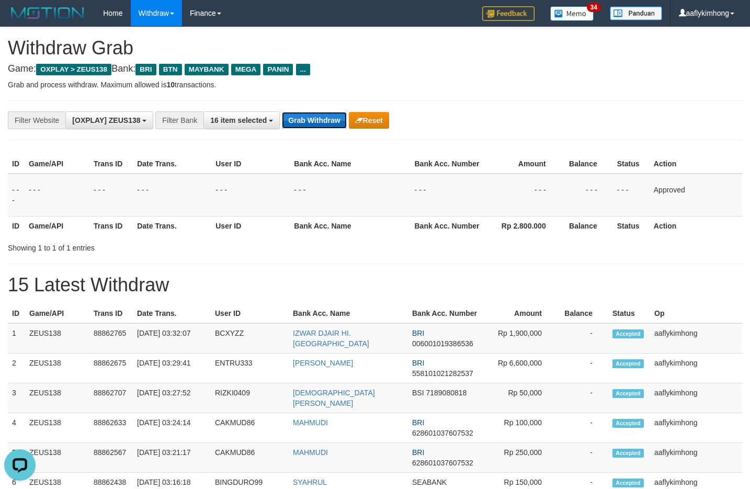
click at [326, 123] on button "Grab Withdraw" at bounding box center [314, 120] width 64 height 17
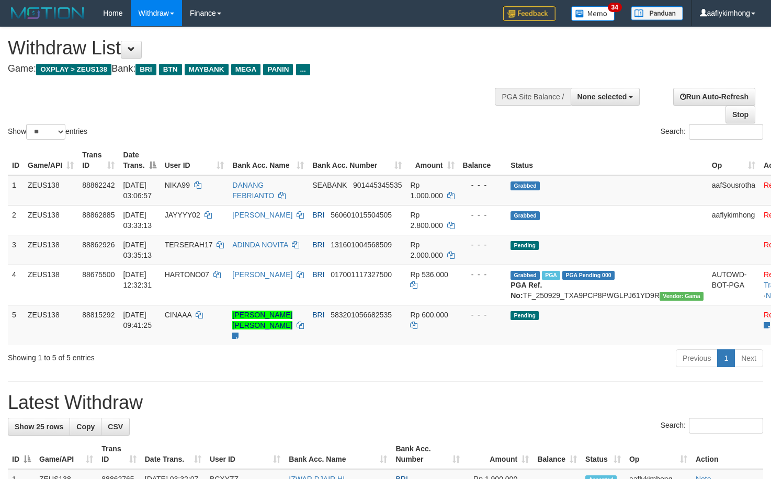
select select
select select "**"
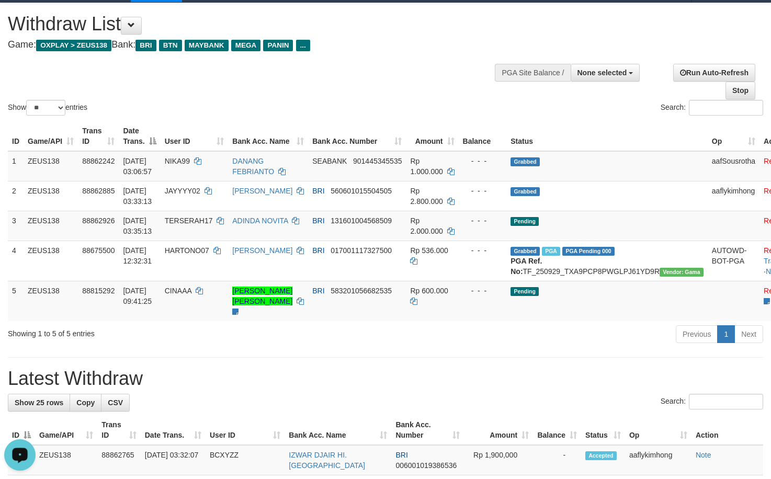
drag, startPoint x: 191, startPoint y: 383, endPoint x: 190, endPoint y: 377, distance: 6.3
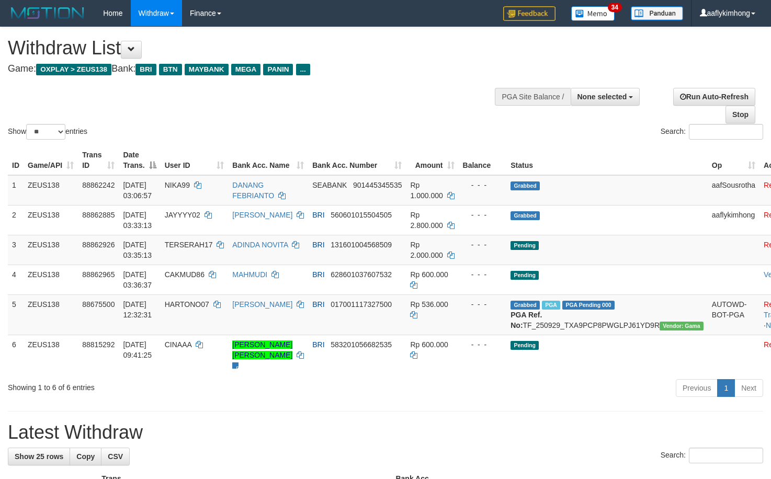
select select
select select "**"
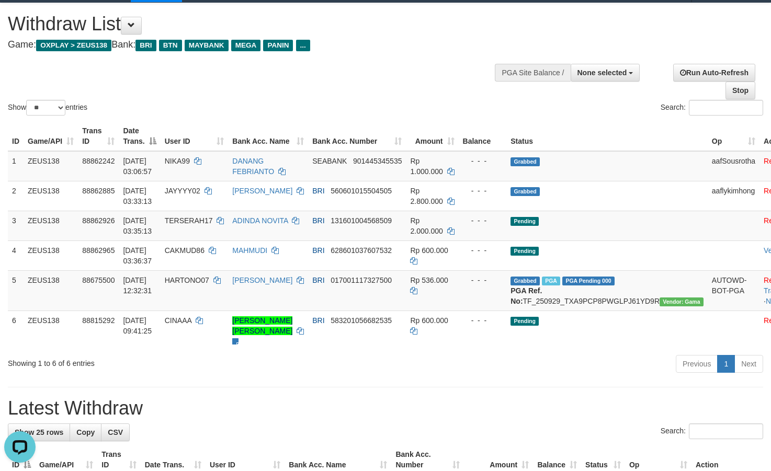
click at [330, 417] on h1 "Latest Withdraw" at bounding box center [385, 408] width 755 height 21
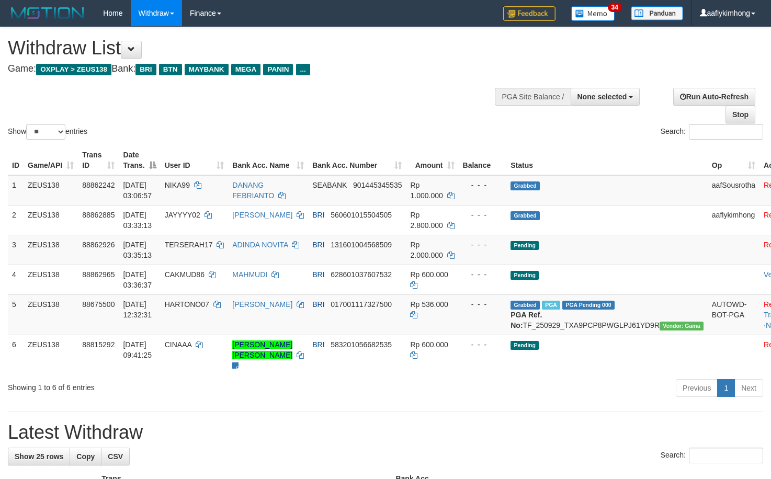
select select
select select "**"
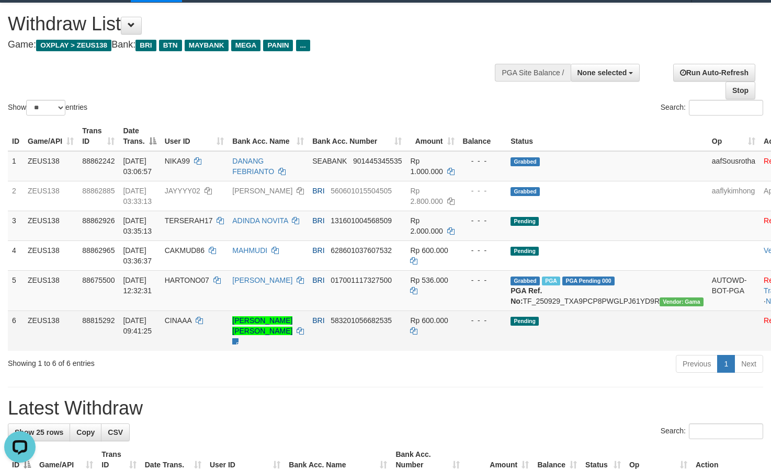
click at [223, 347] on td "CINAAA" at bounding box center [194, 331] width 68 height 40
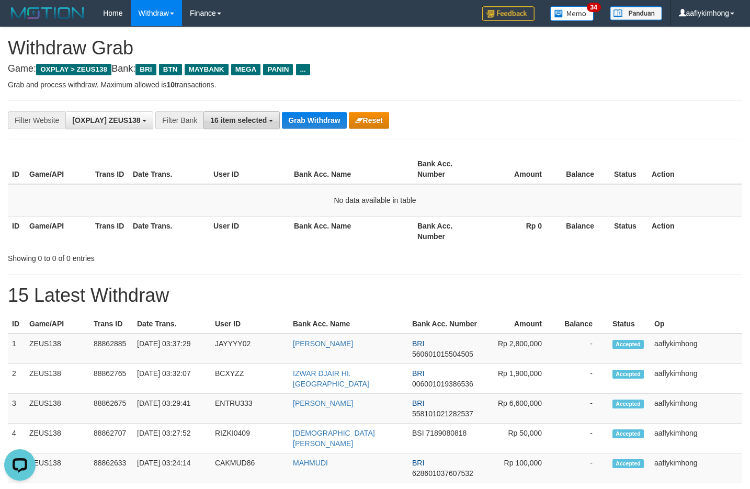
click at [232, 115] on button "16 item selected" at bounding box center [241, 120] width 76 height 18
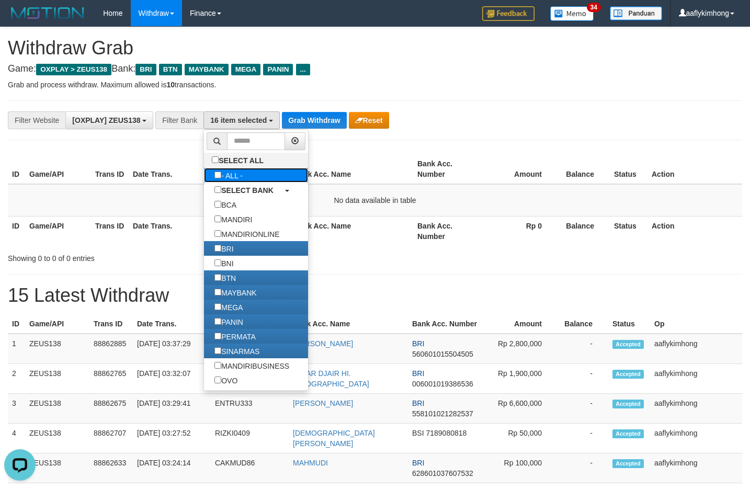
click at [235, 173] on label "- ALL -" at bounding box center [228, 175] width 49 height 15
select select "***"
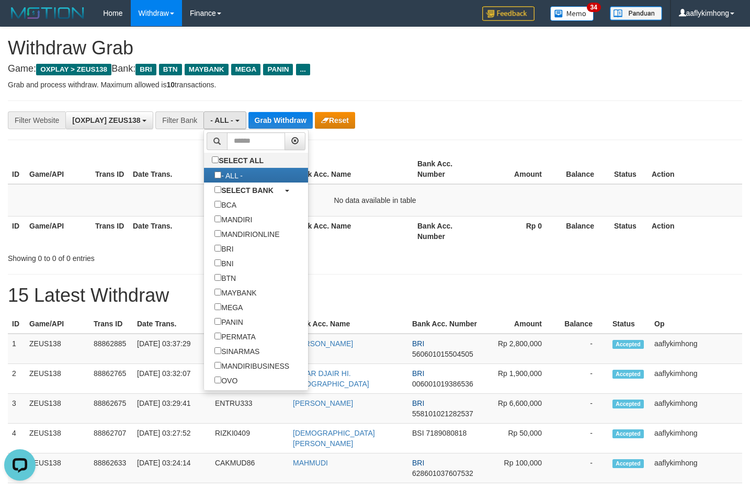
scroll to position [45, 0]
click at [284, 125] on button "Grab Withdraw" at bounding box center [280, 120] width 64 height 17
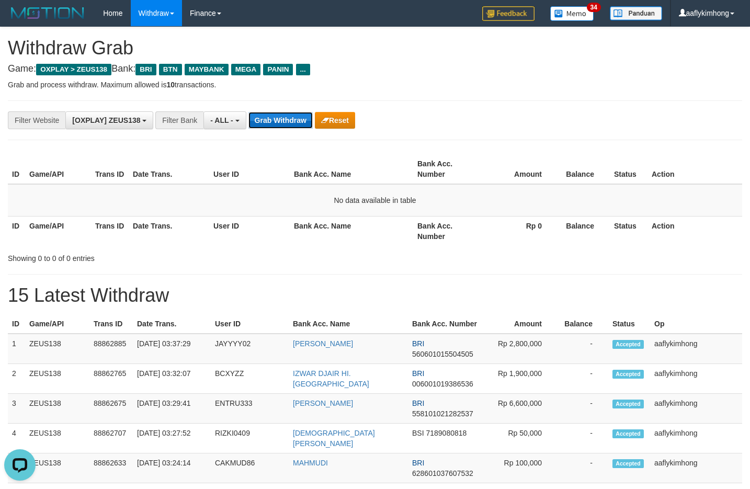
click at [284, 125] on button "Grab Withdraw" at bounding box center [280, 120] width 64 height 17
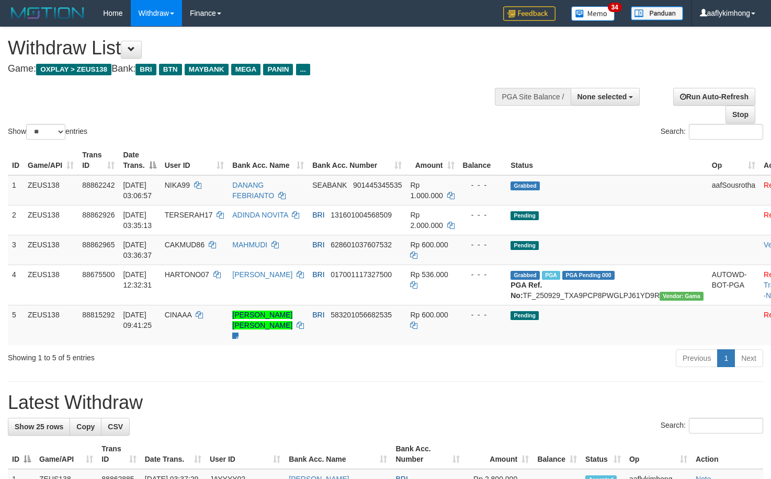
select select
select select "**"
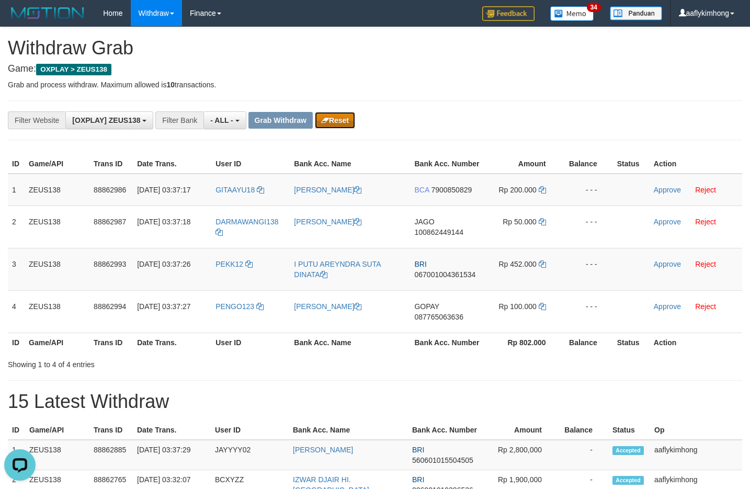
click at [333, 116] on button "Reset" at bounding box center [335, 120] width 40 height 17
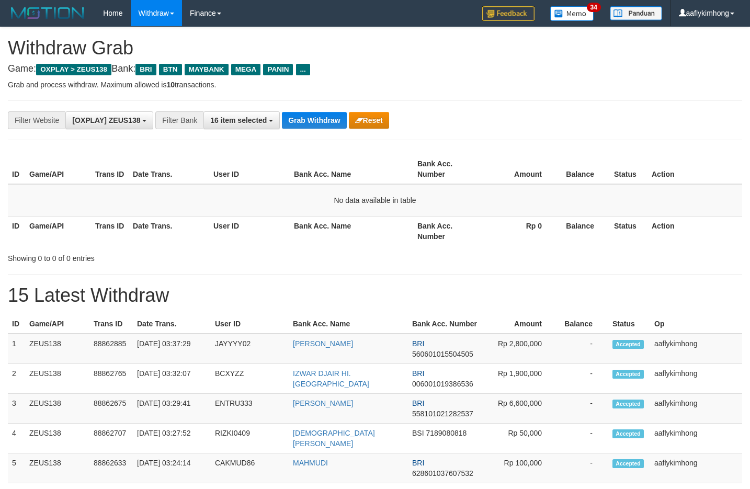
click at [309, 111] on div "**********" at bounding box center [312, 120] width 625 height 18
click at [306, 121] on button "Grab Withdraw" at bounding box center [314, 120] width 64 height 17
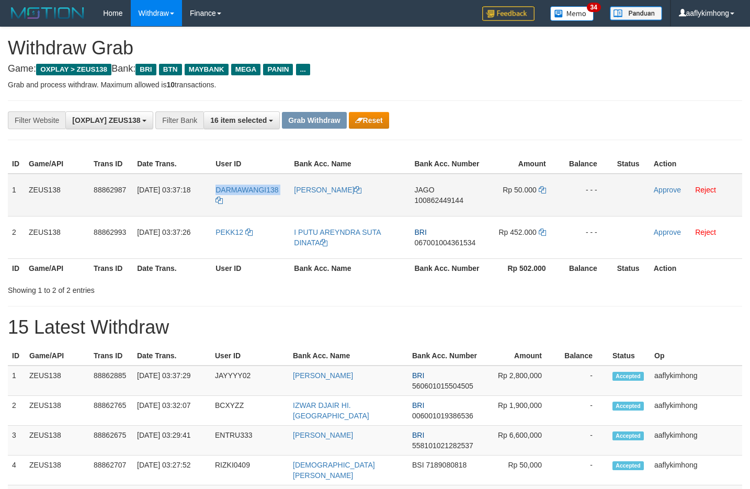
copy tr "DARMAWANGI138"
drag, startPoint x: 205, startPoint y: 184, endPoint x: 254, endPoint y: 205, distance: 52.9
click at [254, 205] on tr "1 ZEUS138 88862987 01/10/2025 03:37:18 DARMAWANGI138 ALIDANI IBRAHIM JAGO 10086…" at bounding box center [375, 195] width 734 height 43
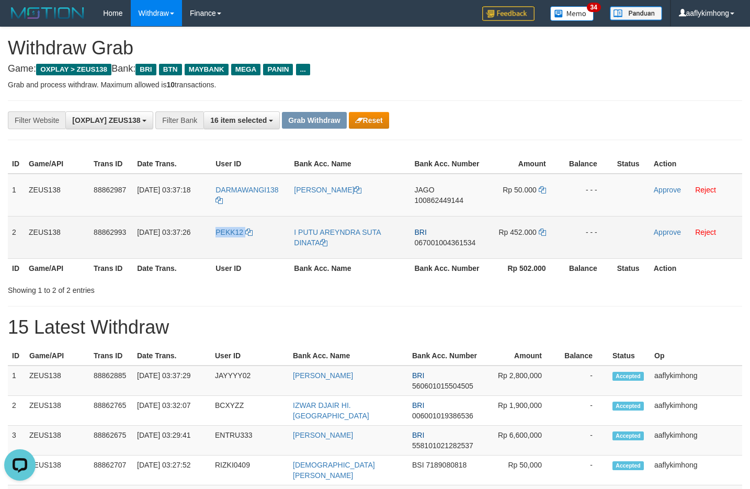
drag, startPoint x: 244, startPoint y: 239, endPoint x: 250, endPoint y: 238, distance: 6.4
click at [250, 238] on td "PEKK12" at bounding box center [250, 237] width 78 height 42
copy link "PEKK12"
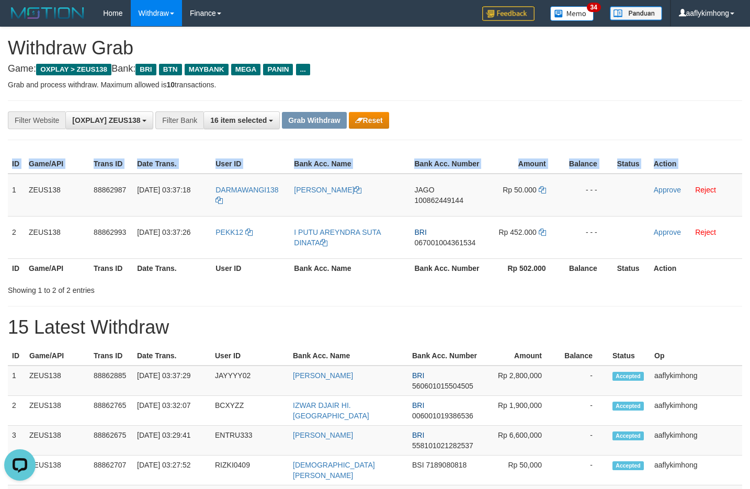
copy table "ID Game/API Trans ID Date Trans. User ID Bank Acc. Name Bank Acc. Number Amount…"
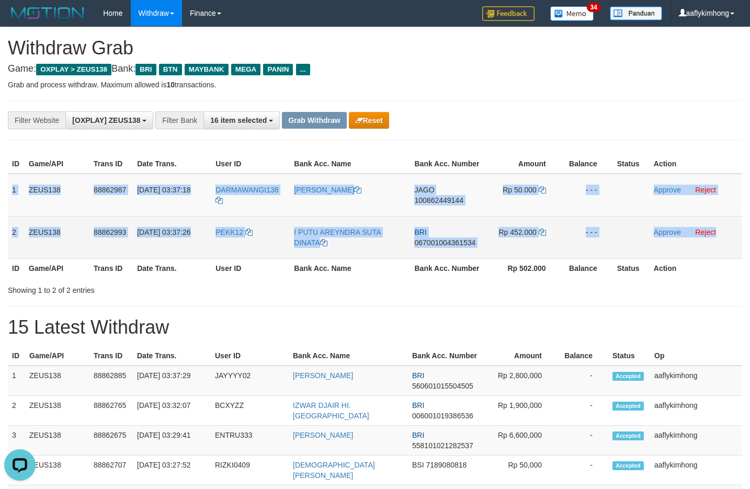
copy tbody "1 ZEUS138 88862987 01/10/2025 03:37:18 DARMAWANGI138 ALIDANI IBRAHIM JAGO 10086…"
drag, startPoint x: 10, startPoint y: 184, endPoint x: 722, endPoint y: 240, distance: 714.8
click at [722, 240] on tbody "1 ZEUS138 88862987 01/10/2025 03:37:18 DARMAWANGI138 ALIDANI IBRAHIM JAGO 10086…" at bounding box center [375, 216] width 734 height 85
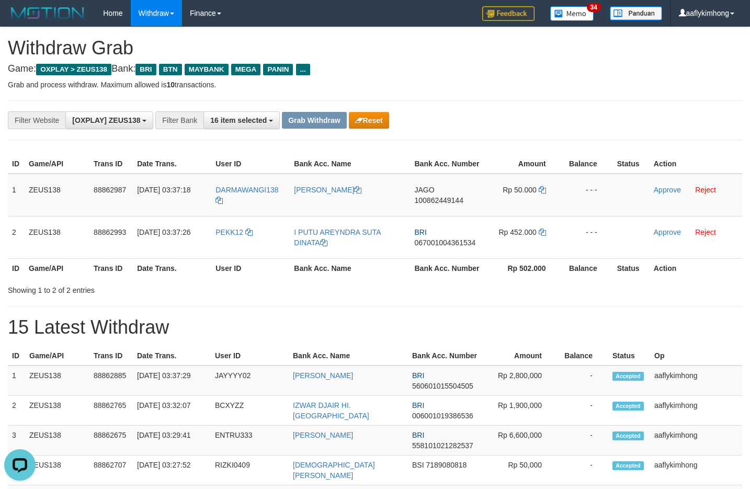
click at [535, 306] on hr at bounding box center [375, 306] width 734 height 1
drag, startPoint x: 416, startPoint y: 183, endPoint x: 440, endPoint y: 183, distance: 24.1
click at [440, 183] on td "JAGO 100862449144" at bounding box center [447, 195] width 74 height 43
copy span "AGO"
click at [443, 201] on span "100862449144" at bounding box center [438, 200] width 49 height 8
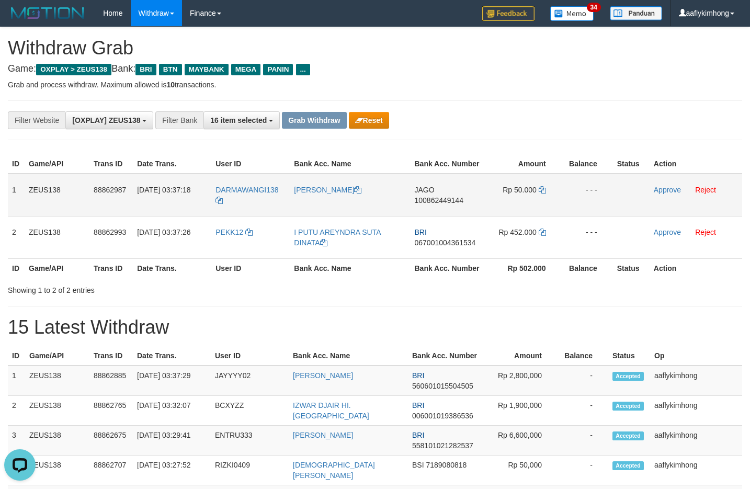
click at [443, 201] on span "100862449144" at bounding box center [438, 200] width 49 height 8
click at [538, 192] on icon at bounding box center [541, 189] width 7 height 7
click at [538, 188] on icon at bounding box center [541, 189] width 7 height 7
click at [540, 187] on icon at bounding box center [541, 189] width 7 height 7
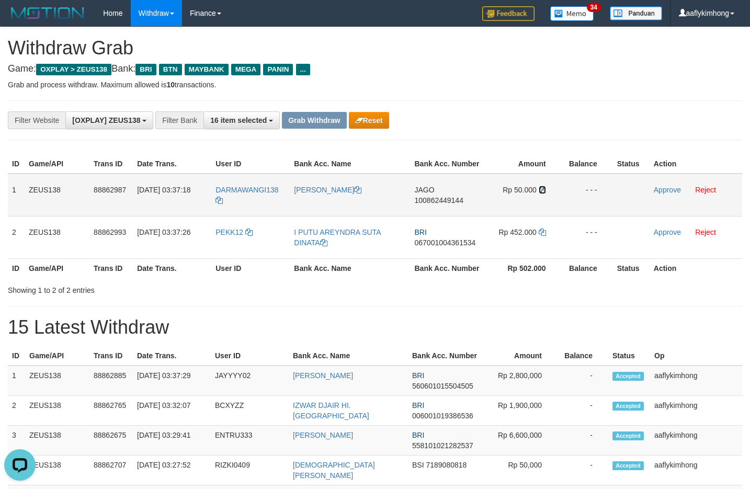
click at [540, 187] on icon at bounding box center [541, 189] width 7 height 7
click at [662, 189] on link "Approve" at bounding box center [666, 190] width 27 height 8
click at [618, 114] on div "**********" at bounding box center [312, 120] width 625 height 18
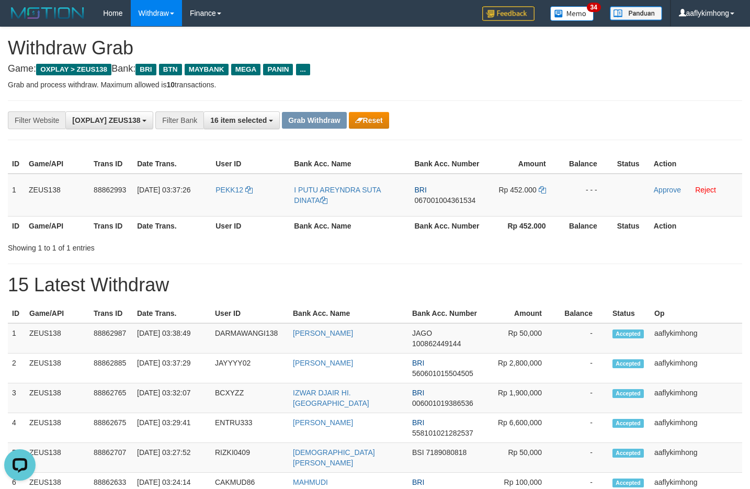
click at [491, 278] on h1 "15 Latest Withdraw" at bounding box center [375, 284] width 734 height 21
click at [423, 197] on span "067001004361534" at bounding box center [444, 200] width 61 height 8
click at [540, 187] on icon at bounding box center [541, 189] width 7 height 7
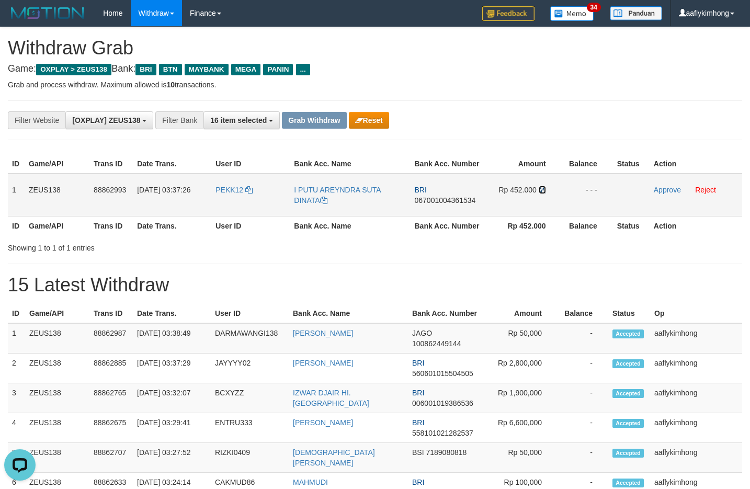
click at [540, 187] on icon at bounding box center [541, 189] width 7 height 7
click at [661, 192] on link "Approve" at bounding box center [666, 190] width 27 height 8
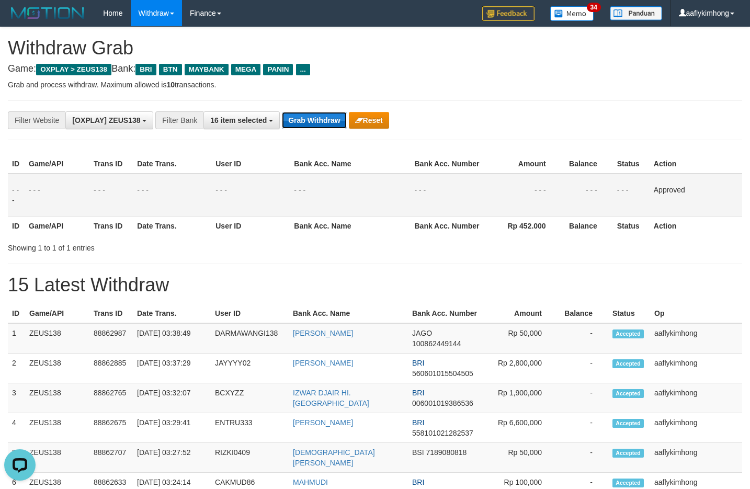
click at [328, 117] on button "Grab Withdraw" at bounding box center [314, 120] width 64 height 17
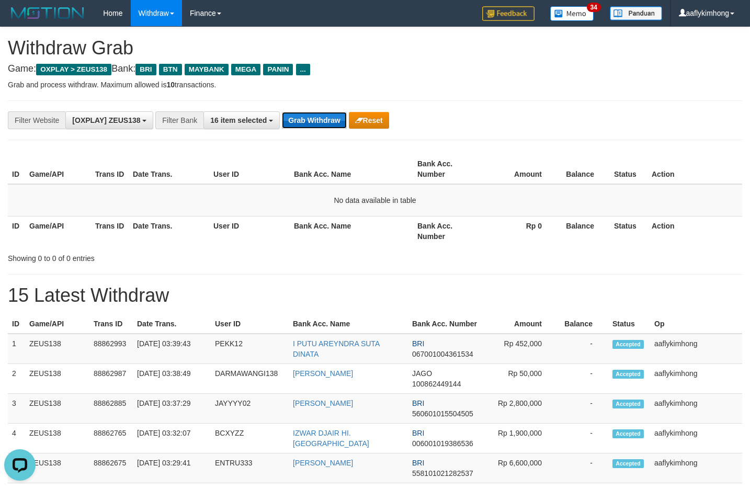
click at [319, 127] on button "Grab Withdraw" at bounding box center [314, 120] width 64 height 17
drag, startPoint x: 341, startPoint y: 104, endPoint x: 335, endPoint y: 108, distance: 8.3
click at [337, 106] on div "**********" at bounding box center [375, 120] width 734 height 40
click at [327, 116] on button "Grab Withdraw" at bounding box center [314, 120] width 64 height 17
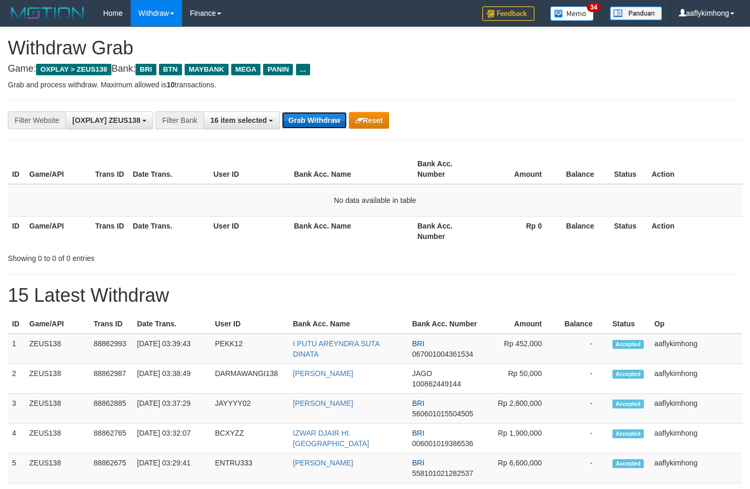
click at [329, 113] on button "Grab Withdraw" at bounding box center [314, 120] width 64 height 17
click at [328, 115] on button "Grab Withdraw" at bounding box center [314, 120] width 64 height 17
click at [303, 112] on button "Grab Withdraw" at bounding box center [314, 120] width 64 height 17
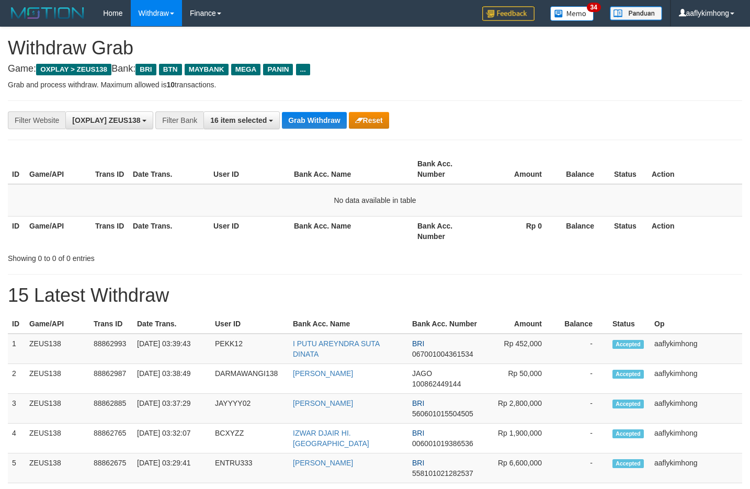
click at [303, 112] on button "Grab Withdraw" at bounding box center [314, 120] width 64 height 17
click at [312, 120] on button "Grab Withdraw" at bounding box center [314, 120] width 64 height 17
click at [290, 128] on button "Grab Withdraw" at bounding box center [314, 120] width 64 height 17
click at [301, 119] on button "Grab Withdraw" at bounding box center [314, 120] width 64 height 17
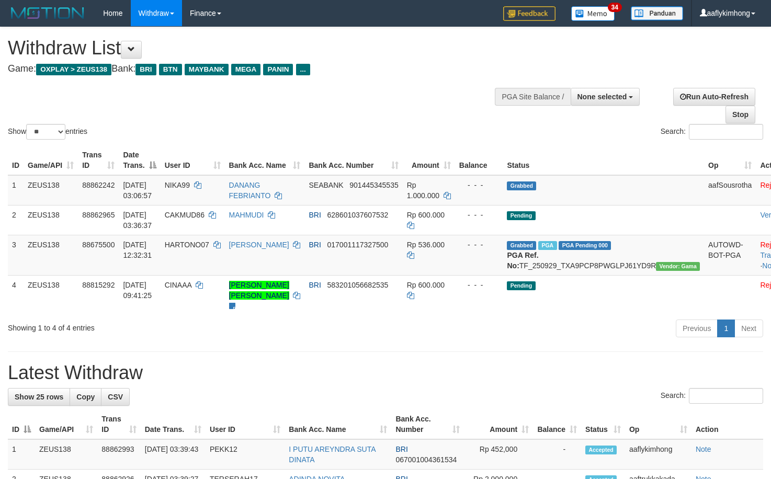
select select
select select "**"
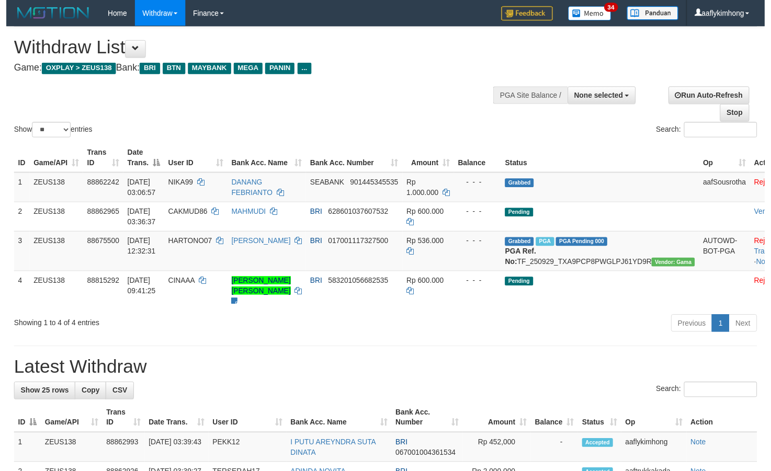
scroll to position [24, 0]
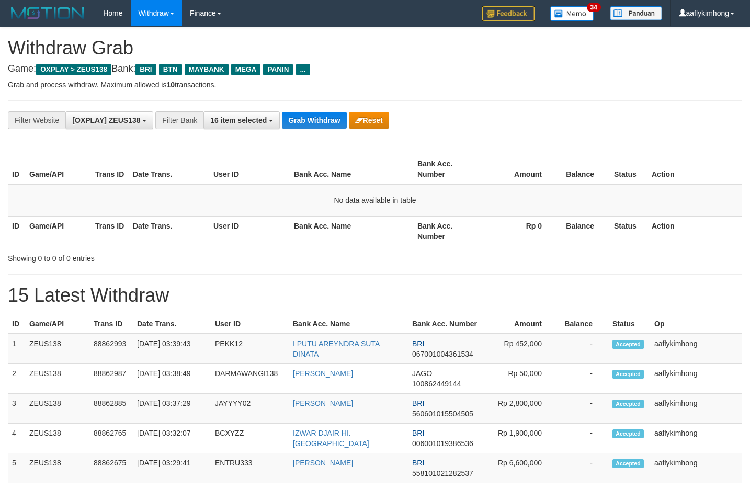
click at [293, 105] on div "**********" at bounding box center [375, 120] width 734 height 40
click at [296, 114] on button "Grab Withdraw" at bounding box center [314, 120] width 64 height 17
click at [331, 114] on button "Grab Withdraw" at bounding box center [314, 120] width 64 height 17
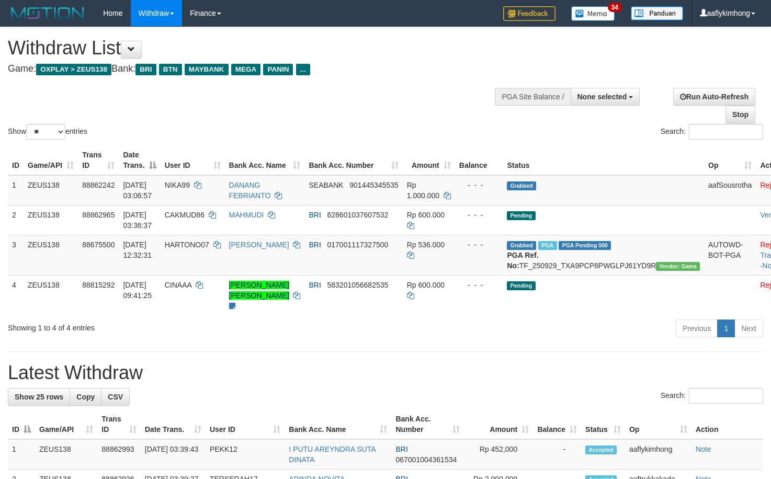
select select
select select "**"
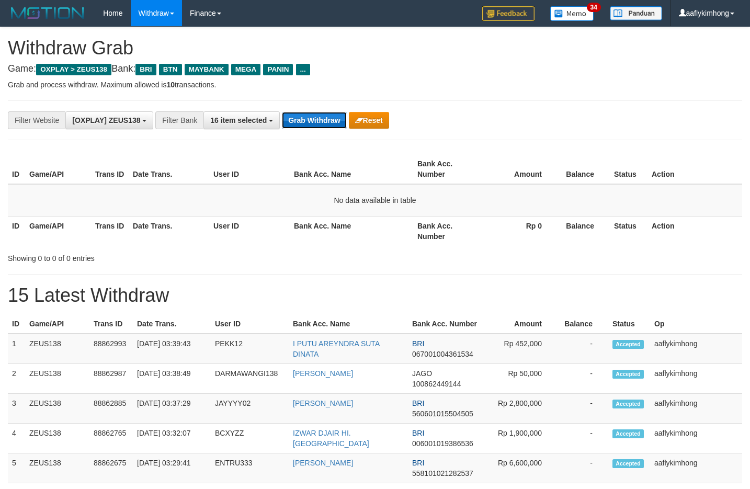
click at [316, 121] on button "Grab Withdraw" at bounding box center [314, 120] width 64 height 17
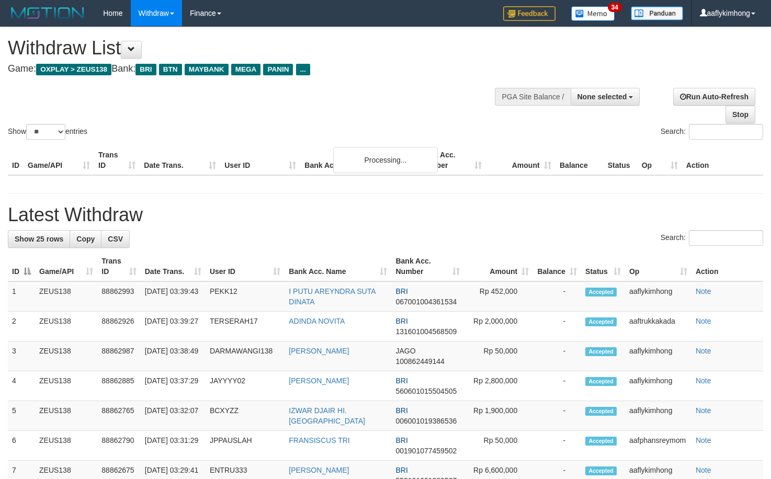
select select
select select "**"
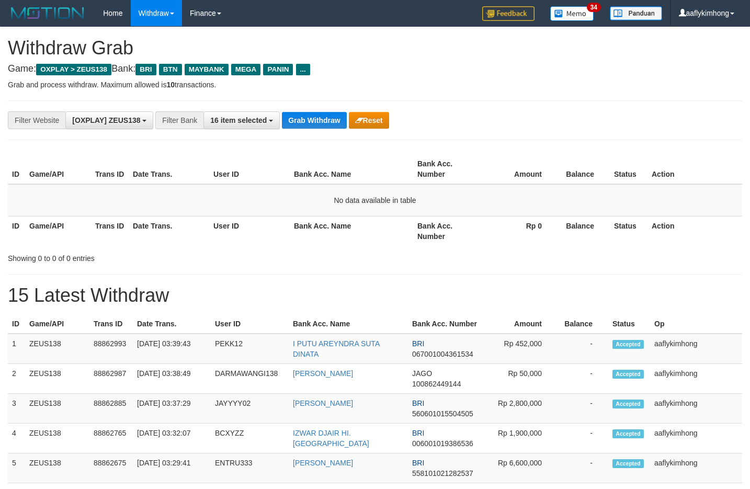
click at [312, 119] on button "Grab Withdraw" at bounding box center [314, 120] width 64 height 17
click at [349, 127] on button "Reset" at bounding box center [369, 120] width 40 height 17
click at [315, 112] on button "Grab Withdraw" at bounding box center [314, 120] width 64 height 17
click at [315, 114] on button "Grab Withdraw" at bounding box center [314, 120] width 64 height 17
click at [317, 112] on button "Grab Withdraw" at bounding box center [314, 120] width 64 height 17
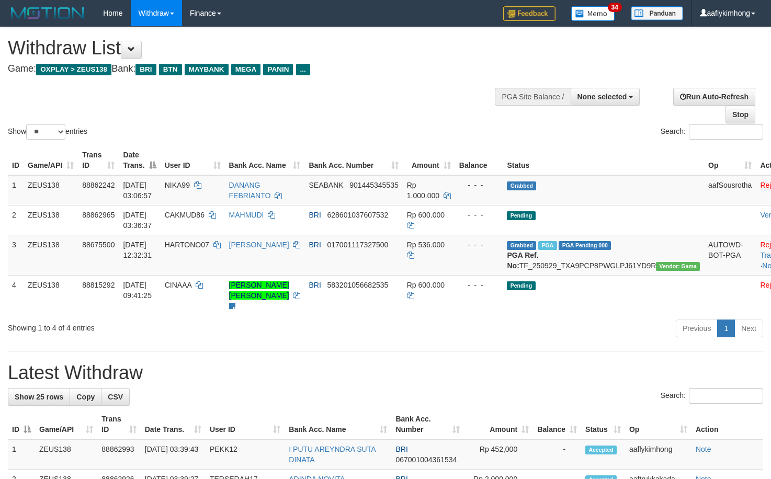
select select
select select "**"
select select
select select "**"
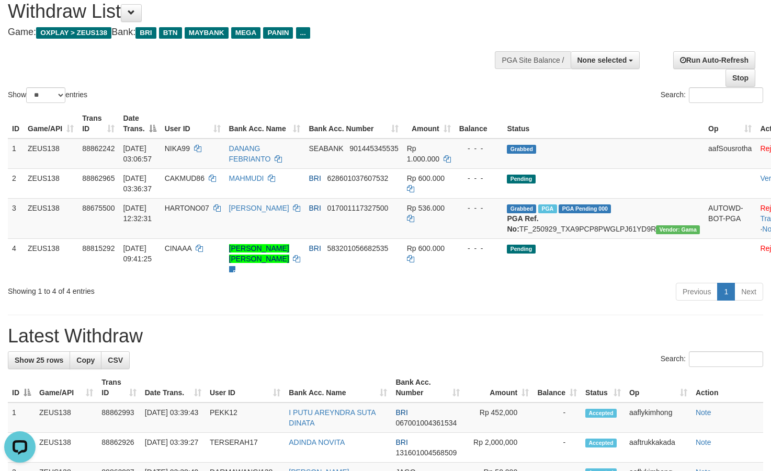
scroll to position [52, 0]
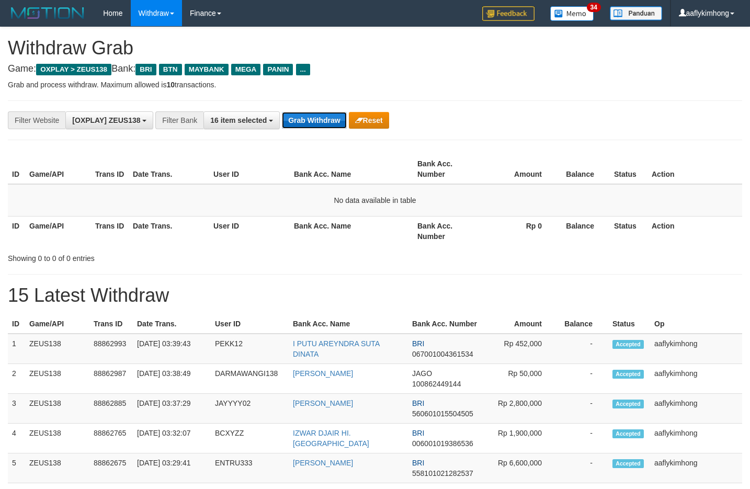
click at [322, 127] on button "Grab Withdraw" at bounding box center [314, 120] width 64 height 17
click at [289, 116] on button "Grab Withdraw" at bounding box center [314, 120] width 64 height 17
click at [289, 115] on button "Grab Withdraw" at bounding box center [314, 120] width 64 height 17
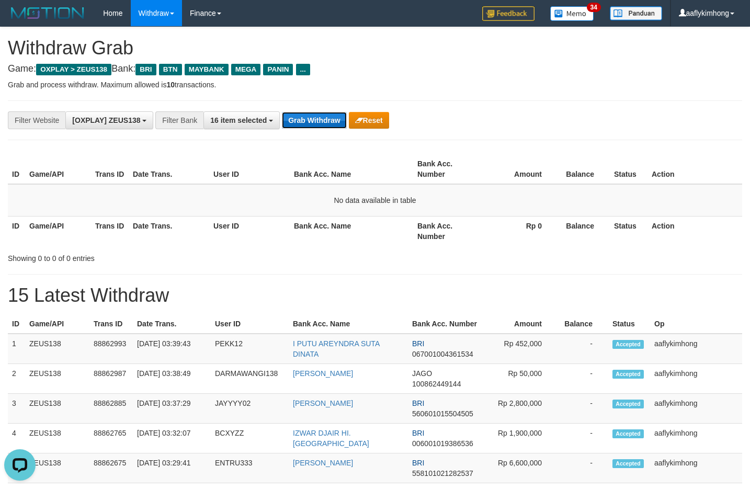
click at [326, 118] on button "Grab Withdraw" at bounding box center [314, 120] width 64 height 17
click at [324, 116] on button "Grab Withdraw" at bounding box center [314, 120] width 64 height 17
click at [293, 122] on button "Grab Withdraw" at bounding box center [314, 120] width 64 height 17
click at [317, 119] on button "Grab Withdraw" at bounding box center [314, 120] width 64 height 17
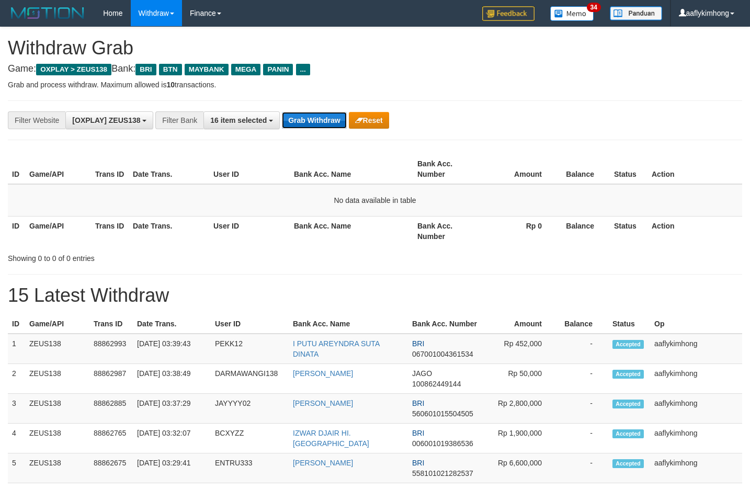
click at [317, 119] on button "Grab Withdraw" at bounding box center [314, 120] width 64 height 17
click at [314, 116] on button "Grab Withdraw" at bounding box center [314, 120] width 64 height 17
drag, startPoint x: 0, startPoint y: 0, endPoint x: 313, endPoint y: 118, distance: 334.5
click at [313, 118] on button "Grab Withdraw" at bounding box center [314, 120] width 64 height 17
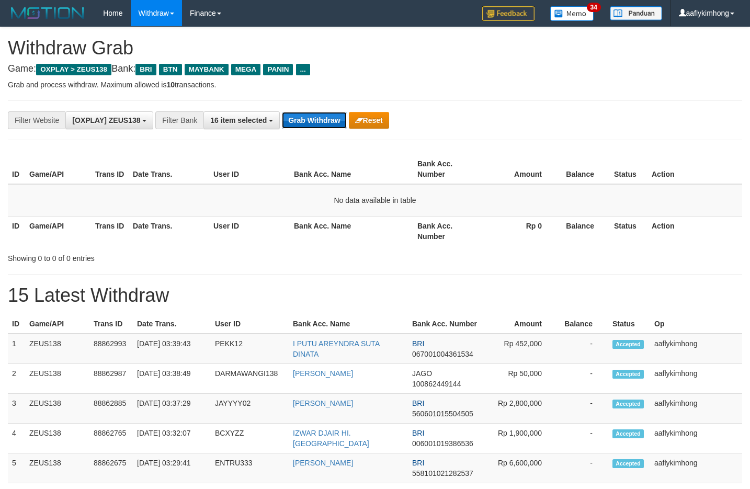
click at [313, 117] on button "Grab Withdraw" at bounding box center [314, 120] width 64 height 17
click at [300, 121] on button "Grab Withdraw" at bounding box center [314, 120] width 64 height 17
click at [281, 119] on div "**********" at bounding box center [312, 120] width 625 height 18
click at [312, 119] on button "Grab Withdraw" at bounding box center [314, 120] width 64 height 17
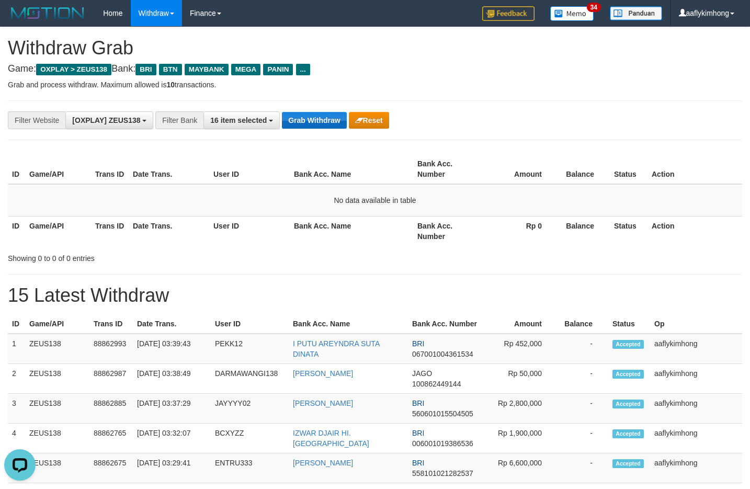
drag, startPoint x: 302, startPoint y: 104, endPoint x: 325, endPoint y: 127, distance: 32.5
click at [302, 108] on div "**********" at bounding box center [375, 120] width 734 height 40
click at [328, 129] on div "**********" at bounding box center [312, 120] width 625 height 18
drag, startPoint x: 302, startPoint y: 119, endPoint x: 308, endPoint y: 117, distance: 6.5
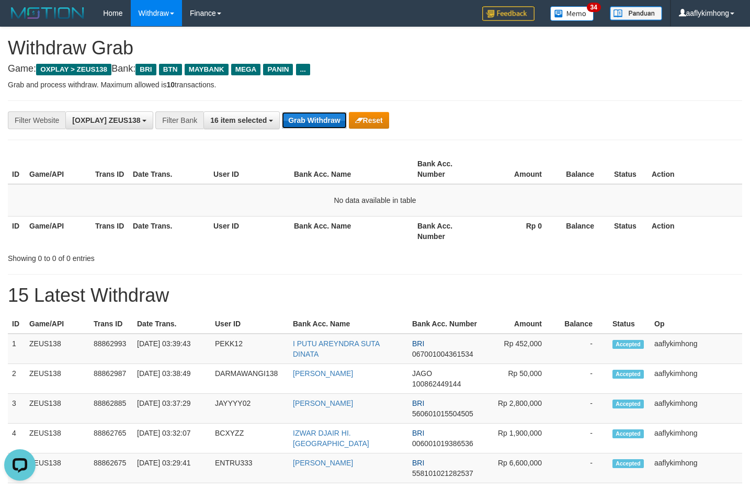
click at [303, 119] on button "Grab Withdraw" at bounding box center [314, 120] width 64 height 17
click at [308, 117] on button "Grab Withdraw" at bounding box center [314, 120] width 64 height 17
click at [332, 119] on button "Grab Withdraw" at bounding box center [314, 120] width 64 height 17
click at [326, 118] on button "Grab Withdraw" at bounding box center [314, 120] width 64 height 17
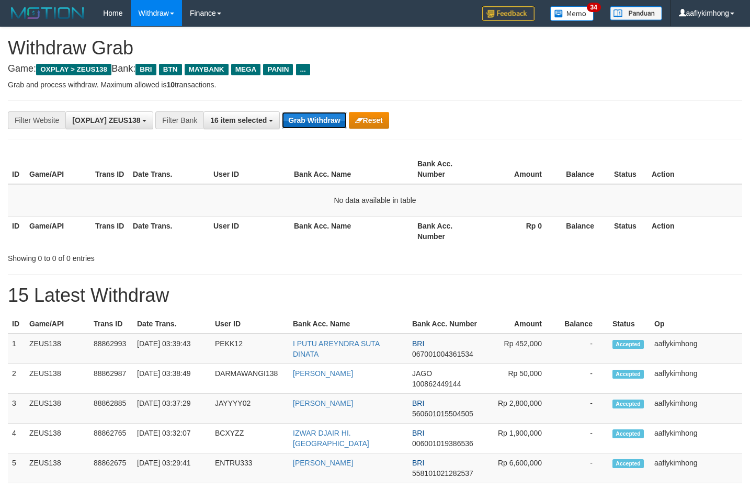
click at [326, 118] on button "Grab Withdraw" at bounding box center [314, 120] width 64 height 17
click at [327, 116] on button "Grab Withdraw" at bounding box center [314, 120] width 64 height 17
click at [289, 107] on div "**********" at bounding box center [375, 120] width 734 height 40
click at [323, 115] on button "Grab Withdraw" at bounding box center [314, 120] width 64 height 17
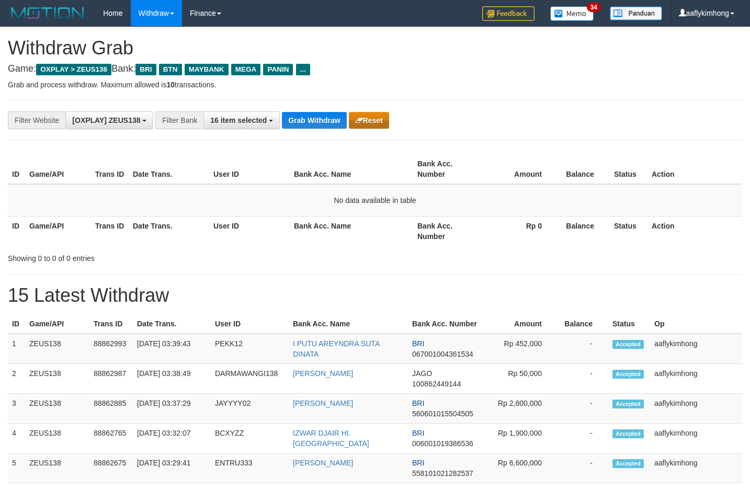
click at [356, 129] on div "**********" at bounding box center [375, 120] width 734 height 40
click at [338, 117] on button "Grab Withdraw" at bounding box center [314, 120] width 64 height 17
click at [306, 122] on button "Grab Withdraw" at bounding box center [314, 120] width 64 height 17
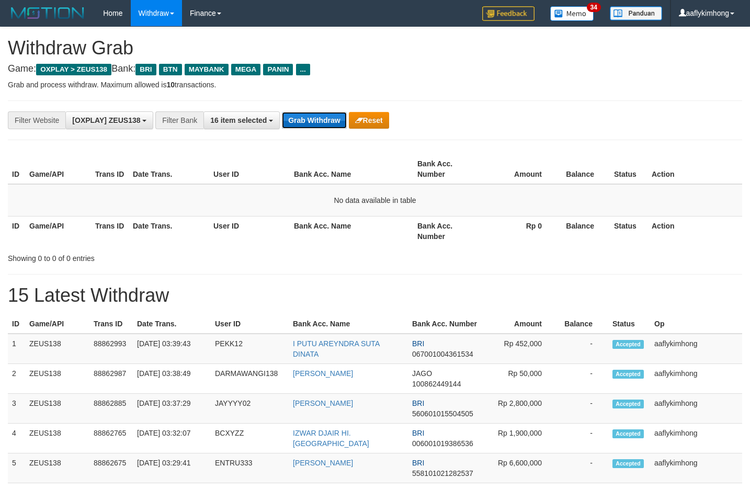
click at [336, 113] on button "Grab Withdraw" at bounding box center [314, 120] width 64 height 17
click at [302, 124] on button "Grab Withdraw" at bounding box center [314, 120] width 64 height 17
click at [310, 112] on button "Grab Withdraw" at bounding box center [314, 120] width 64 height 17
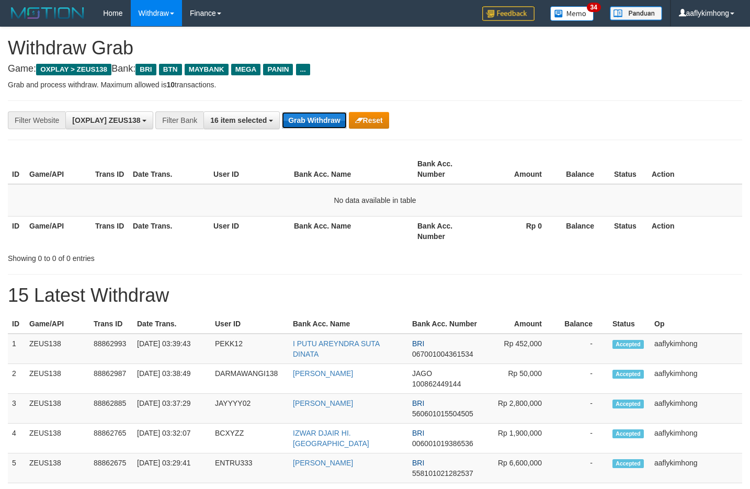
click at [310, 112] on button "Grab Withdraw" at bounding box center [314, 120] width 64 height 17
click at [338, 122] on button "Grab Withdraw" at bounding box center [314, 120] width 64 height 17
click at [335, 122] on button "Grab Withdraw" at bounding box center [314, 120] width 64 height 17
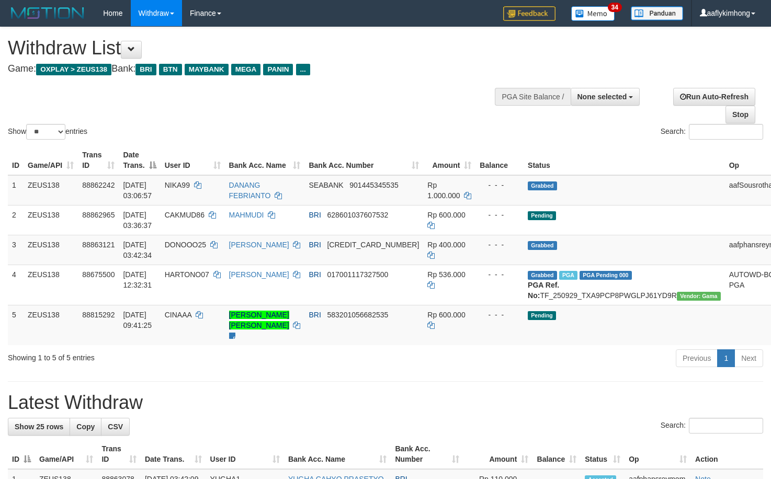
select select
select select "**"
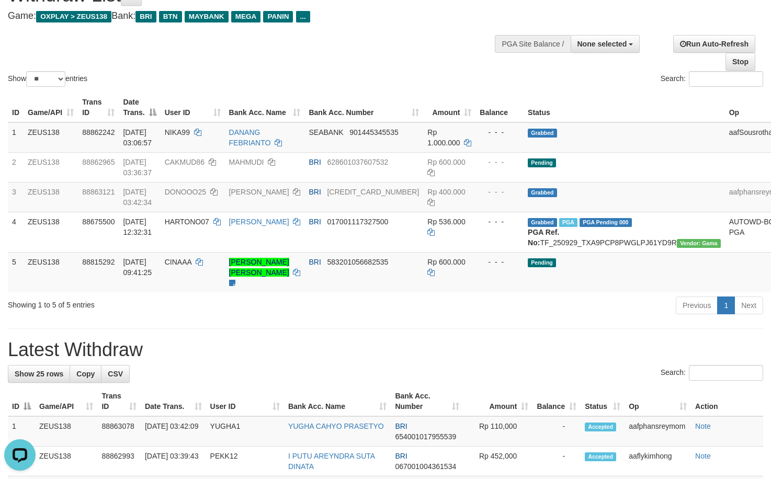
click at [222, 310] on div "Showing 1 to 5 of 5 entries" at bounding box center [160, 302] width 305 height 15
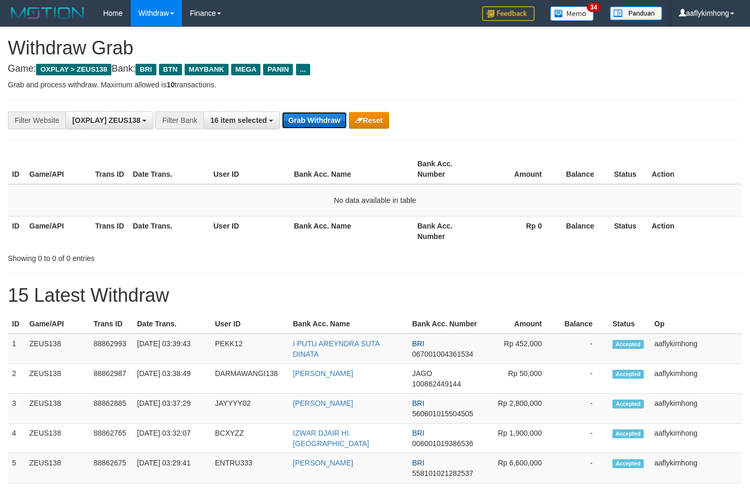
click at [297, 124] on button "Grab Withdraw" at bounding box center [314, 120] width 64 height 17
click at [301, 112] on button "Grab Withdraw" at bounding box center [314, 120] width 64 height 17
click at [335, 124] on button "Grab Withdraw" at bounding box center [314, 120] width 64 height 17
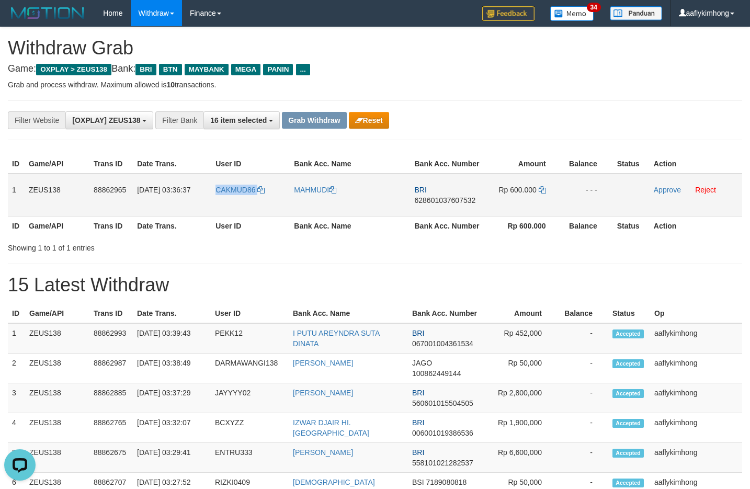
drag, startPoint x: 249, startPoint y: 196, endPoint x: 271, endPoint y: 193, distance: 22.1
click at [263, 197] on tr "1 ZEUS138 88862965 01/10/2025 03:36:37 CAKMUD86 MAHMUDI BRI 628601037607532 Rp …" at bounding box center [375, 195] width 734 height 43
copy tr "CAKMUD86"
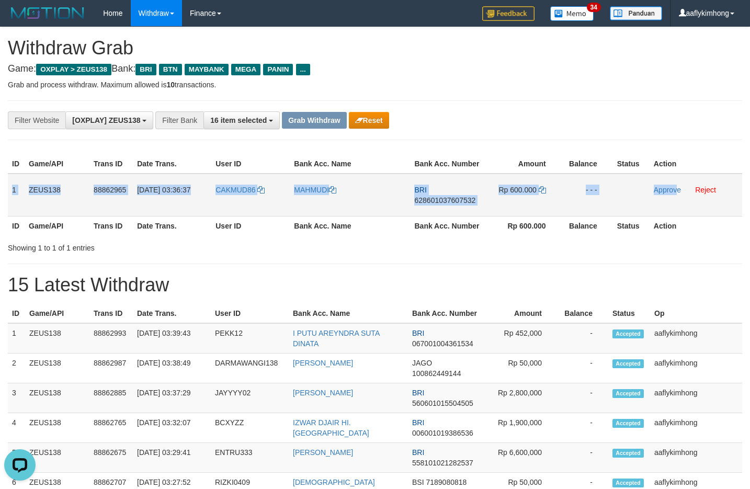
drag, startPoint x: 9, startPoint y: 182, endPoint x: 677, endPoint y: 205, distance: 668.0
click at [677, 205] on tr "1 ZEUS138 88862965 01/10/2025 03:36:37 CAKMUD86 MAHMUDI BRI 628601037607532 Rp …" at bounding box center [375, 195] width 734 height 43
copy tr "1 ZEUS138 88862965 01/10/2025 03:36:37 CAKMUD86 MAHMUDI BRI 628601037607532 Rp …"
click at [446, 197] on span "628601037607532" at bounding box center [444, 200] width 61 height 8
copy tr "1 ZEUS138 88862965 01/10/2025 03:36:37 CAKMUD86 MAHMUDI BRI 628601037607532 Rp …"
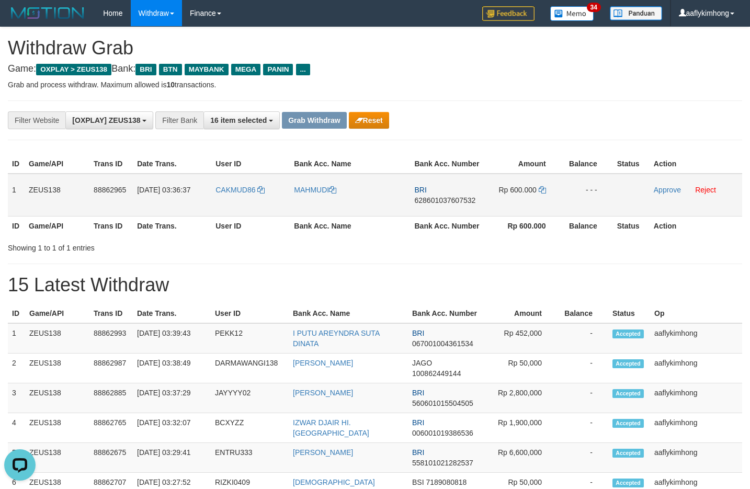
click at [446, 197] on span "628601037607532" at bounding box center [444, 200] width 61 height 8
click at [541, 187] on icon at bounding box center [541, 189] width 7 height 7
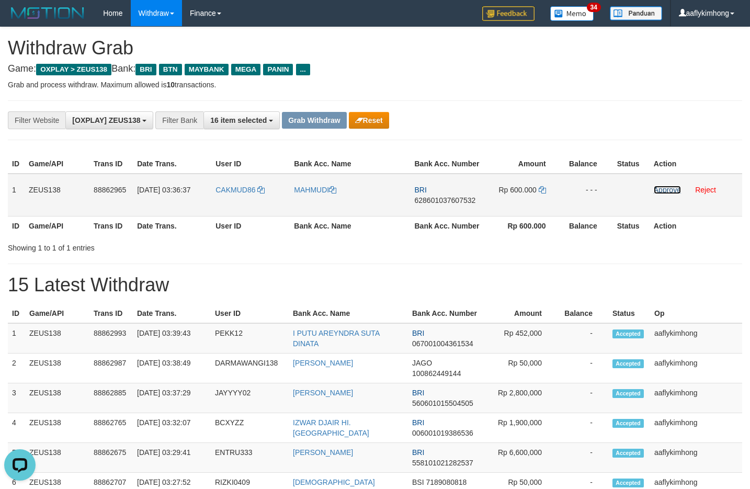
click at [668, 190] on link "Approve" at bounding box center [666, 190] width 27 height 8
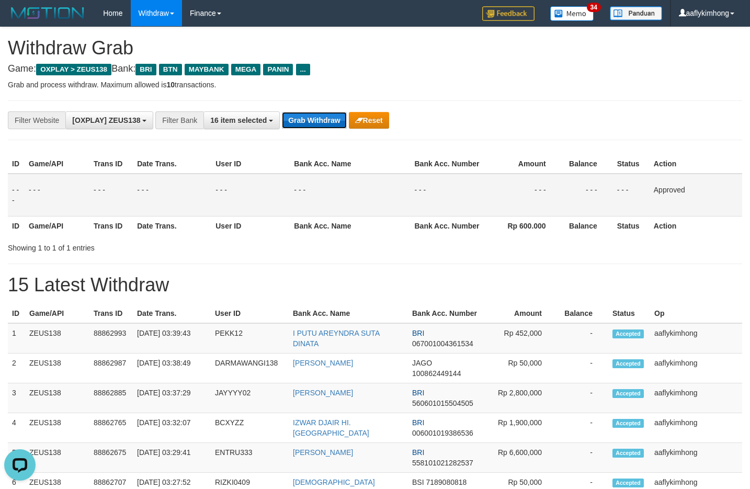
click at [304, 121] on button "Grab Withdraw" at bounding box center [314, 120] width 64 height 17
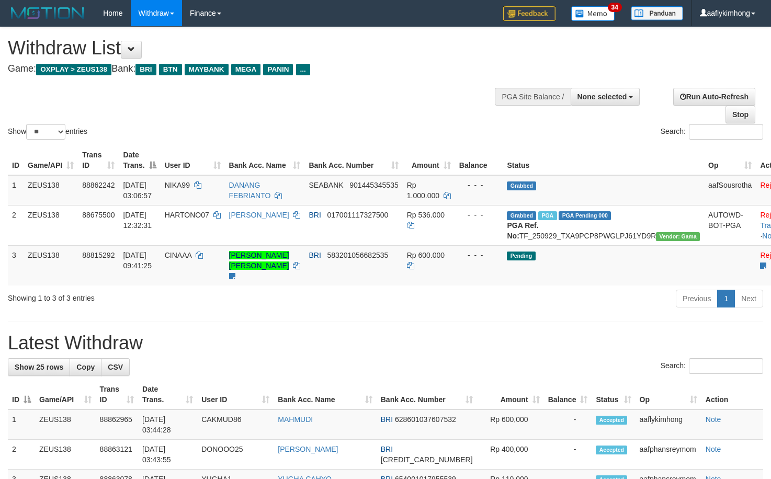
select select
select select "**"
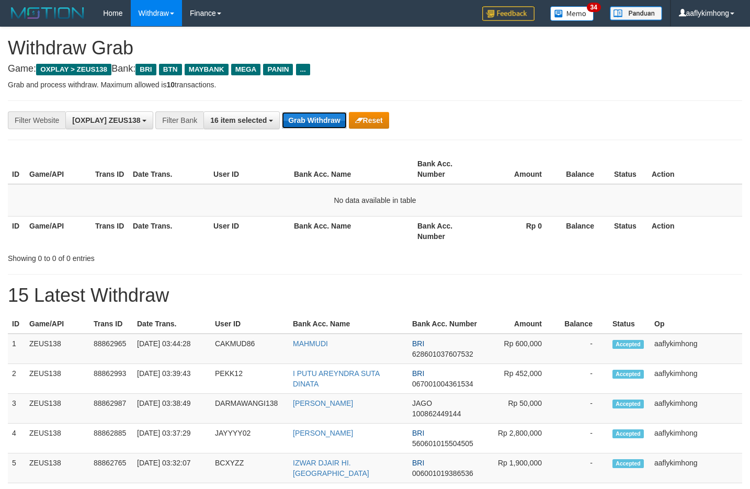
click at [327, 114] on button "Grab Withdraw" at bounding box center [314, 120] width 64 height 17
click at [326, 114] on button "Grab Withdraw" at bounding box center [314, 120] width 64 height 17
click at [277, 116] on button "16 item selected" at bounding box center [241, 120] width 76 height 18
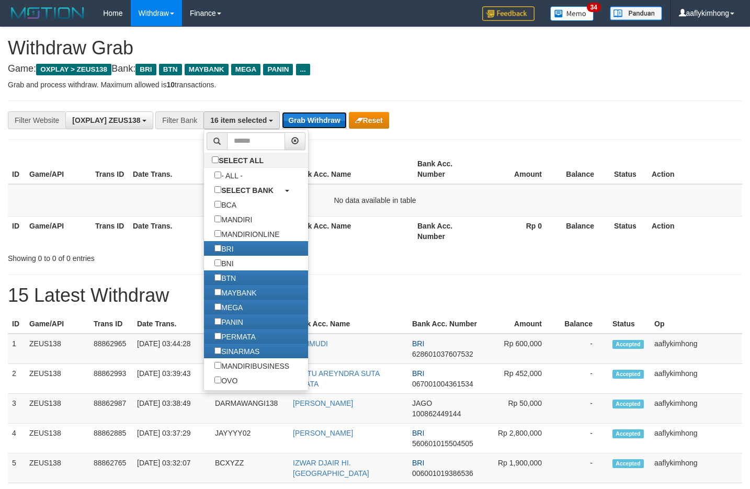
click at [309, 112] on button "Grab Withdraw" at bounding box center [314, 120] width 64 height 17
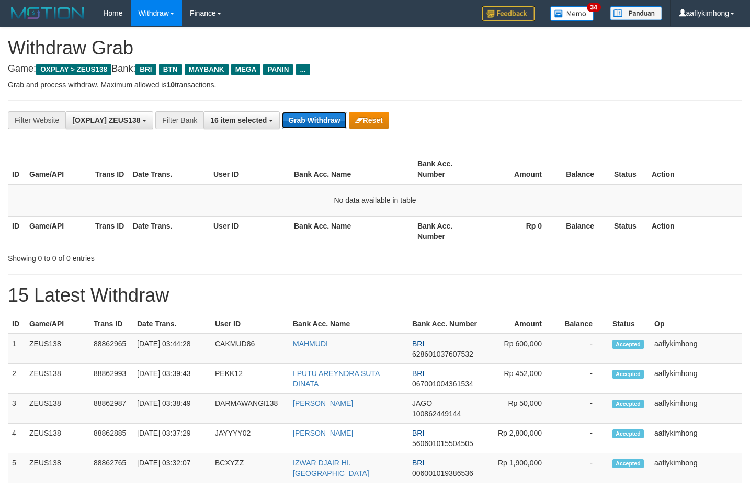
click at [313, 120] on button "Grab Withdraw" at bounding box center [314, 120] width 64 height 17
click at [282, 135] on div "**********" at bounding box center [375, 120] width 734 height 40
click at [312, 122] on button "Grab Withdraw" at bounding box center [314, 120] width 64 height 17
click at [324, 118] on button "Grab Withdraw" at bounding box center [314, 120] width 64 height 17
click at [323, 118] on button "Grab Withdraw" at bounding box center [314, 120] width 64 height 17
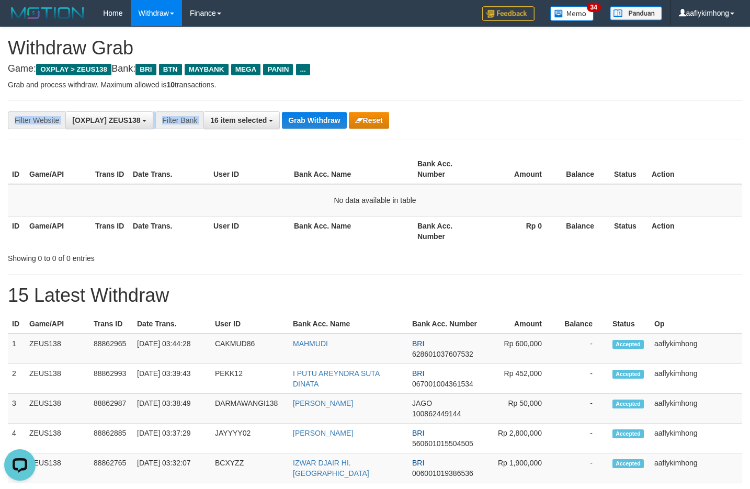
drag, startPoint x: 272, startPoint y: 113, endPoint x: 296, endPoint y: 106, distance: 25.3
click at [272, 113] on div "**********" at bounding box center [375, 120] width 734 height 40
click at [296, 106] on div "**********" at bounding box center [375, 120] width 734 height 40
click at [309, 134] on div "**********" at bounding box center [375, 120] width 734 height 40
click at [315, 122] on button "Grab Withdraw" at bounding box center [314, 120] width 64 height 17
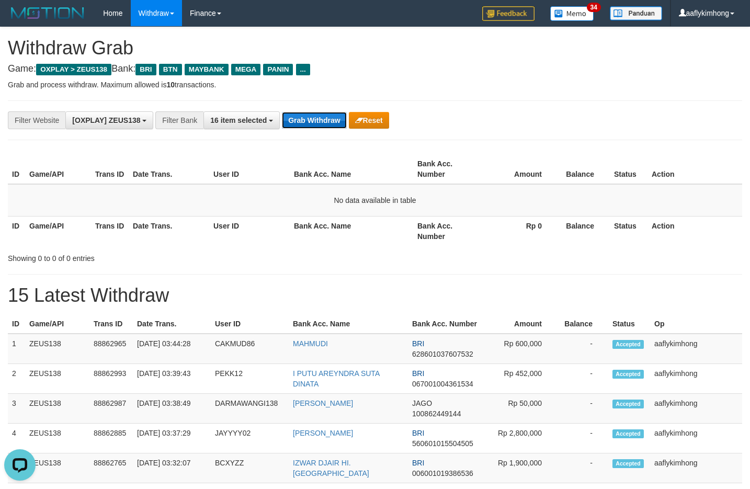
click at [315, 121] on button "Grab Withdraw" at bounding box center [314, 120] width 64 height 17
click at [317, 118] on button "Grab Withdraw" at bounding box center [314, 120] width 64 height 17
click at [391, 184] on td "No data available in table" at bounding box center [375, 200] width 734 height 32
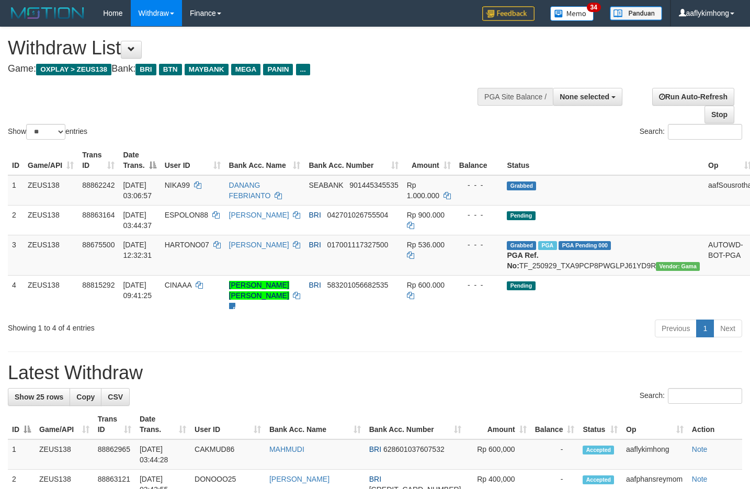
select select
select select "**"
select select
select select "**"
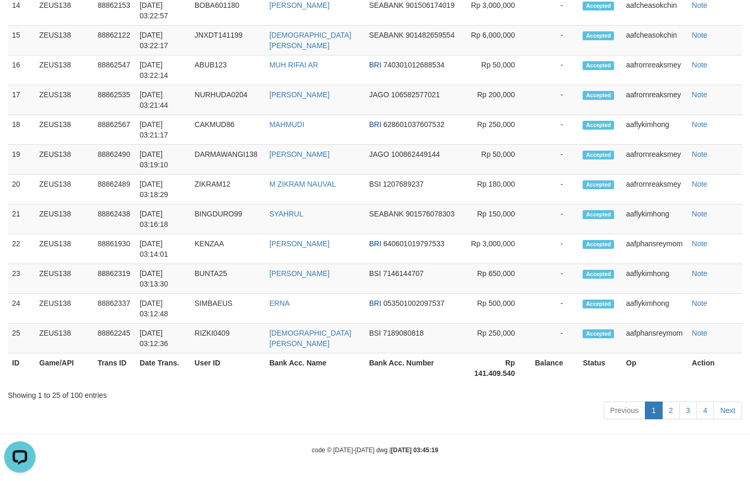
scroll to position [842, 0]
click at [670, 405] on link "2" at bounding box center [671, 410] width 18 height 18
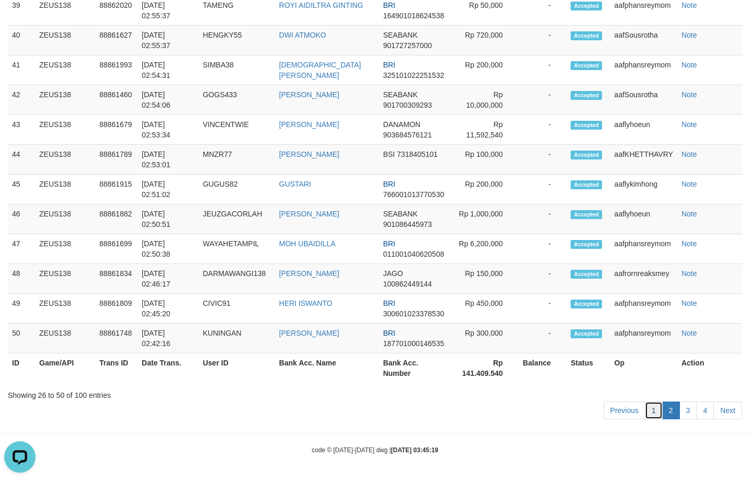
click at [656, 411] on link "1" at bounding box center [654, 410] width 18 height 18
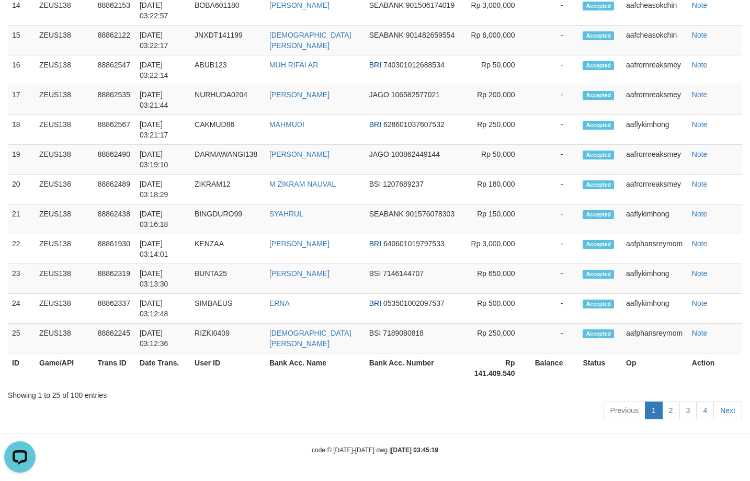
click at [506, 388] on div "Showing 1 to 25 of 100 entries" at bounding box center [375, 393] width 734 height 15
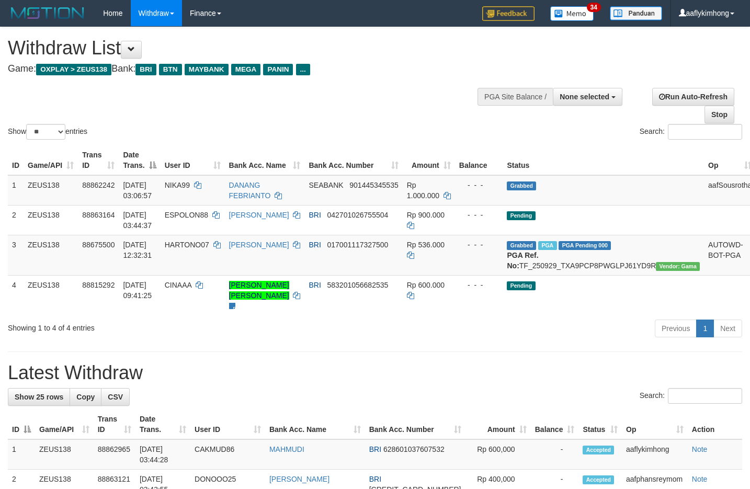
select select
select select "**"
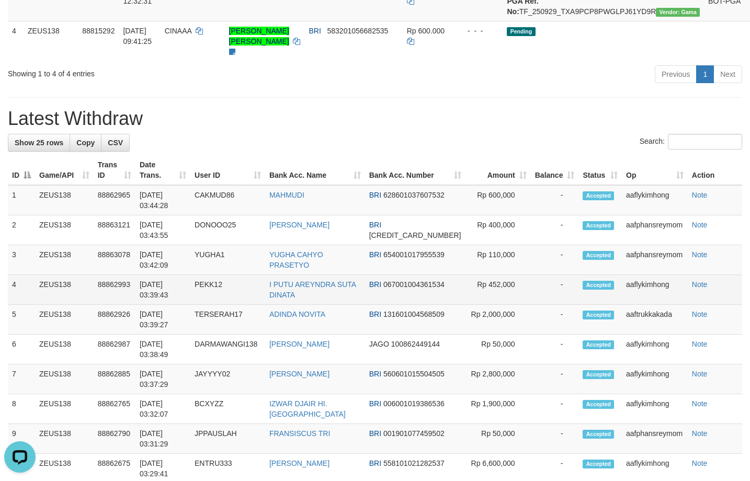
scroll to position [261, 0]
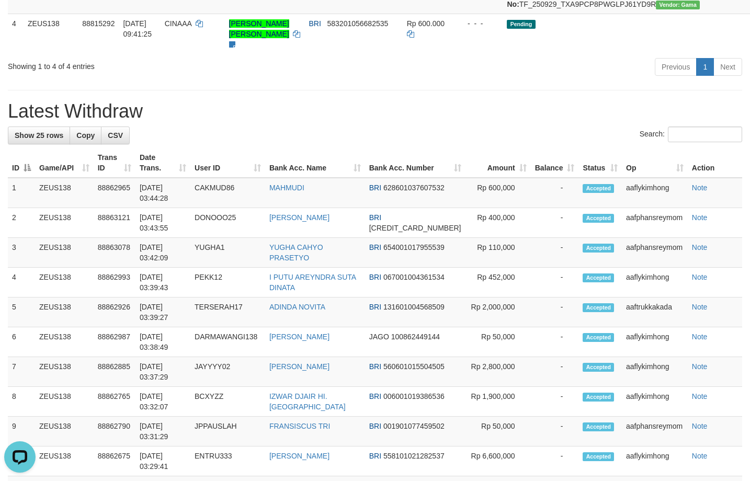
click at [492, 164] on th "Amount" at bounding box center [497, 163] width 65 height 30
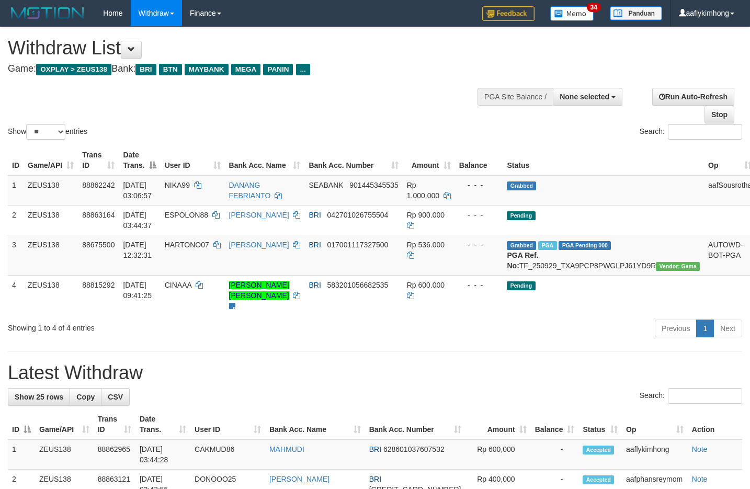
select select
select select "**"
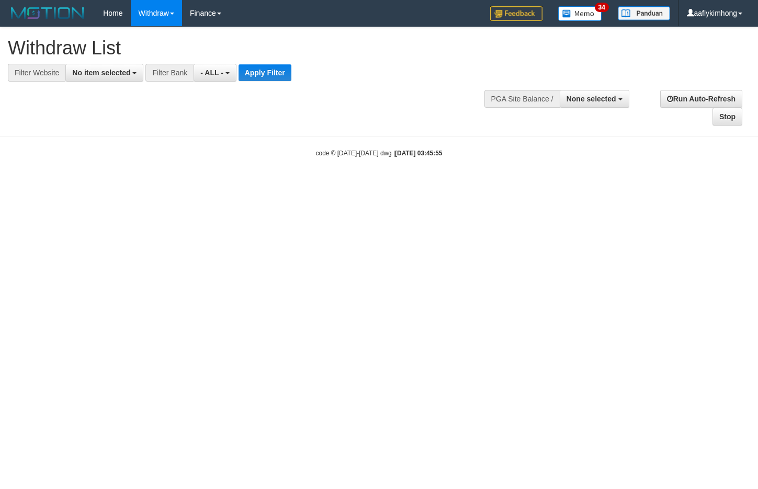
select select
click at [112, 68] on span "No item selected" at bounding box center [101, 72] width 58 height 8
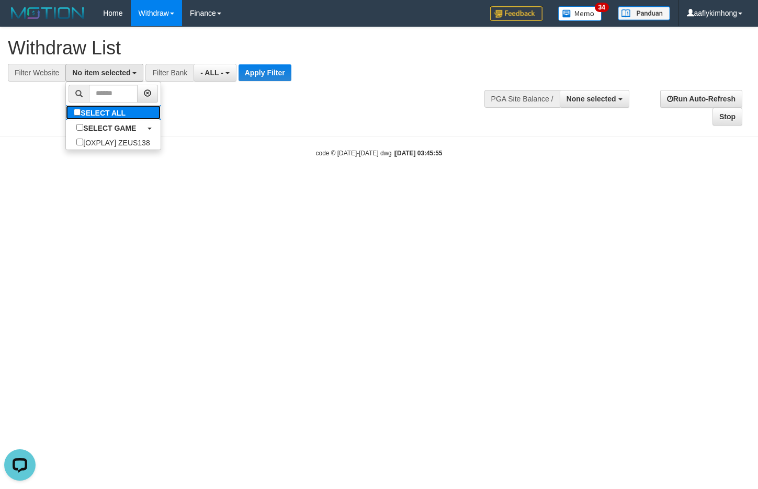
click at [112, 110] on label "SELECT ALL" at bounding box center [101, 112] width 70 height 15
select select "***"
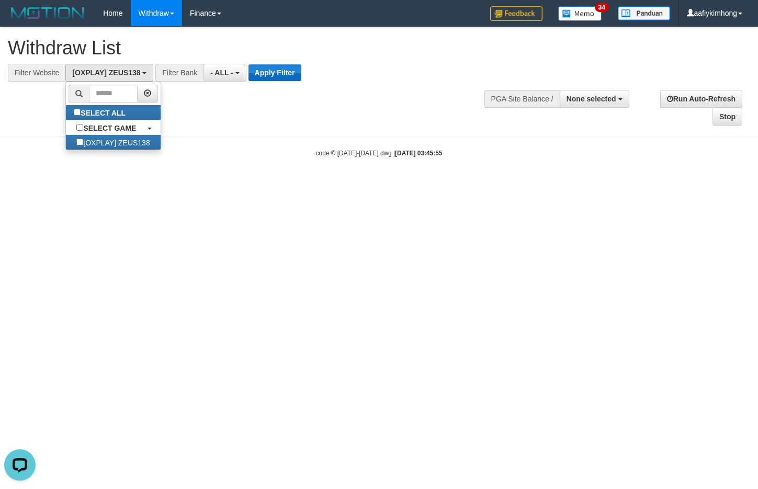
click at [267, 82] on div at bounding box center [379, 82] width 742 height 1
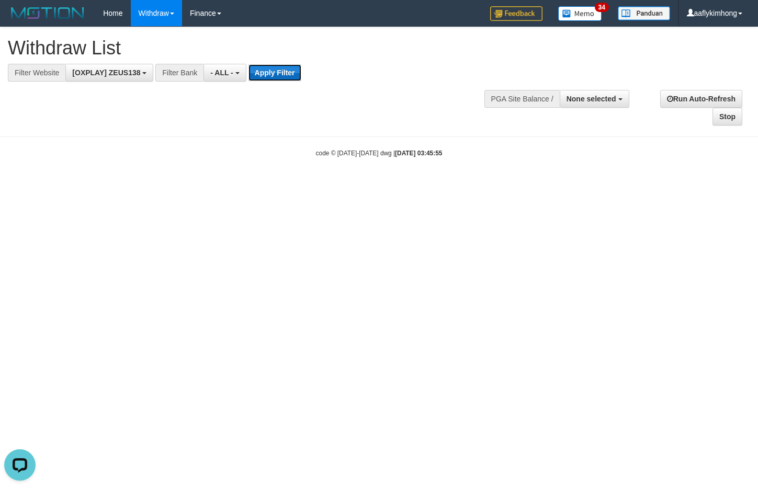
click at [269, 65] on button "Apply Filter" at bounding box center [274, 72] width 53 height 17
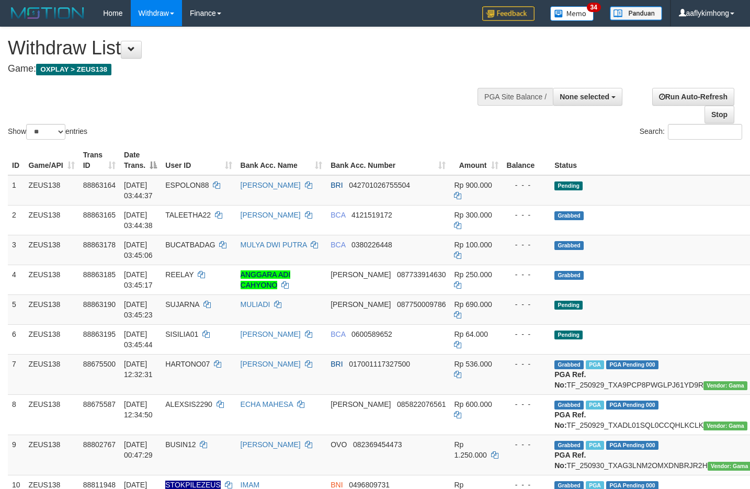
select select
select select "**"
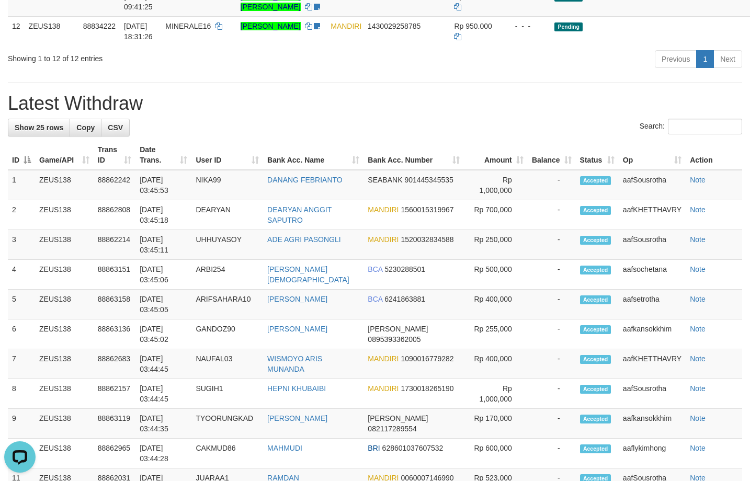
scroll to position [523, 0]
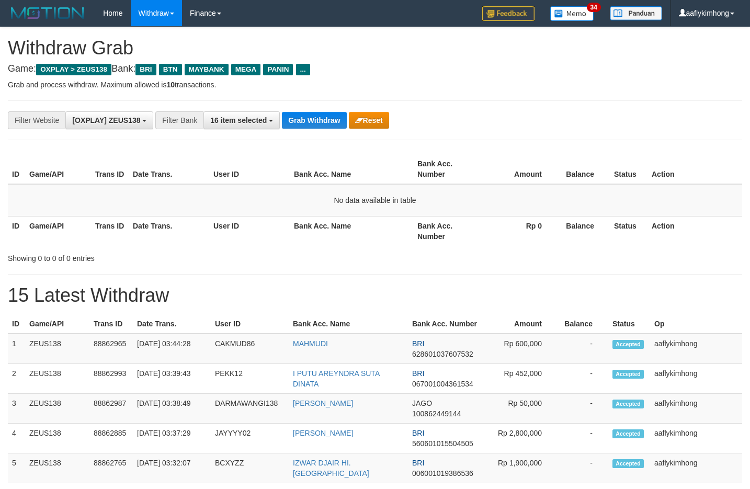
click at [444, 68] on h4 "Game: OXPLAY > ZEUS138 Bank: BRI BTN MAYBANK MEGA PANIN ..." at bounding box center [375, 69] width 734 height 10
click at [320, 130] on div "**********" at bounding box center [375, 120] width 734 height 40
click at [320, 120] on button "Grab Withdraw" at bounding box center [314, 120] width 64 height 17
click at [301, 127] on button "Grab Withdraw" at bounding box center [314, 120] width 64 height 17
click at [301, 122] on button "Grab Withdraw" at bounding box center [314, 120] width 64 height 17
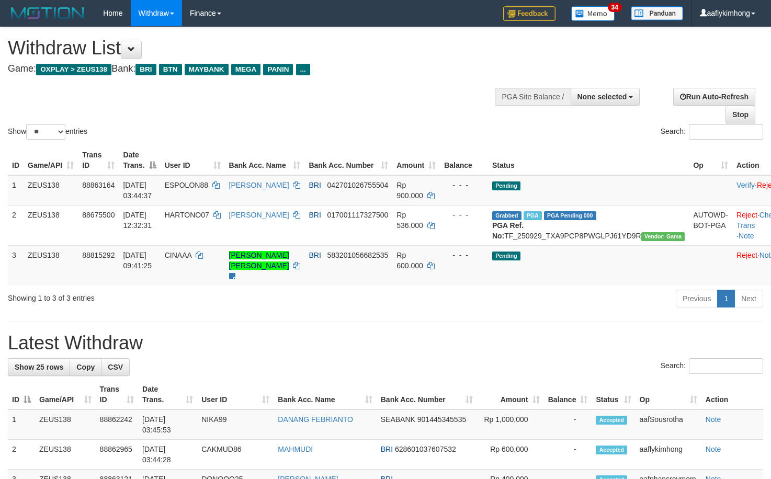
select select
select select "**"
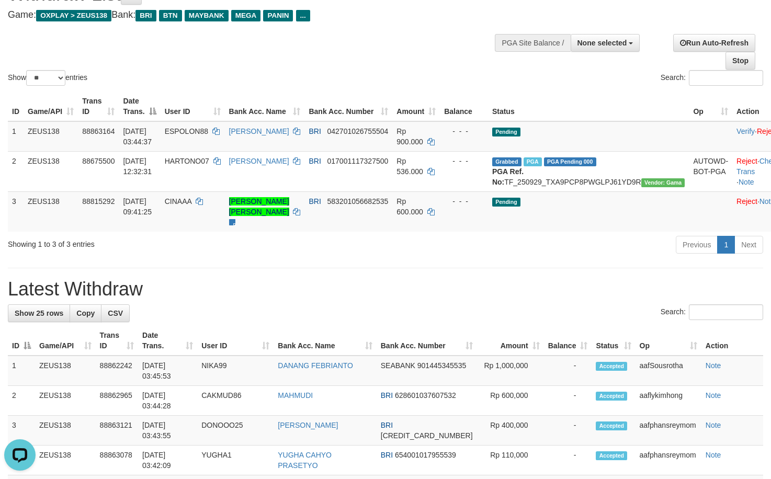
click at [474, 291] on h1 "Latest Withdraw" at bounding box center [385, 289] width 755 height 21
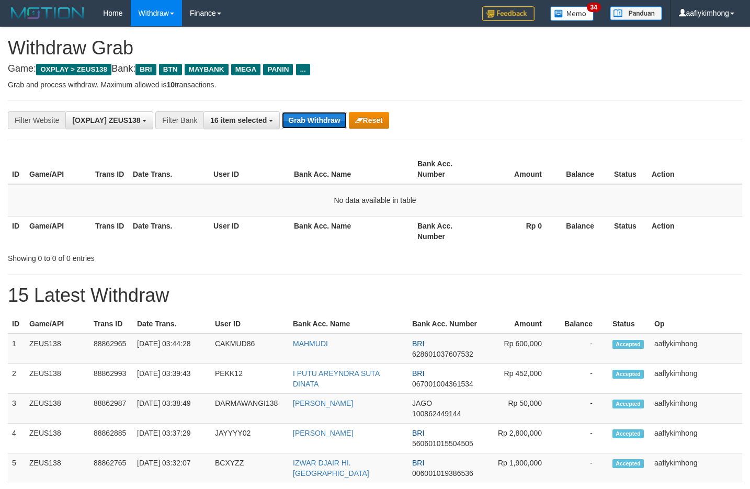
click at [323, 120] on button "Grab Withdraw" at bounding box center [314, 120] width 64 height 17
click at [350, 165] on th "Bank Acc. Name" at bounding box center [351, 169] width 123 height 30
click at [324, 123] on button "Grab Withdraw" at bounding box center [314, 120] width 64 height 17
click at [311, 120] on button "Grab Withdraw" at bounding box center [314, 120] width 64 height 17
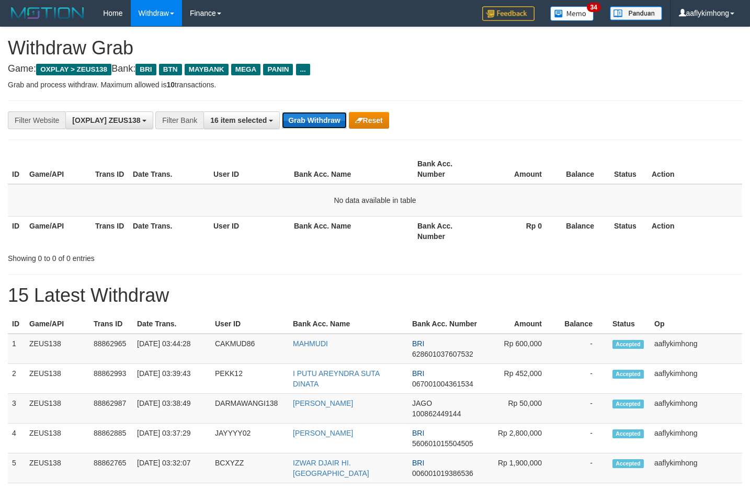
click at [311, 120] on button "Grab Withdraw" at bounding box center [314, 120] width 64 height 17
click at [320, 116] on button "Grab Withdraw" at bounding box center [314, 120] width 64 height 17
click at [302, 122] on button "Grab Withdraw" at bounding box center [314, 120] width 64 height 17
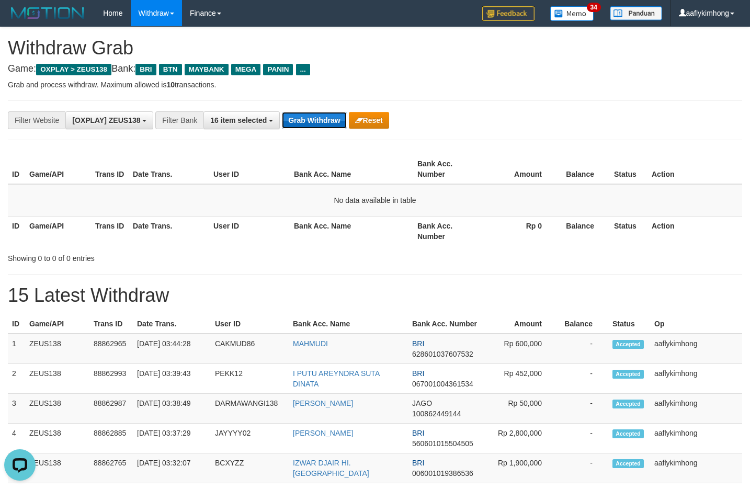
click at [302, 122] on button "Grab Withdraw" at bounding box center [314, 120] width 64 height 17
drag, startPoint x: 302, startPoint y: 122, endPoint x: 295, endPoint y: 117, distance: 8.2
click at [298, 120] on button "Grab Withdraw" at bounding box center [314, 120] width 64 height 17
click at [311, 127] on button "Grab Withdraw" at bounding box center [314, 120] width 64 height 17
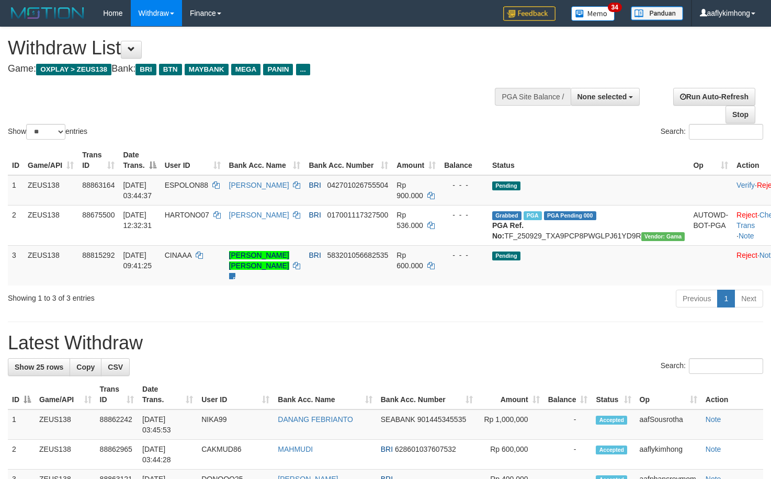
select select
select select "**"
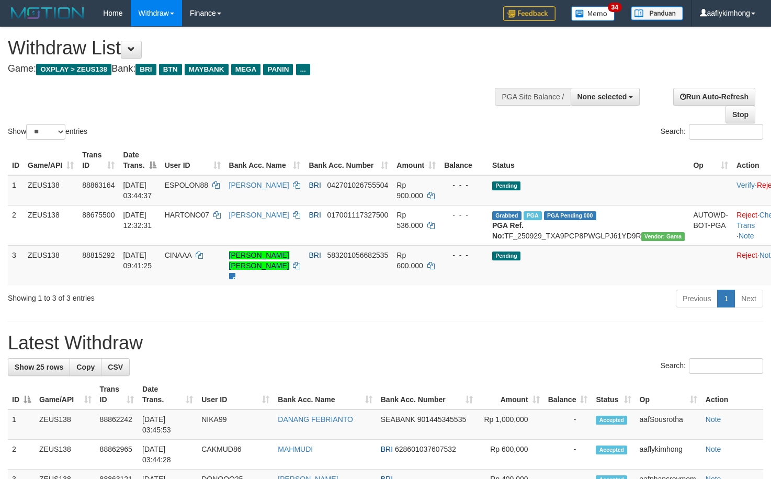
select select
select select "**"
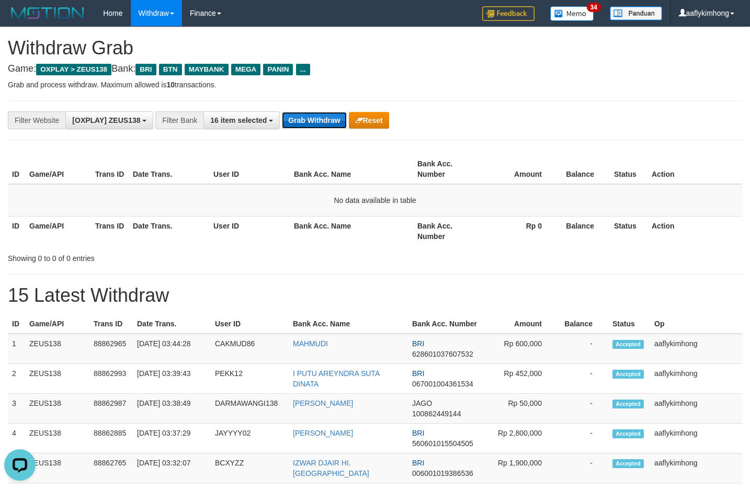
click at [340, 128] on button "Grab Withdraw" at bounding box center [314, 120] width 64 height 17
click at [340, 125] on button "Grab Withdraw" at bounding box center [314, 120] width 64 height 17
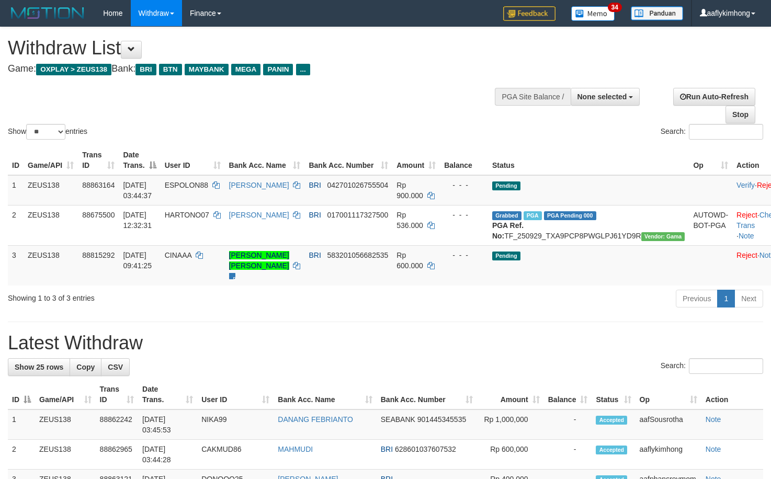
select select
select select "**"
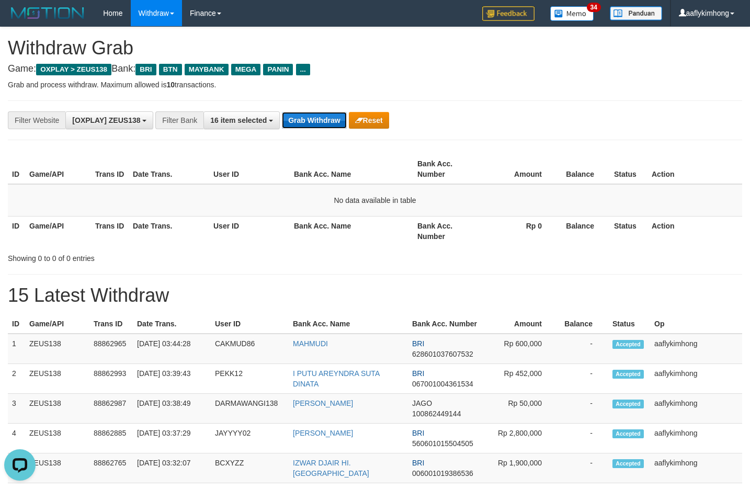
click at [313, 119] on button "Grab Withdraw" at bounding box center [314, 120] width 64 height 17
click at [331, 122] on button "Grab Withdraw" at bounding box center [314, 120] width 64 height 17
click at [331, 121] on button "Grab Withdraw" at bounding box center [314, 120] width 64 height 17
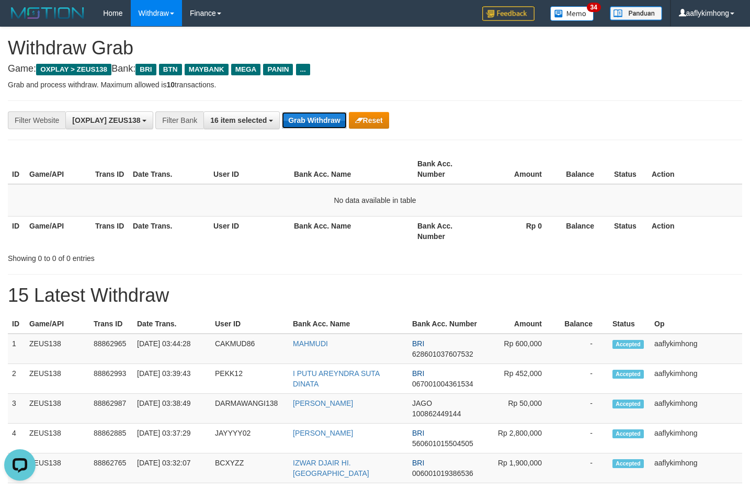
click at [331, 121] on button "Grab Withdraw" at bounding box center [314, 120] width 64 height 17
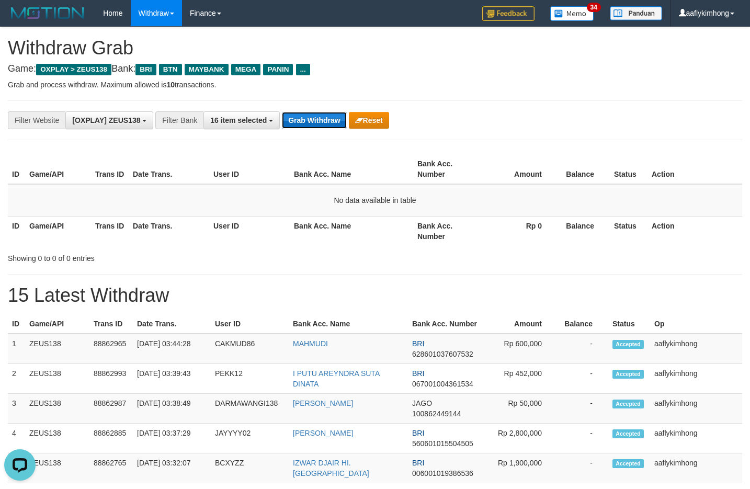
click at [314, 127] on button "Grab Withdraw" at bounding box center [314, 120] width 64 height 17
click at [314, 123] on button "Grab Withdraw" at bounding box center [314, 120] width 64 height 17
click at [333, 120] on button "Grab Withdraw" at bounding box center [314, 120] width 64 height 17
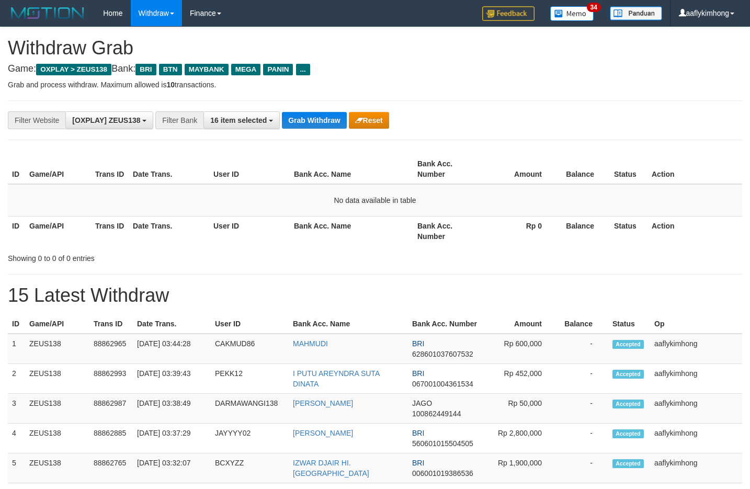
click at [304, 105] on div "**********" at bounding box center [375, 120] width 734 height 40
click at [313, 114] on button "Grab Withdraw" at bounding box center [314, 120] width 64 height 17
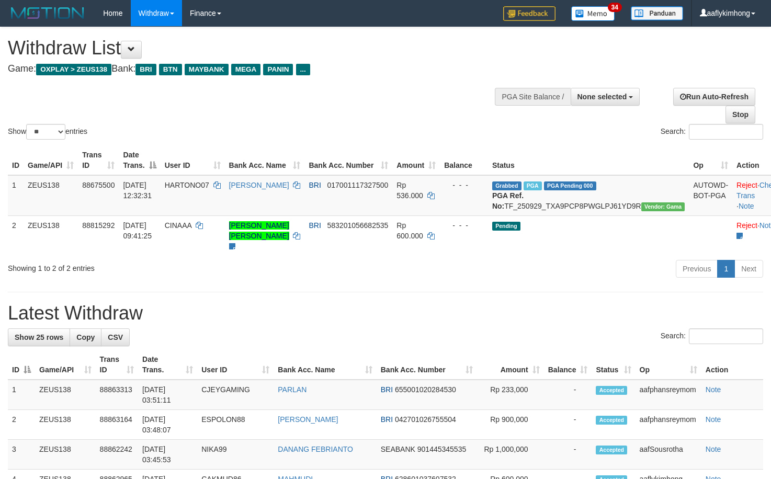
select select
select select "**"
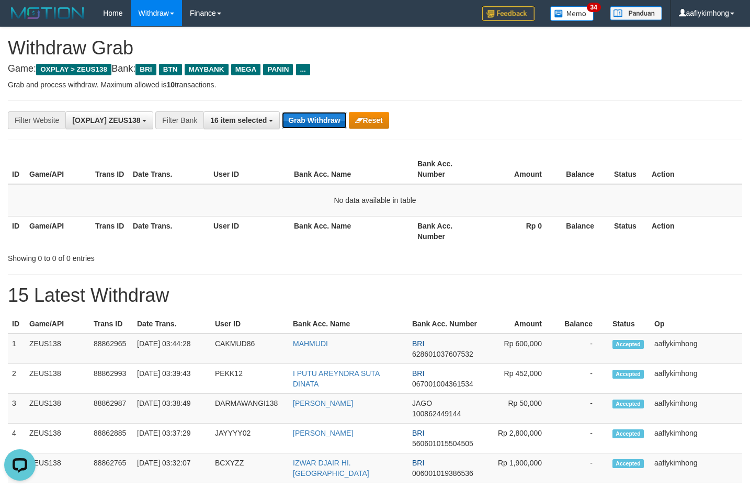
click at [299, 124] on button "Grab Withdraw" at bounding box center [314, 120] width 64 height 17
click at [317, 100] on hr at bounding box center [375, 100] width 734 height 1
click at [313, 114] on button "Grab Withdraw" at bounding box center [314, 120] width 64 height 17
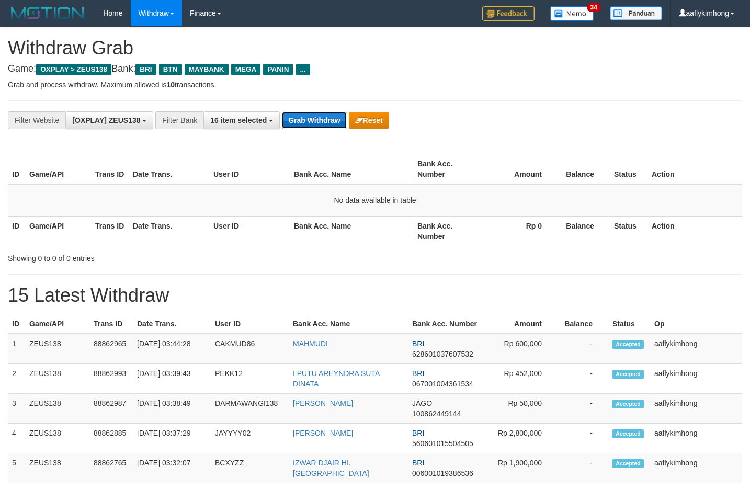
click at [328, 119] on button "Grab Withdraw" at bounding box center [314, 120] width 64 height 17
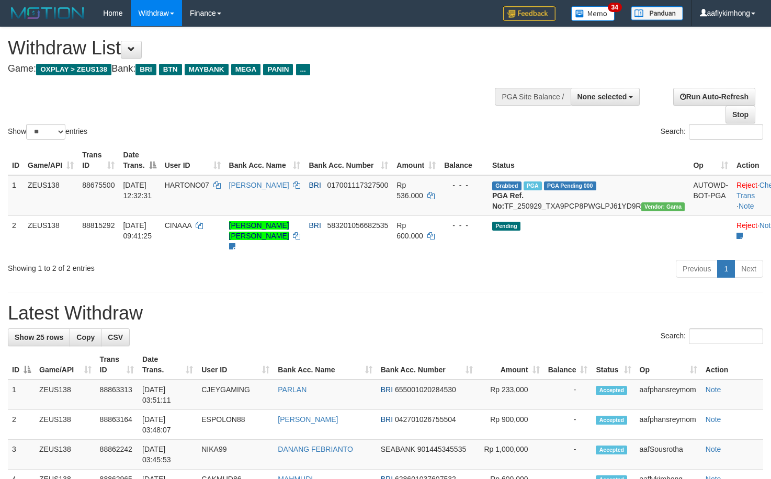
select select
select select "**"
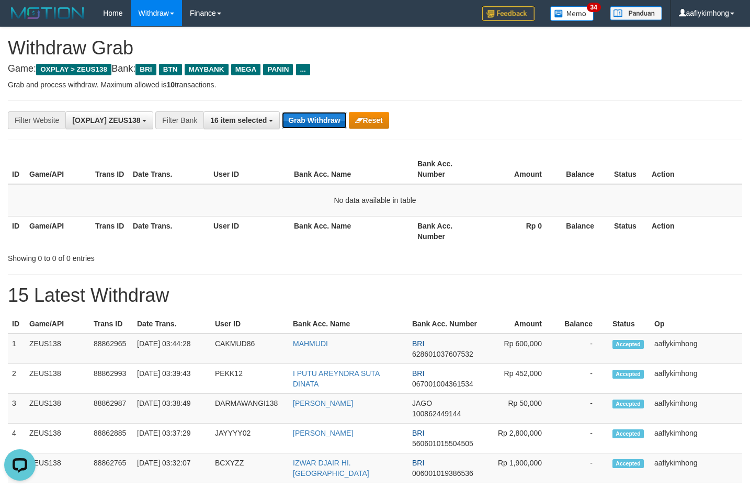
click at [329, 121] on button "Grab Withdraw" at bounding box center [314, 120] width 64 height 17
click at [328, 121] on button "Grab Withdraw" at bounding box center [314, 120] width 64 height 17
click at [327, 121] on button "Grab Withdraw" at bounding box center [314, 120] width 64 height 17
click at [288, 137] on div "**********" at bounding box center [375, 120] width 734 height 40
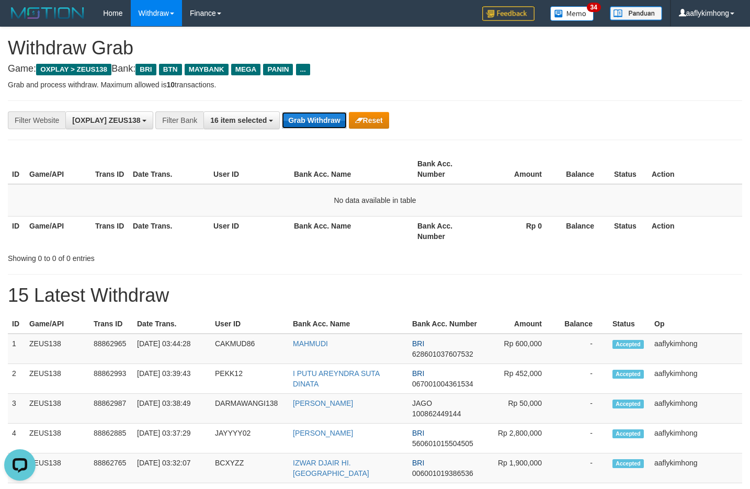
click at [315, 114] on button "Grab Withdraw" at bounding box center [314, 120] width 64 height 17
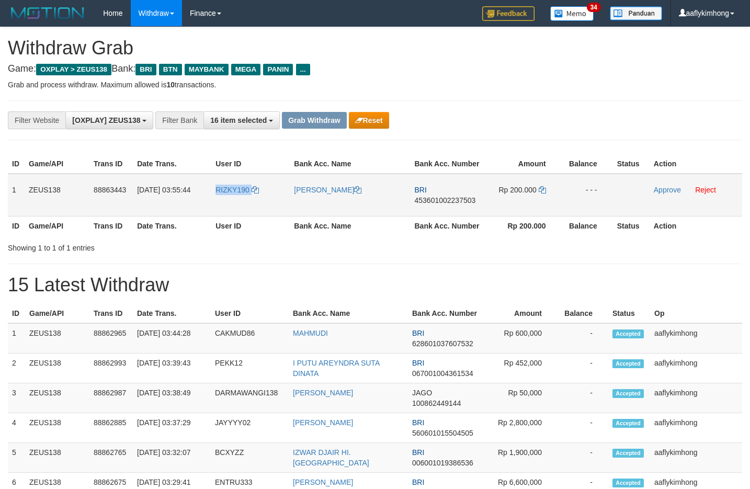
drag, startPoint x: 259, startPoint y: 206, endPoint x: 281, endPoint y: 201, distance: 22.1
click at [272, 208] on tr "1 ZEUS138 88863443 01/10/2025 03:55:44 RIZKY190 RIZKY RAMADHON BRI 453601002237…" at bounding box center [375, 195] width 734 height 43
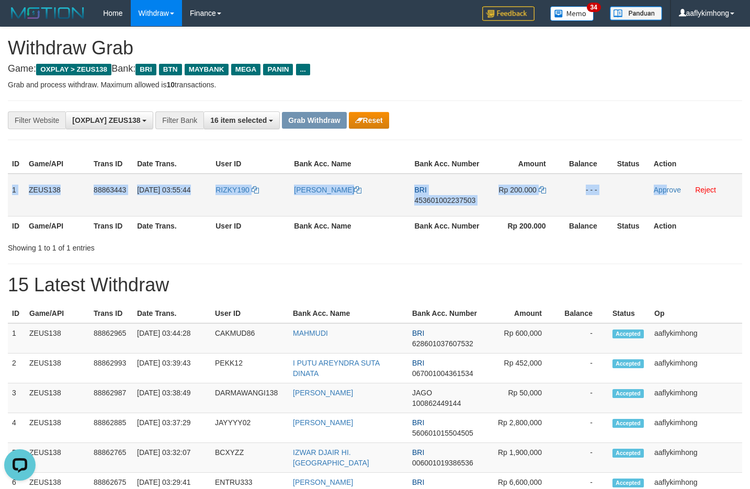
copy tr "1 ZEUS138 88863443 01/10/2025 03:55:44 RIZKY190 RIZKY RAMADHON BRI 453601002237…"
drag, startPoint x: 10, startPoint y: 189, endPoint x: 666, endPoint y: 203, distance: 656.2
click at [666, 203] on tr "1 ZEUS138 88863443 01/10/2025 03:55:44 RIZKY190 RIZKY RAMADHON BRI 453601002237…" at bounding box center [375, 195] width 734 height 43
click at [426, 202] on span "453601002237503" at bounding box center [444, 200] width 61 height 8
copy tr "1 ZEUS138 88863443 01/10/2025 03:55:44 RIZKY190 RIZKY RAMADHON BRI 453601002237…"
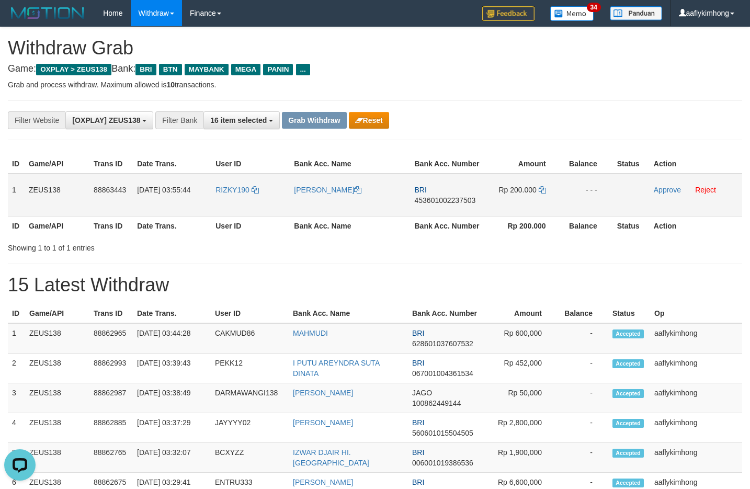
click at [426, 202] on span "453601002237503" at bounding box center [444, 200] width 61 height 8
drag, startPoint x: 546, startPoint y: 177, endPoint x: 544, endPoint y: 189, distance: 12.3
click at [546, 178] on td "Rp 200.000" at bounding box center [523, 195] width 77 height 43
click at [544, 189] on icon at bounding box center [541, 189] width 7 height 7
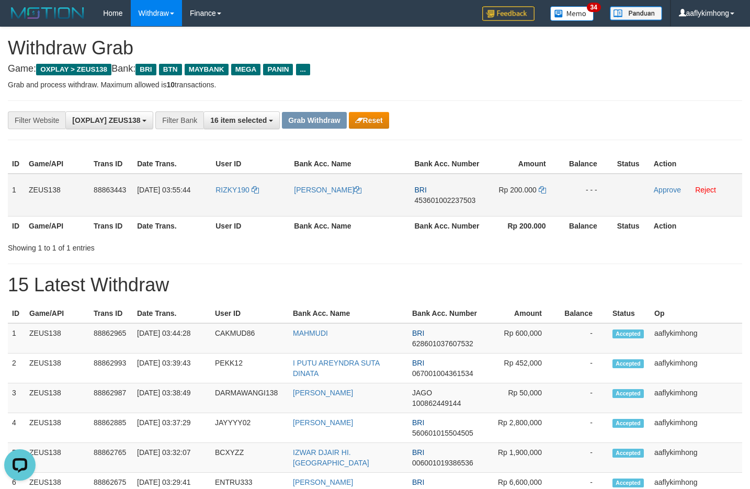
click at [537, 187] on td "Rp 200.000" at bounding box center [523, 195] width 77 height 43
click at [541, 187] on icon at bounding box center [541, 189] width 7 height 7
drag, startPoint x: 660, startPoint y: 189, endPoint x: 412, endPoint y: 110, distance: 259.6
click at [660, 189] on link "Approve" at bounding box center [666, 190] width 27 height 8
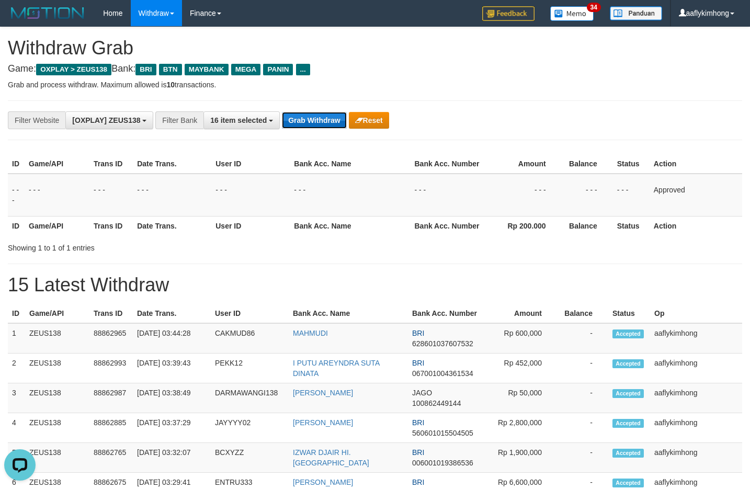
click at [305, 114] on button "Grab Withdraw" at bounding box center [314, 120] width 64 height 17
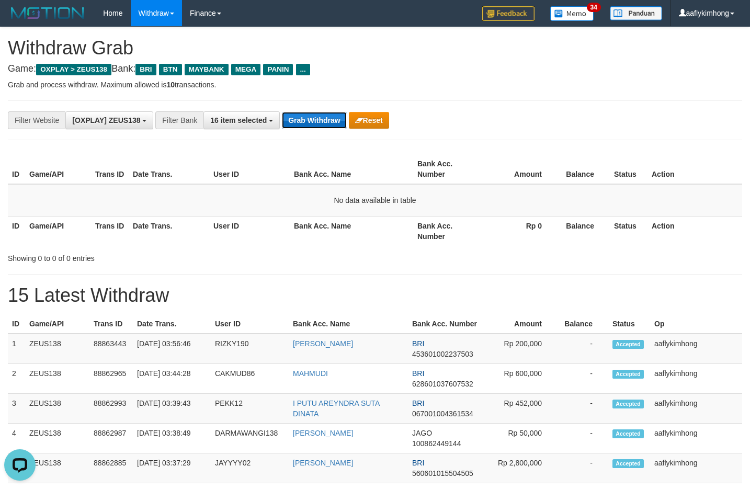
click at [301, 125] on button "Grab Withdraw" at bounding box center [314, 120] width 64 height 17
click at [291, 128] on button "Grab Withdraw" at bounding box center [314, 120] width 64 height 17
click at [292, 127] on button "Grab Withdraw" at bounding box center [314, 120] width 64 height 17
click at [288, 118] on button "Grab Withdraw" at bounding box center [314, 120] width 64 height 17
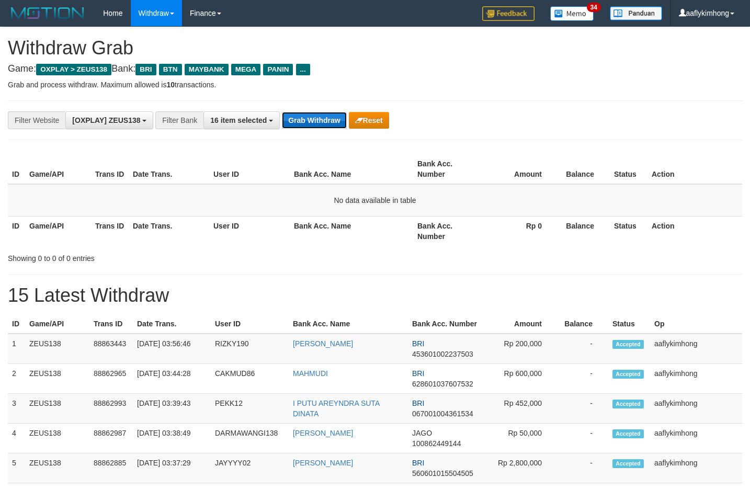
click at [296, 118] on button "Grab Withdraw" at bounding box center [314, 120] width 64 height 17
click at [318, 133] on div "**********" at bounding box center [375, 120] width 734 height 40
click at [317, 107] on div "**********" at bounding box center [375, 120] width 734 height 40
drag, startPoint x: 317, startPoint y: 107, endPoint x: 316, endPoint y: 99, distance: 8.4
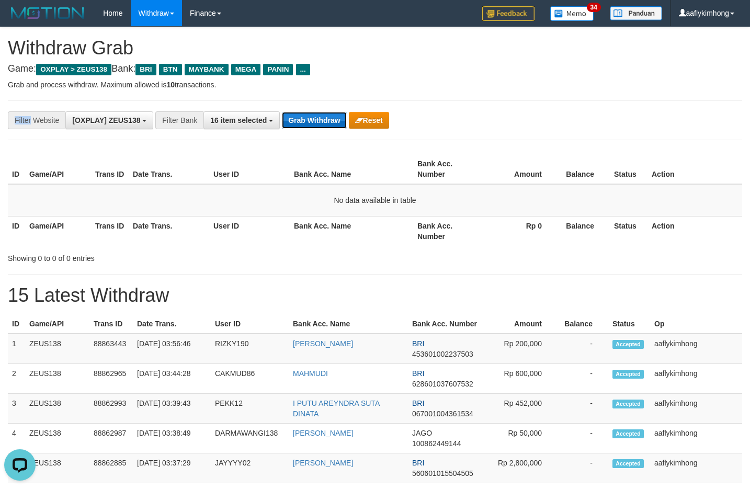
click at [310, 125] on button "Grab Withdraw" at bounding box center [314, 120] width 64 height 17
click at [332, 125] on button "Grab Withdraw" at bounding box center [314, 120] width 64 height 17
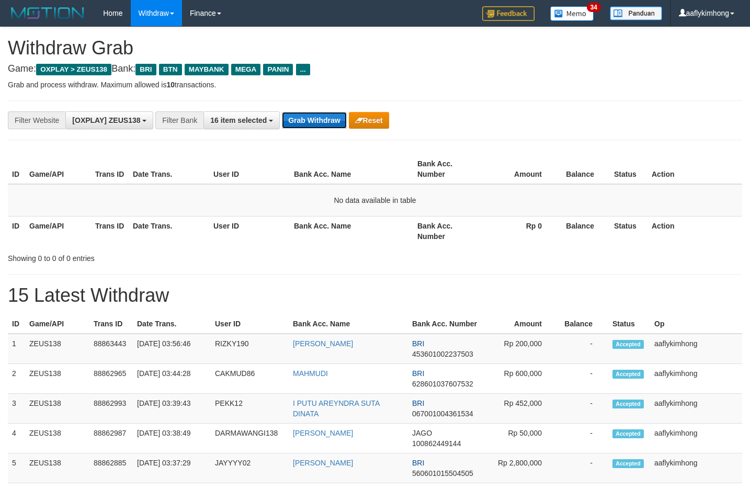
click at [316, 128] on button "Grab Withdraw" at bounding box center [314, 120] width 64 height 17
click at [312, 128] on div "**********" at bounding box center [312, 120] width 625 height 18
click at [312, 115] on button "Grab Withdraw" at bounding box center [314, 120] width 64 height 17
